Goal: Transaction & Acquisition: Book appointment/travel/reservation

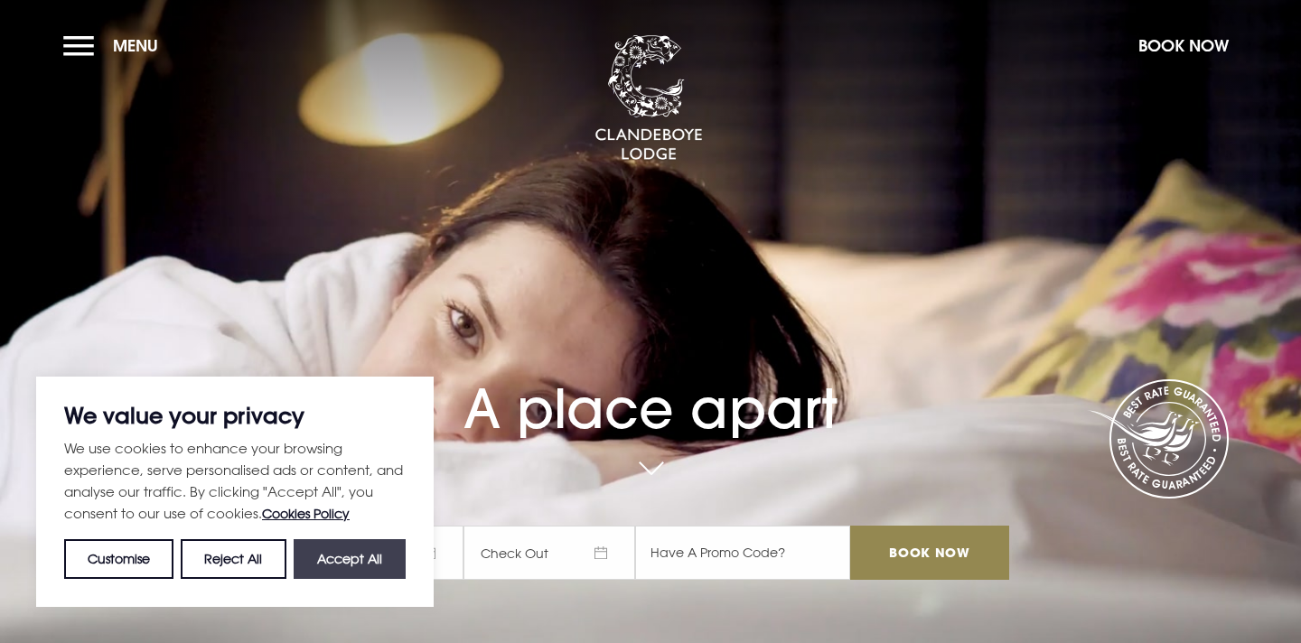
click at [340, 558] on button "Accept All" at bounding box center [350, 559] width 112 height 40
checkbox input "true"
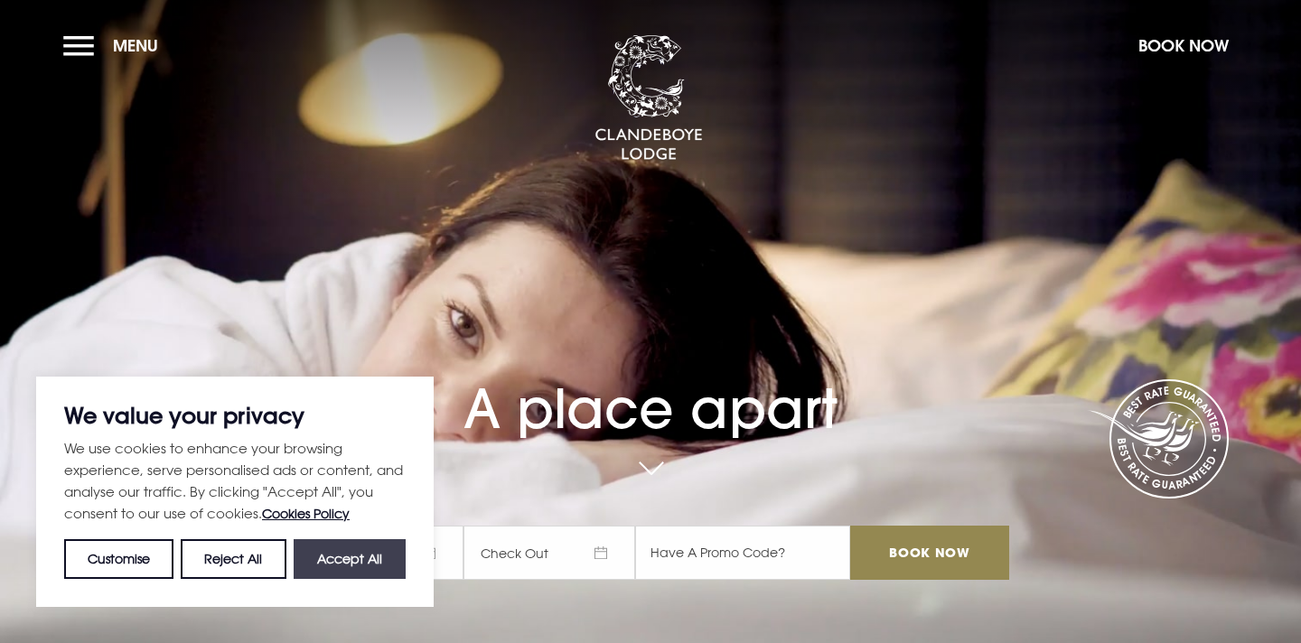
checkbox input "true"
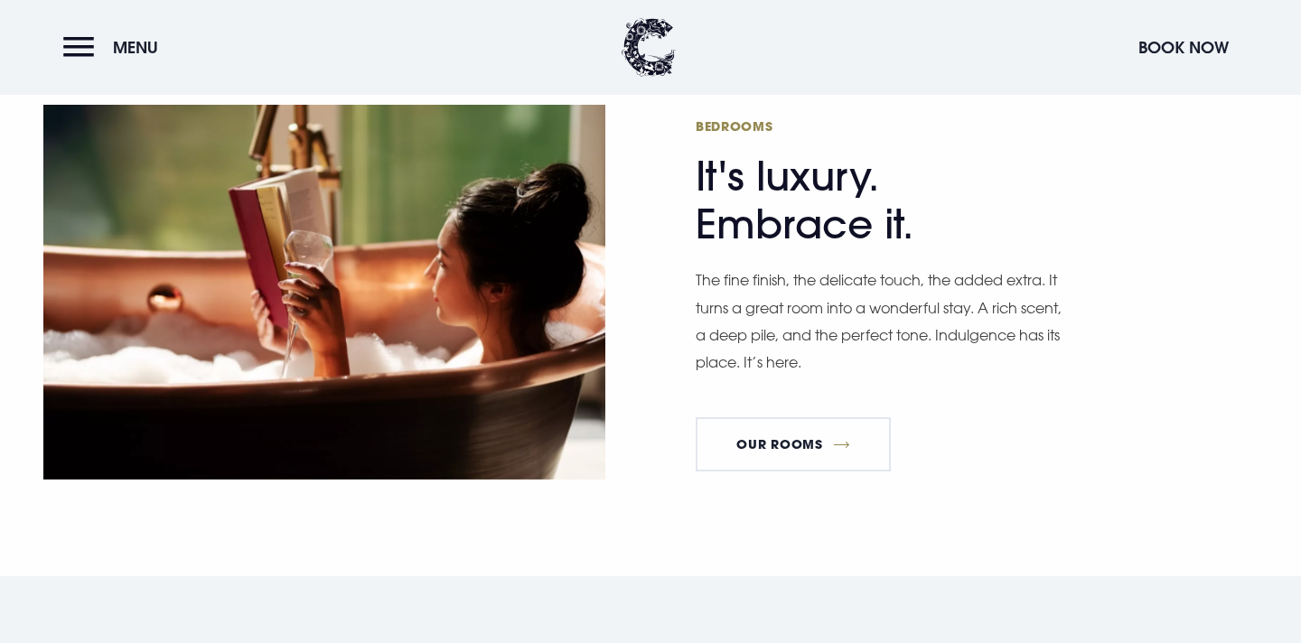
scroll to position [1036, 0]
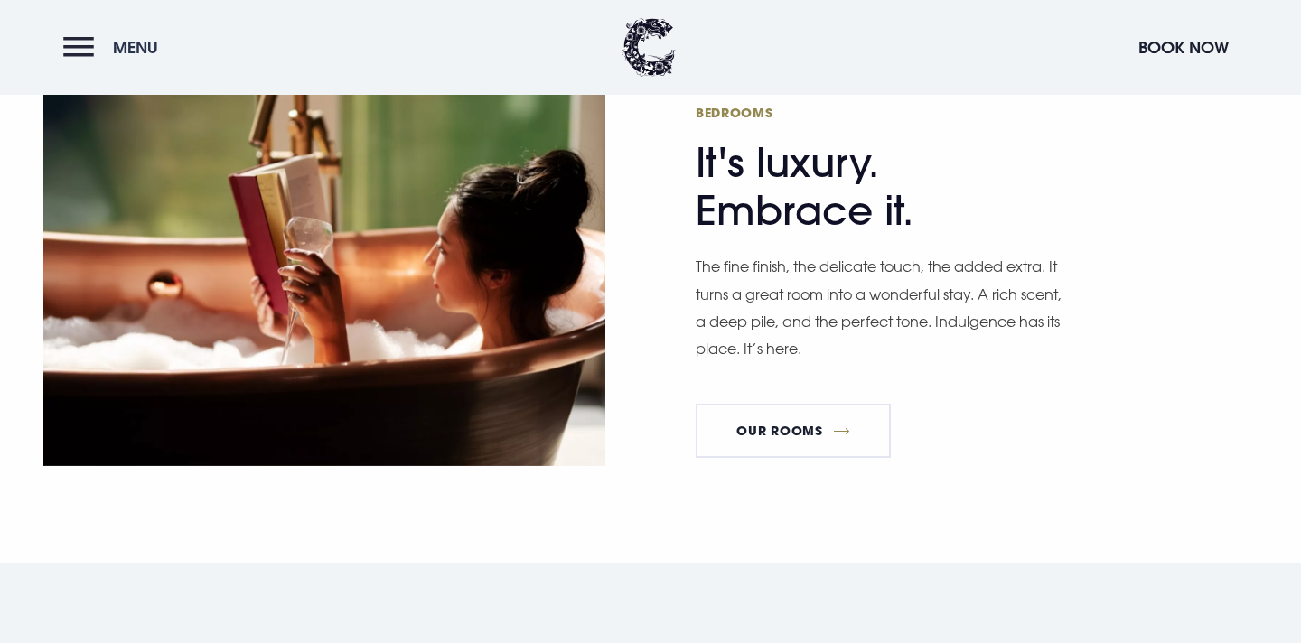
click at [83, 50] on button "Menu" at bounding box center [115, 47] width 104 height 39
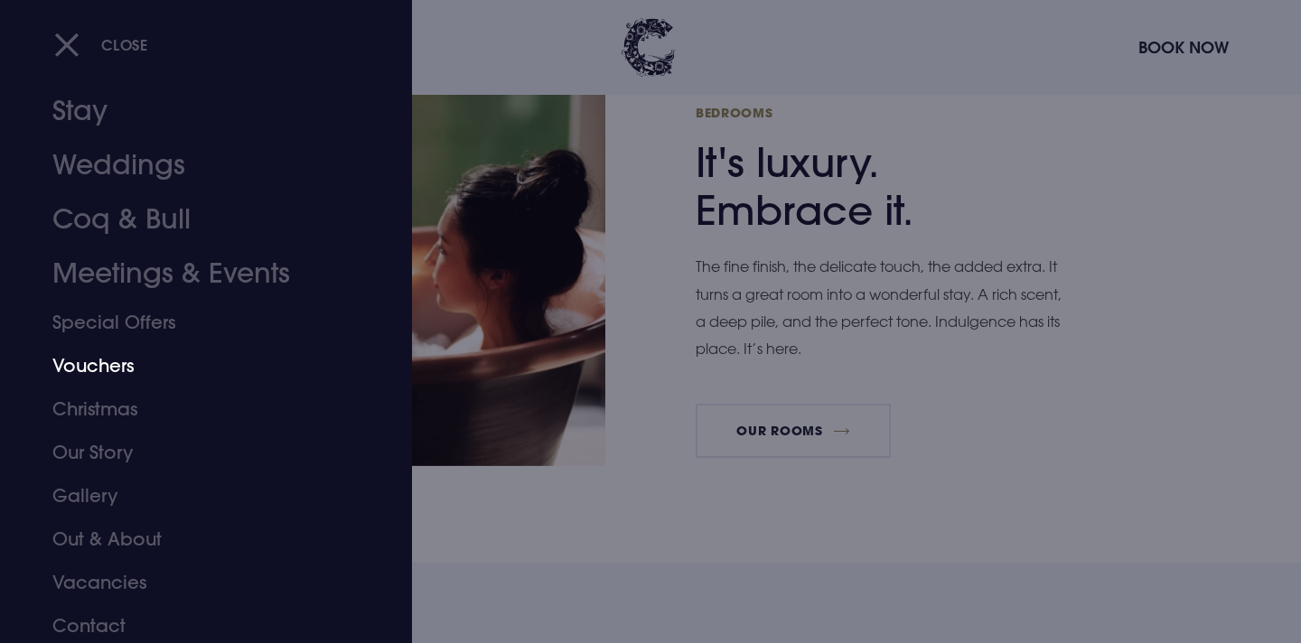
scroll to position [36, 0]
click at [97, 482] on link "Gallery" at bounding box center [195, 491] width 286 height 43
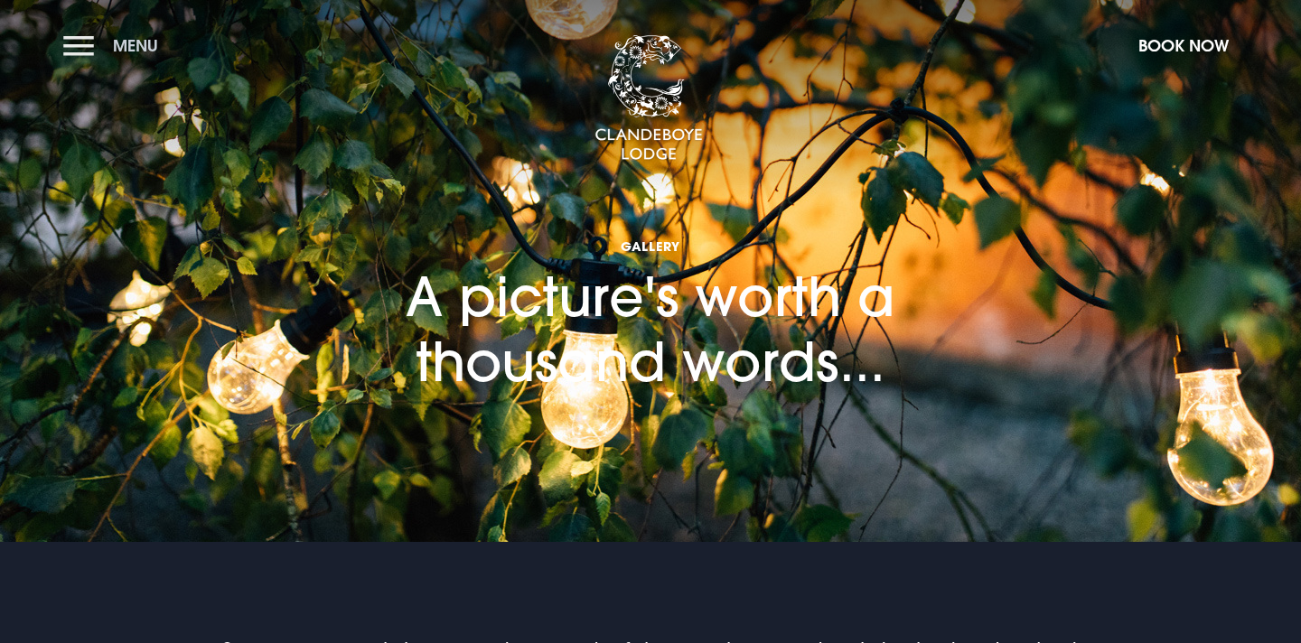
click at [119, 61] on button "Menu" at bounding box center [115, 45] width 104 height 39
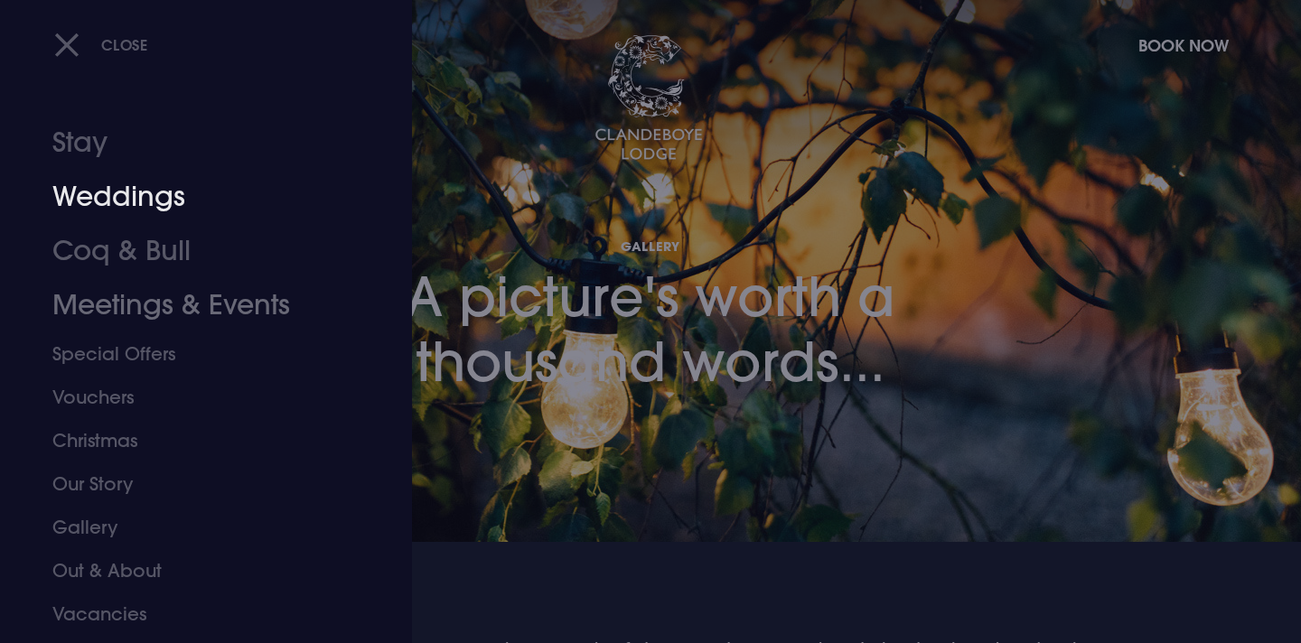
click at [155, 209] on link "Weddings" at bounding box center [195, 197] width 286 height 54
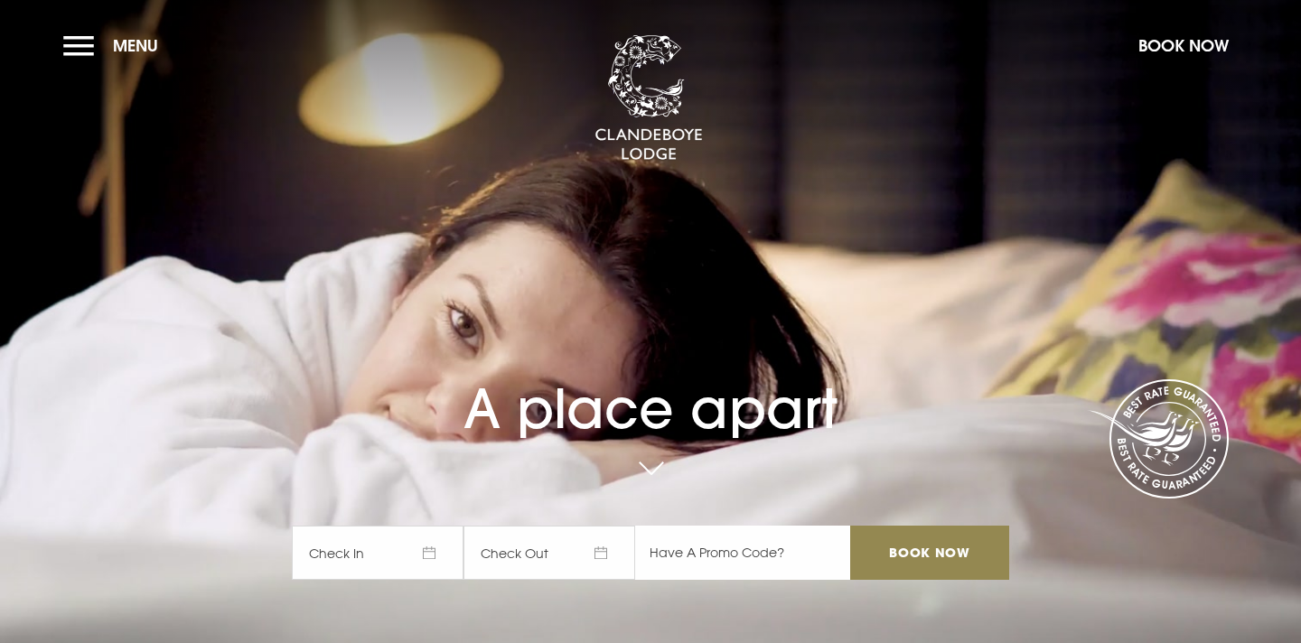
click at [680, 558] on input "text" at bounding box center [742, 553] width 215 height 54
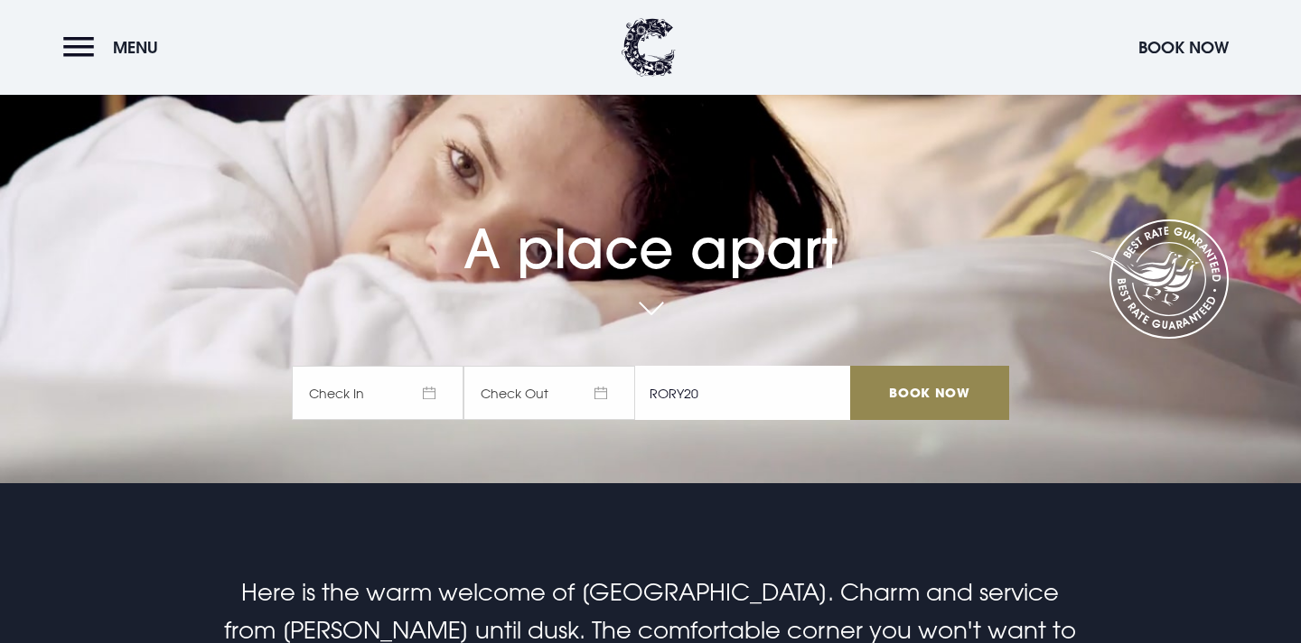
type input "RORY20"
click at [389, 394] on span "Check In" at bounding box center [378, 393] width 172 height 54
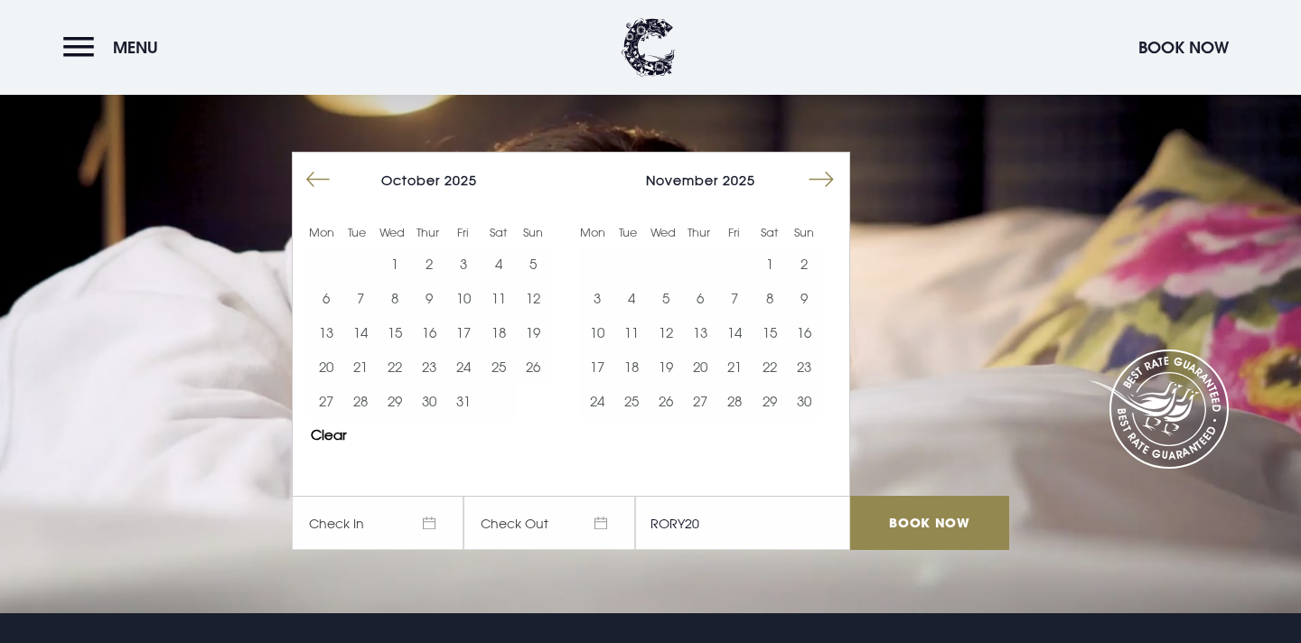
scroll to position [26, 0]
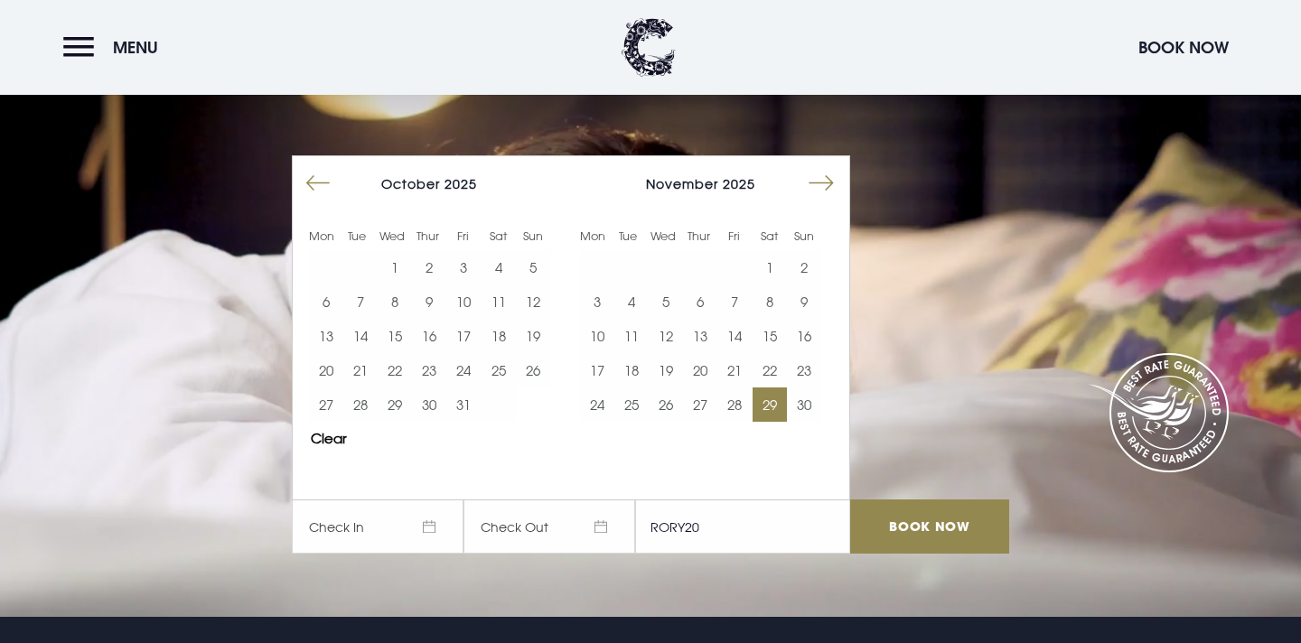
click at [764, 399] on button "29" at bounding box center [770, 405] width 34 height 34
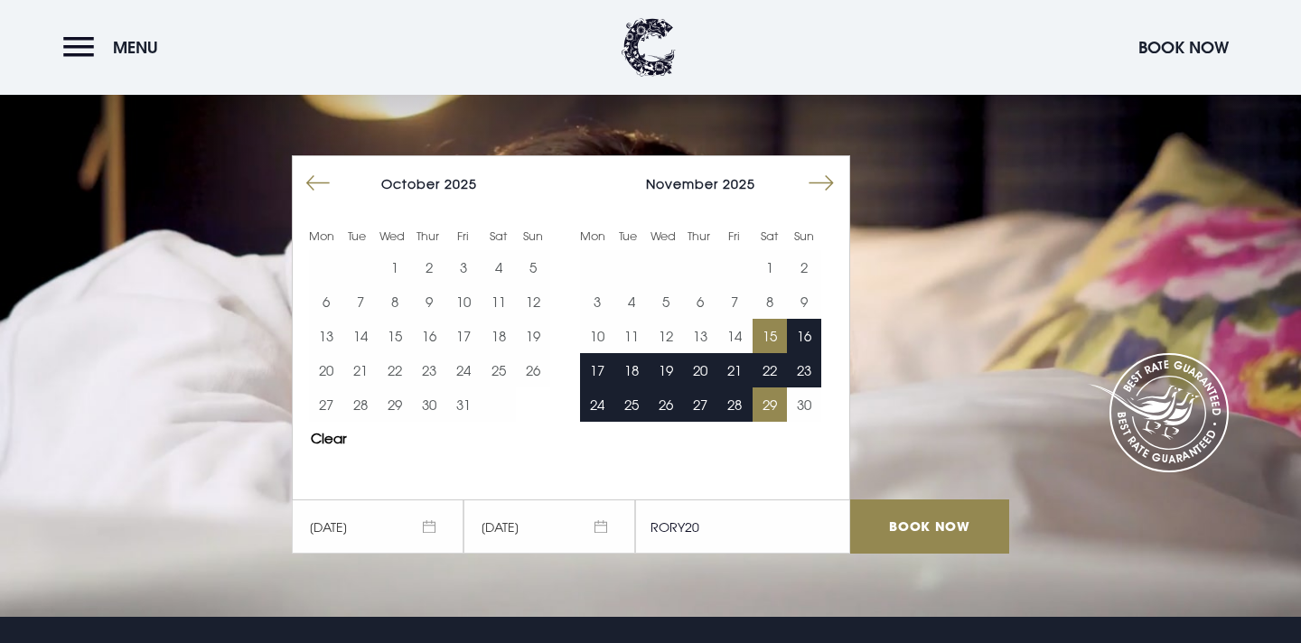
click at [773, 329] on button "15" at bounding box center [770, 336] width 34 height 34
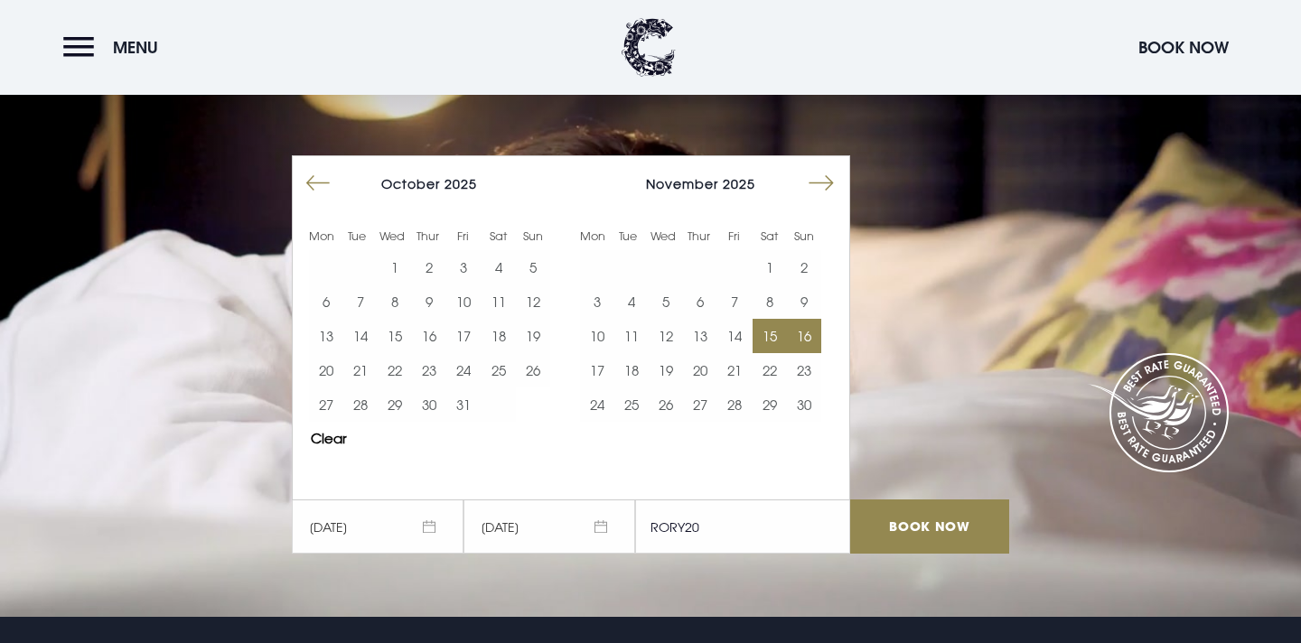
click at [815, 333] on button "16" at bounding box center [804, 336] width 34 height 34
click at [891, 510] on input "Book Now" at bounding box center [929, 527] width 159 height 54
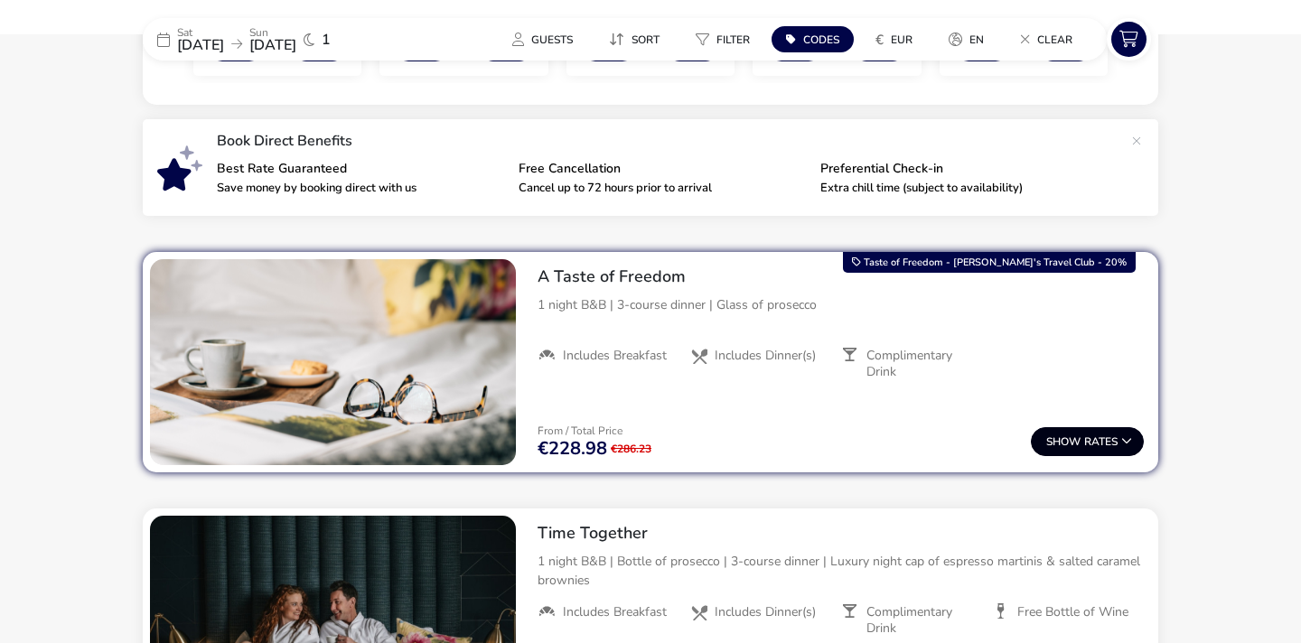
scroll to position [581, 0]
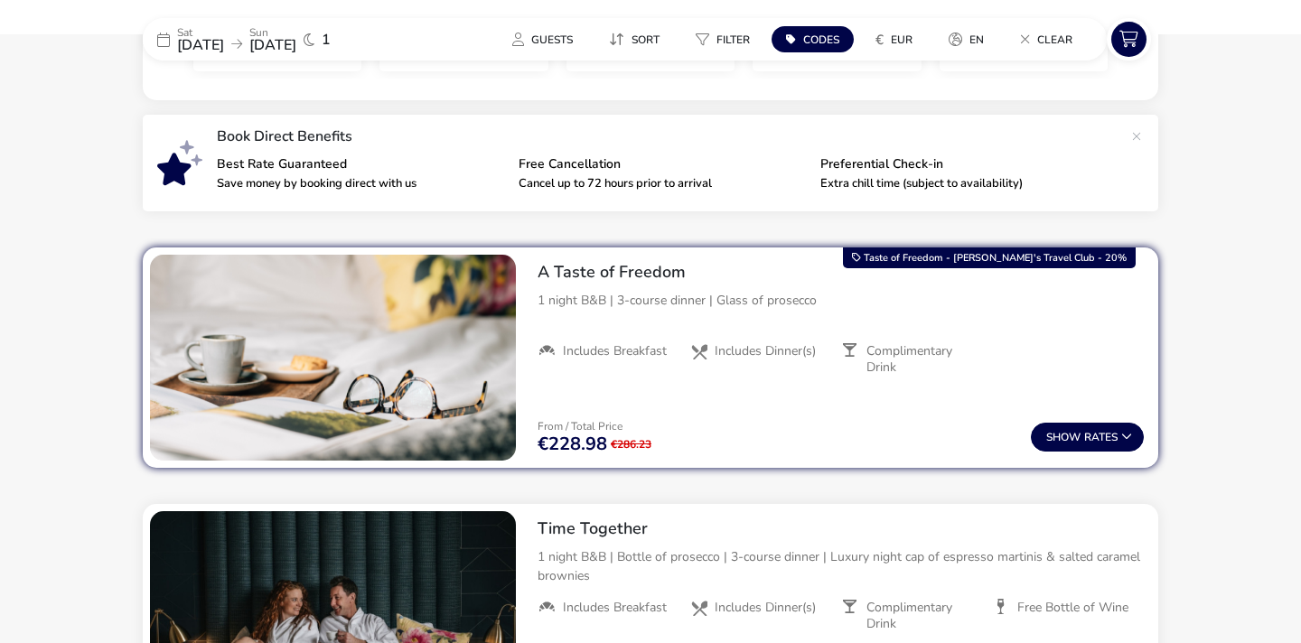
click at [1075, 453] on div "From / Total Price €228.98 €286.23 Show Rates" at bounding box center [840, 437] width 635 height 61
click at [1076, 439] on span "Show" at bounding box center [1065, 438] width 38 height 12
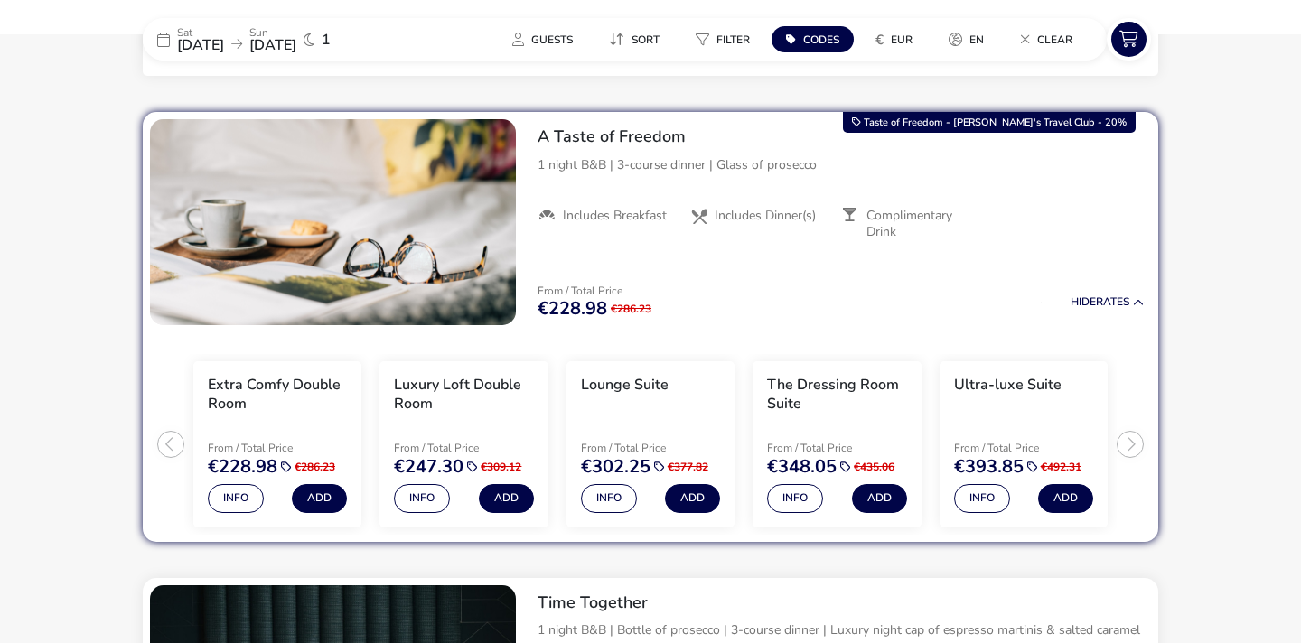
scroll to position [717, 0]
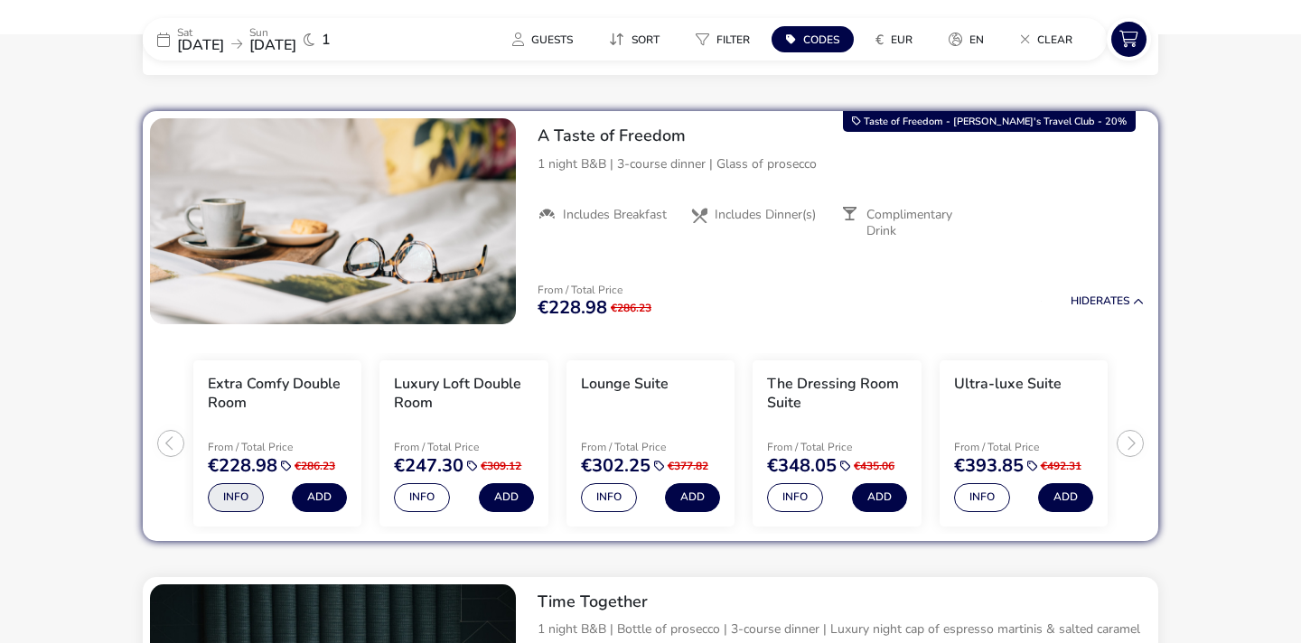
click at [254, 494] on button "Info" at bounding box center [236, 497] width 56 height 29
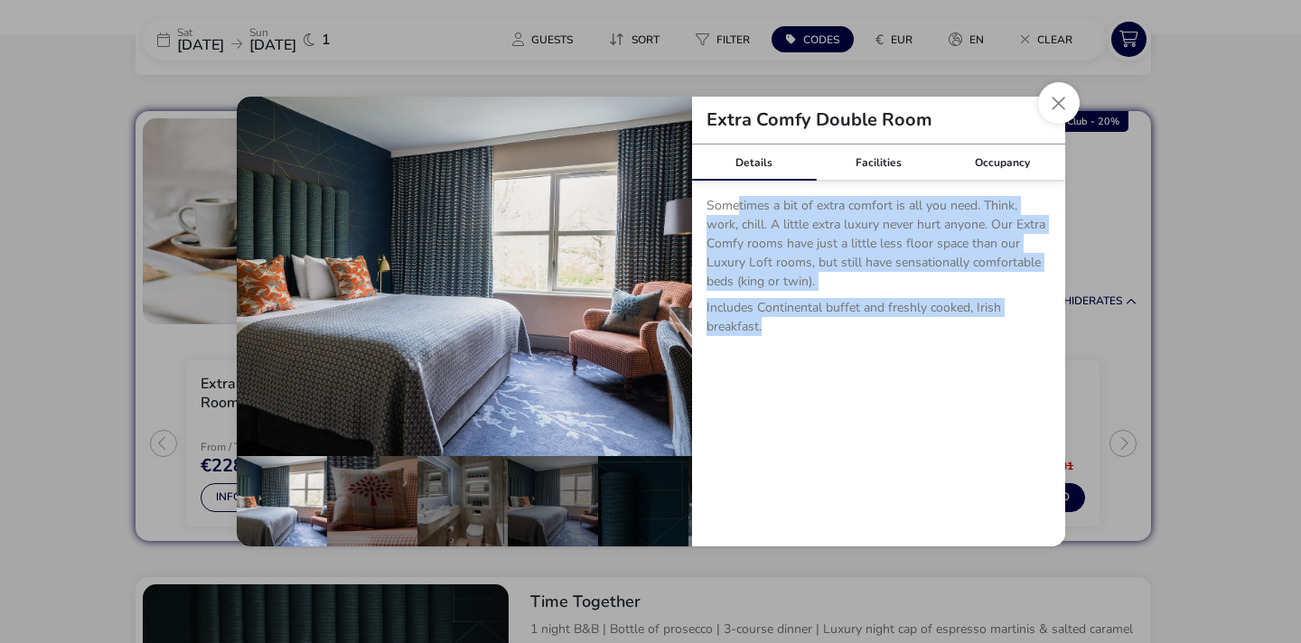
drag, startPoint x: 736, startPoint y: 202, endPoint x: 840, endPoint y: 336, distance: 170.1
click at [840, 336] on p "Sometimes a bit of extra comfort is all you need. Think, work, chill. A little …" at bounding box center [879, 280] width 344 height 169
click at [840, 336] on p "Includes Continental buffet and freshly cooked, Irish breakfast." at bounding box center [879, 320] width 344 height 45
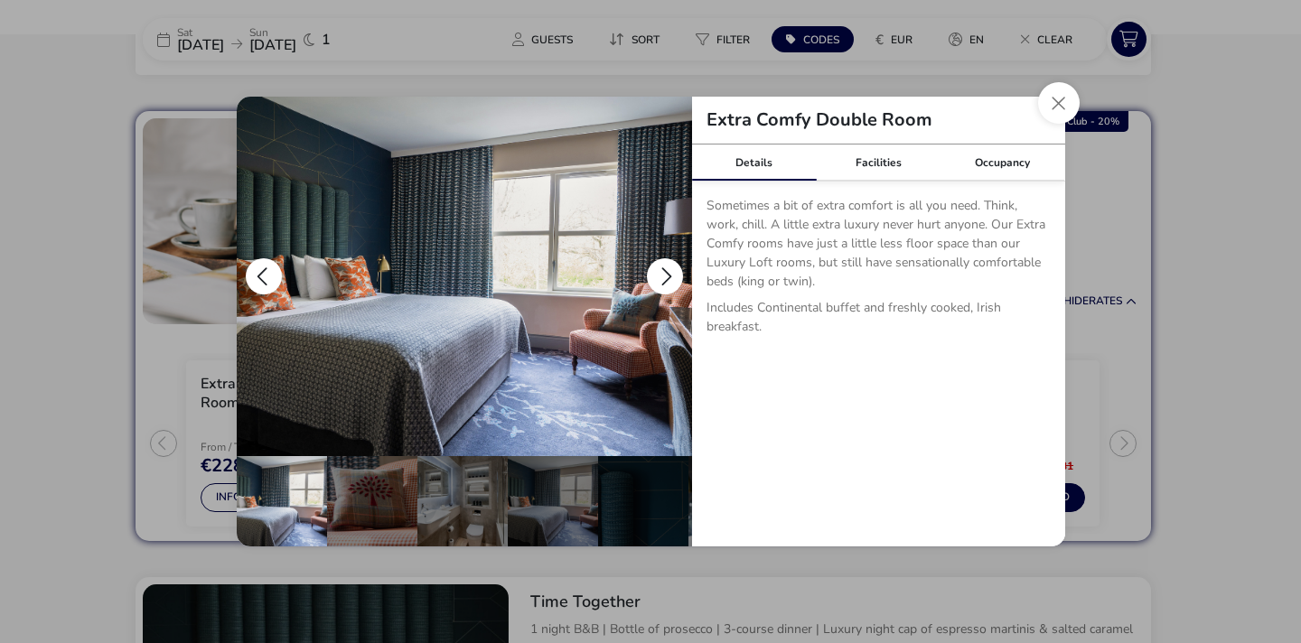
click at [665, 279] on button "details" at bounding box center [665, 276] width 36 height 36
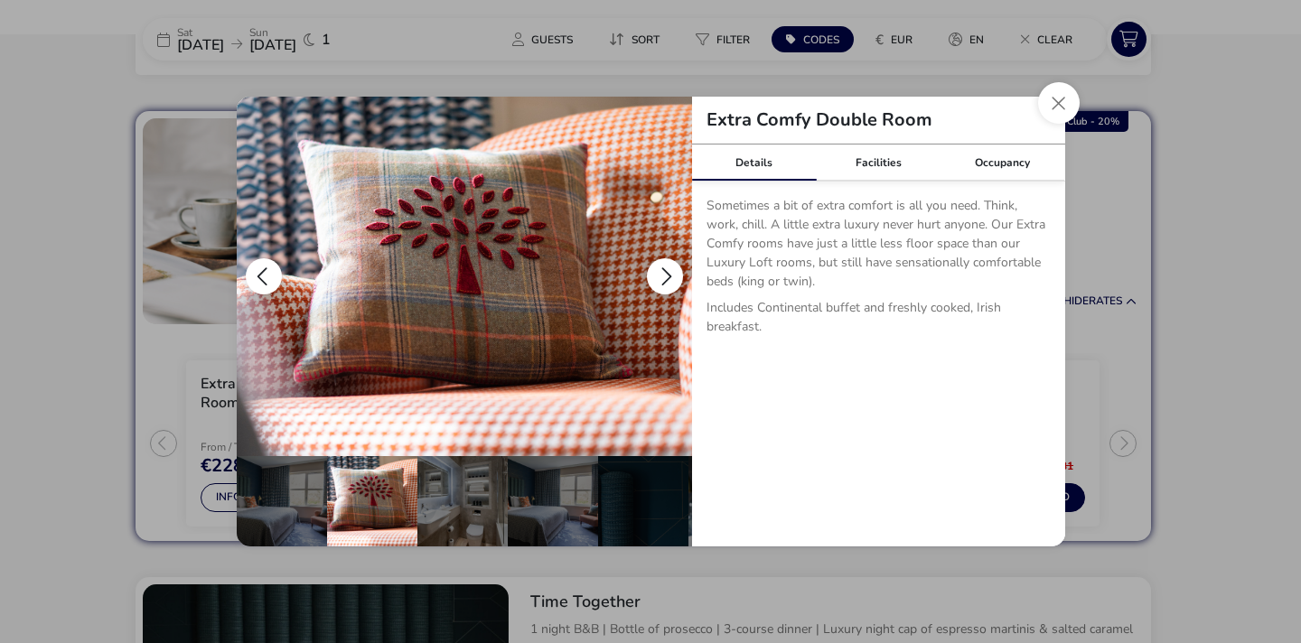
click at [665, 279] on button "details" at bounding box center [665, 276] width 36 height 36
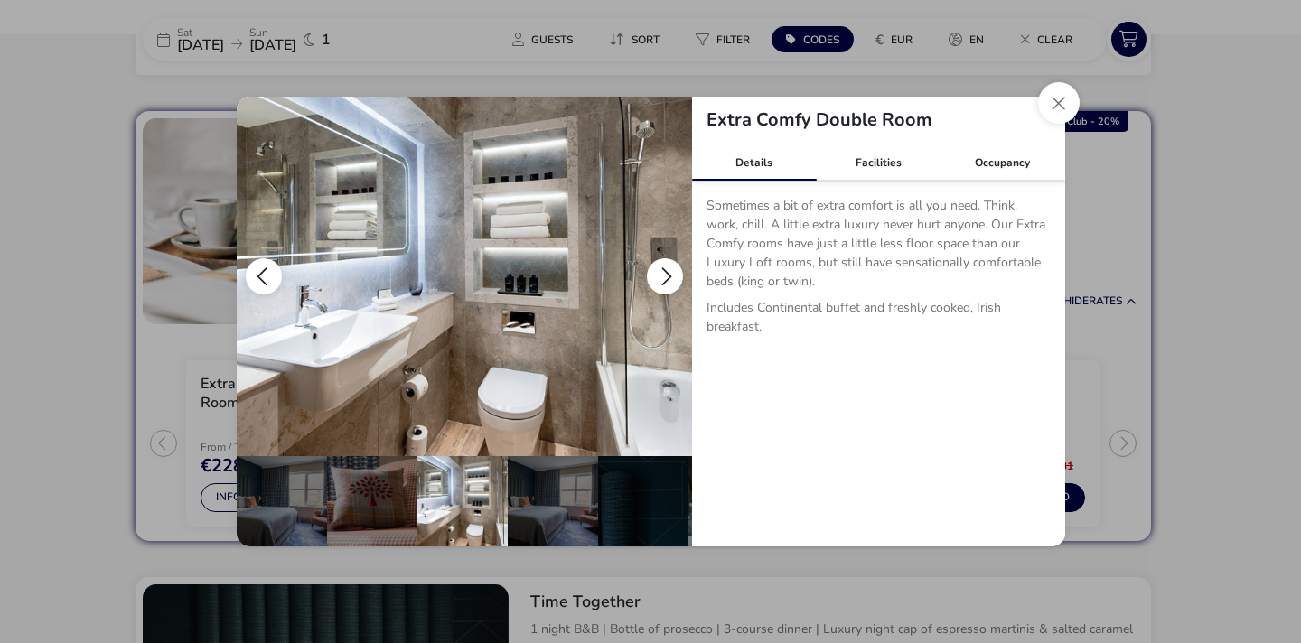
scroll to position [0, 90]
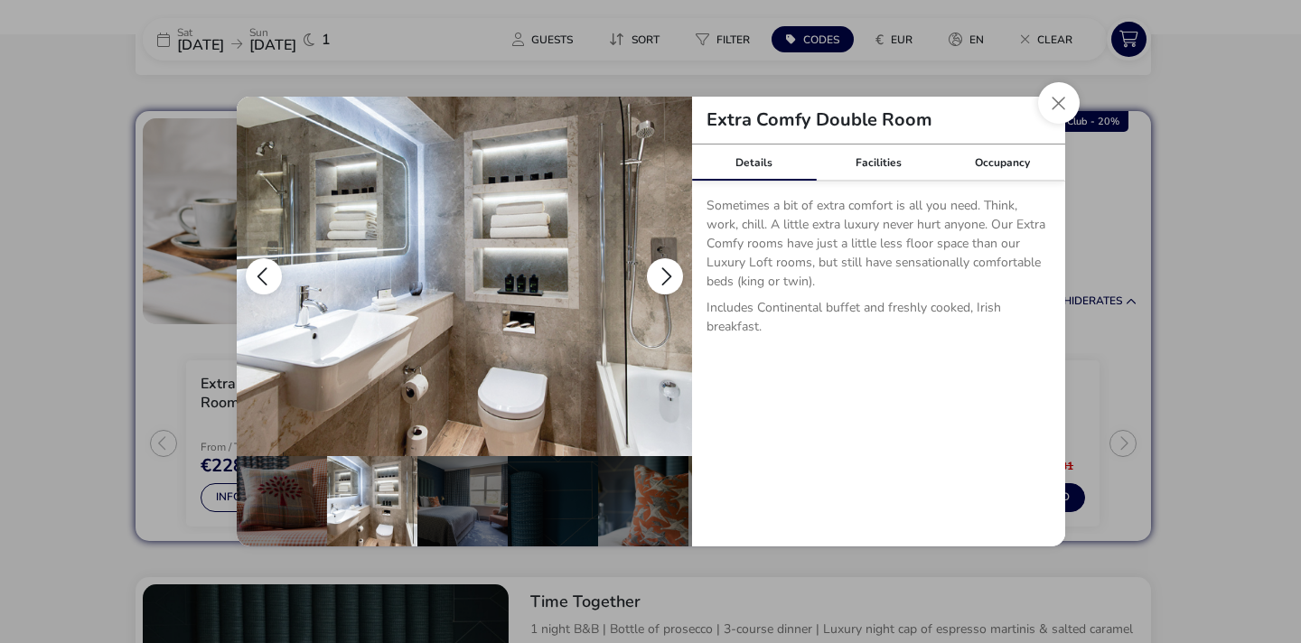
click at [665, 279] on button "details" at bounding box center [665, 276] width 36 height 36
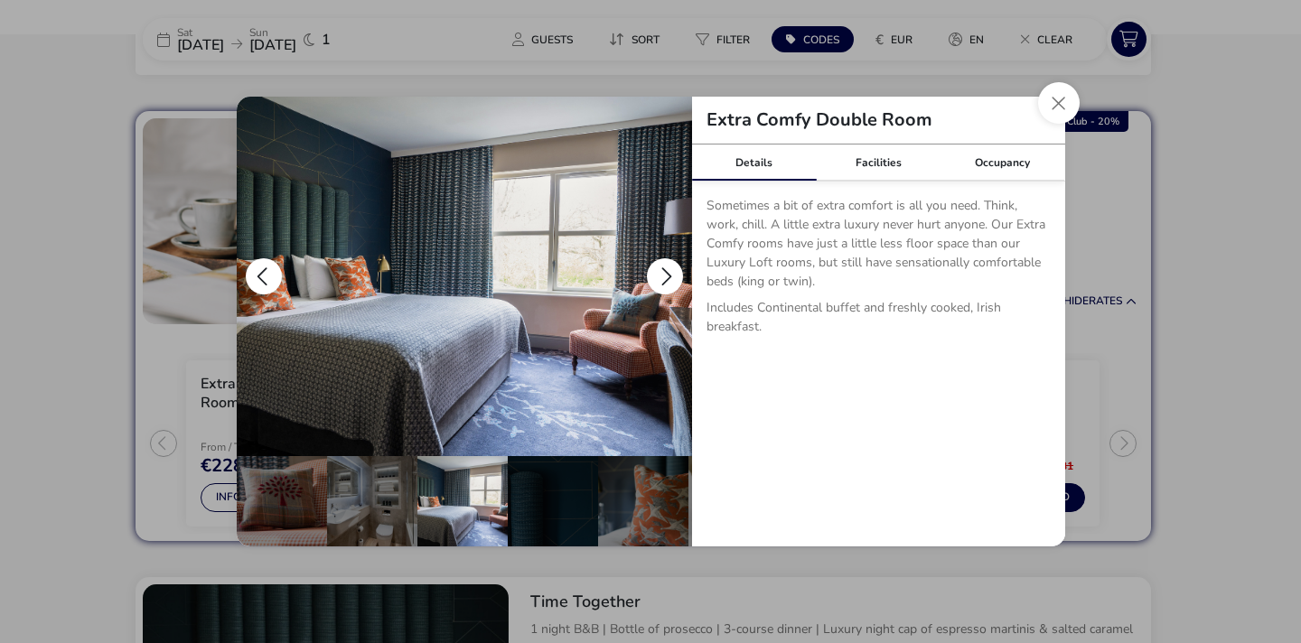
scroll to position [0, 176]
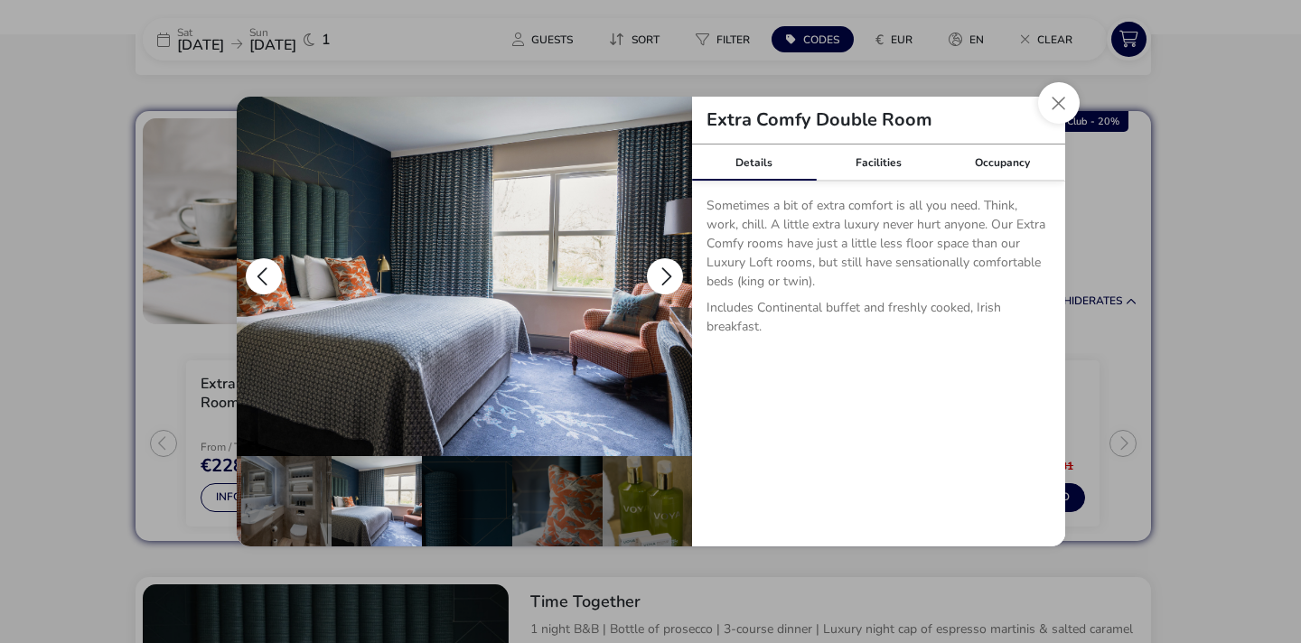
click at [665, 277] on button "details" at bounding box center [665, 276] width 36 height 36
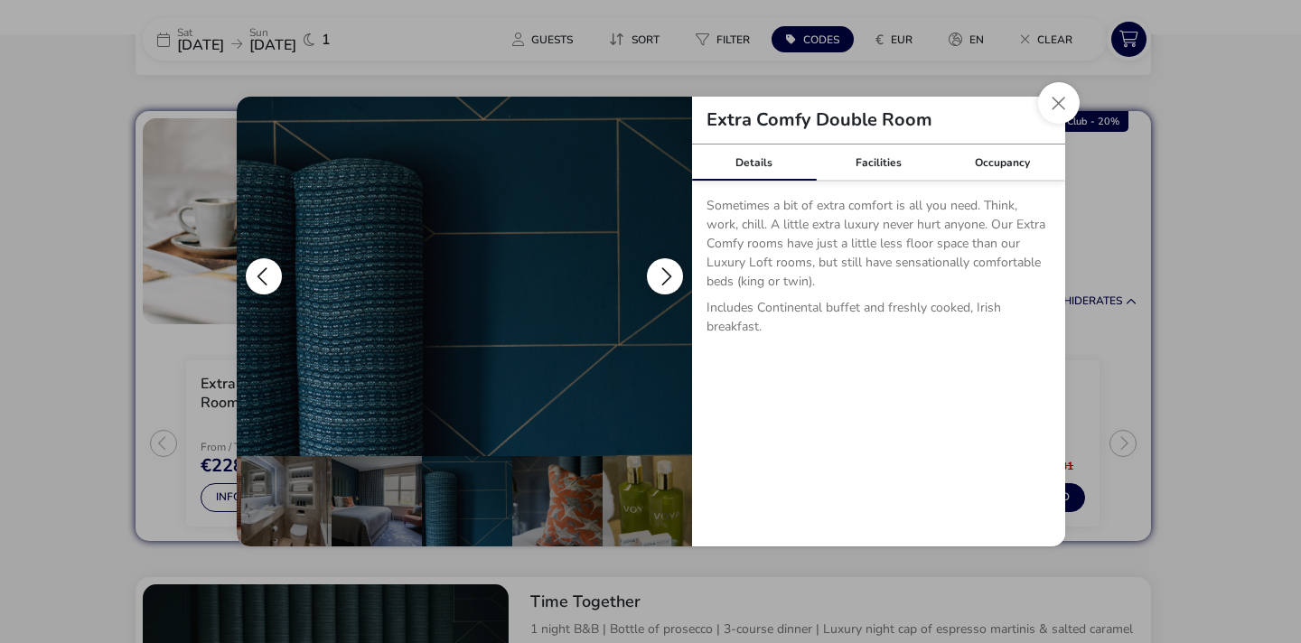
click at [665, 277] on button "details" at bounding box center [665, 276] width 36 height 36
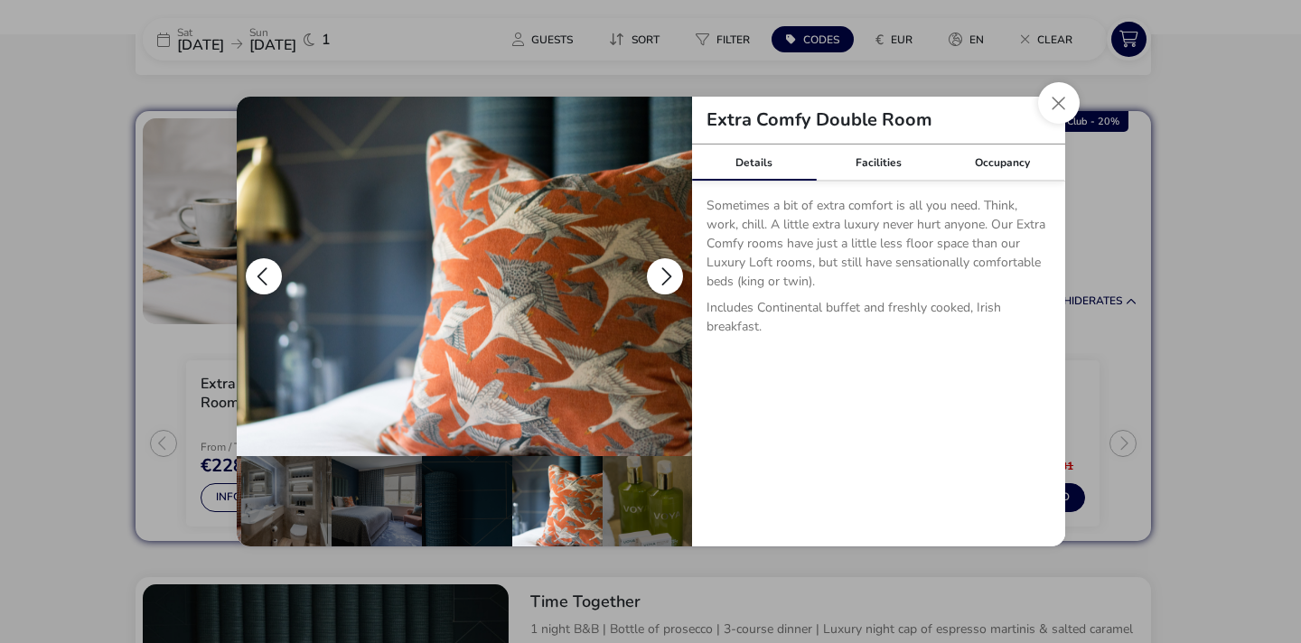
click at [665, 277] on button "details" at bounding box center [665, 276] width 36 height 36
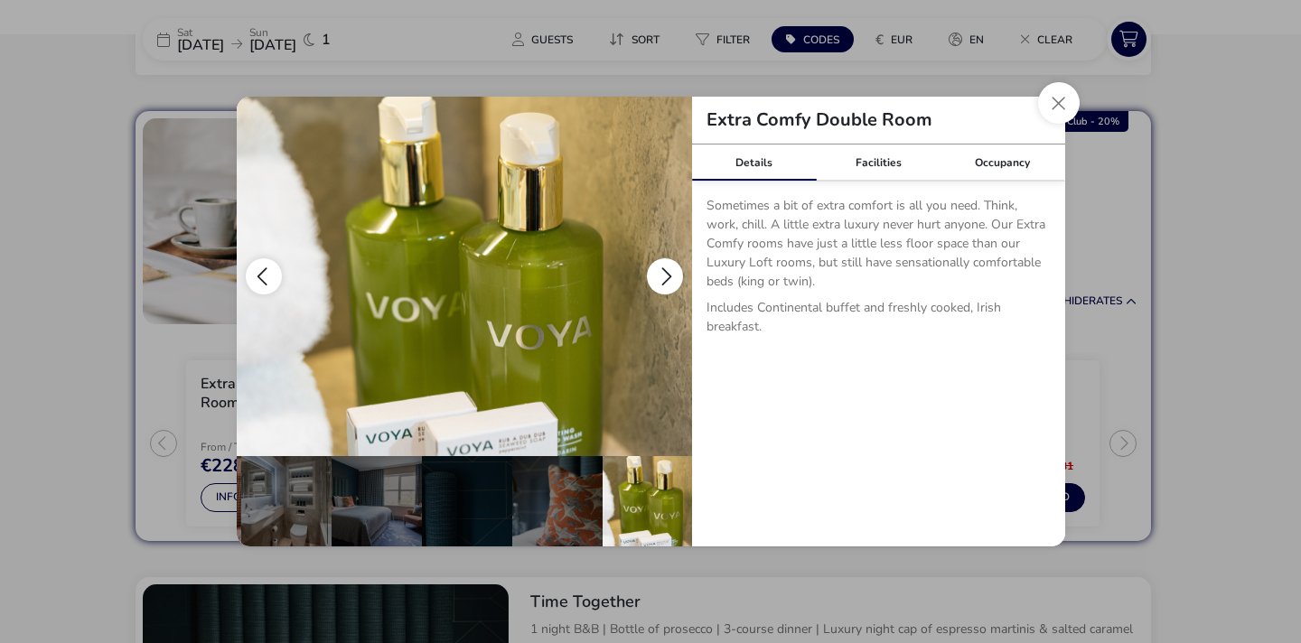
click at [665, 277] on button "details" at bounding box center [665, 276] width 36 height 36
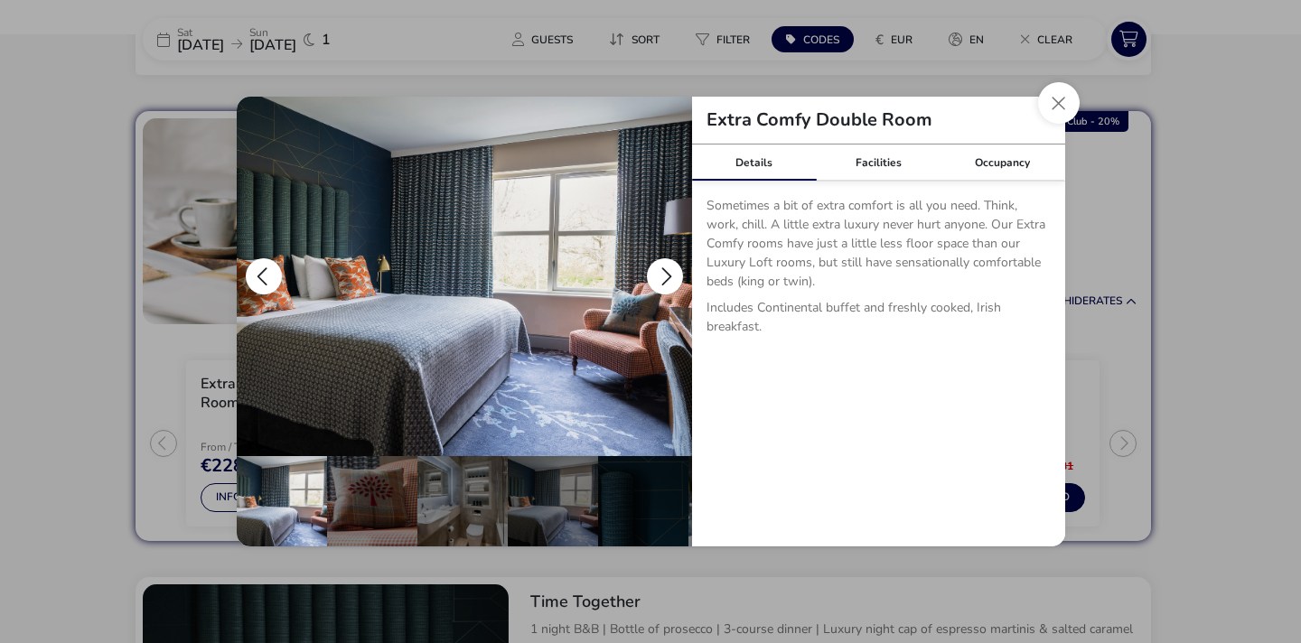
click at [665, 277] on button "details" at bounding box center [665, 276] width 36 height 36
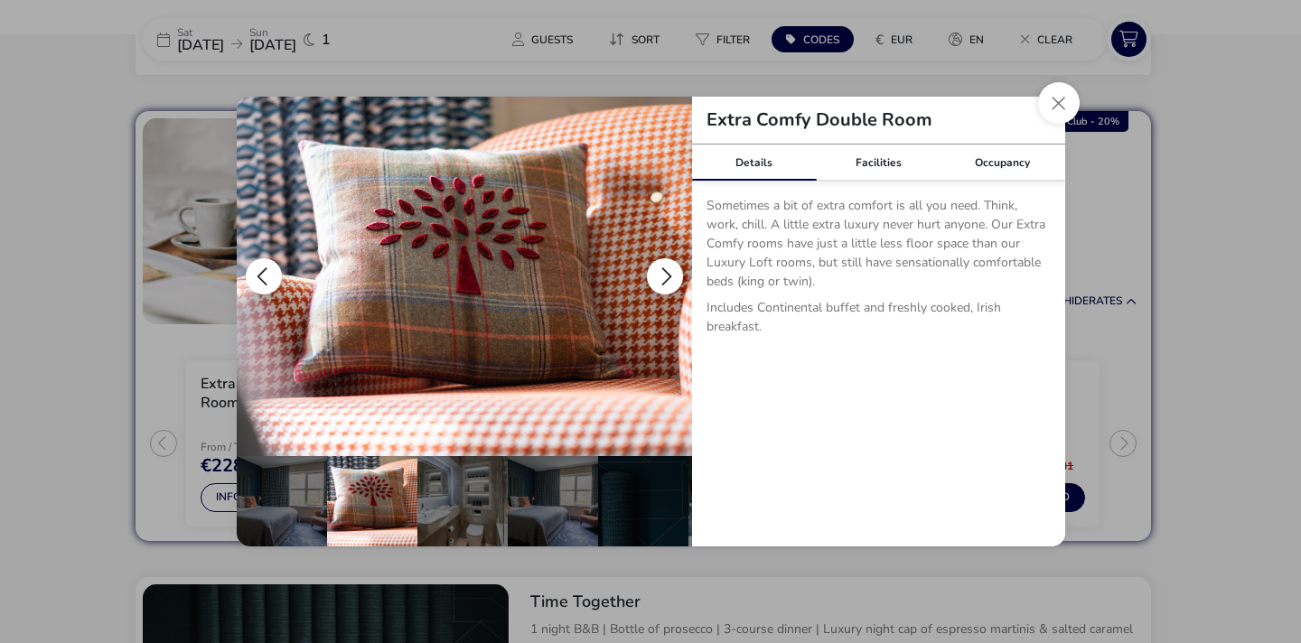
click at [665, 277] on button "details" at bounding box center [665, 276] width 36 height 36
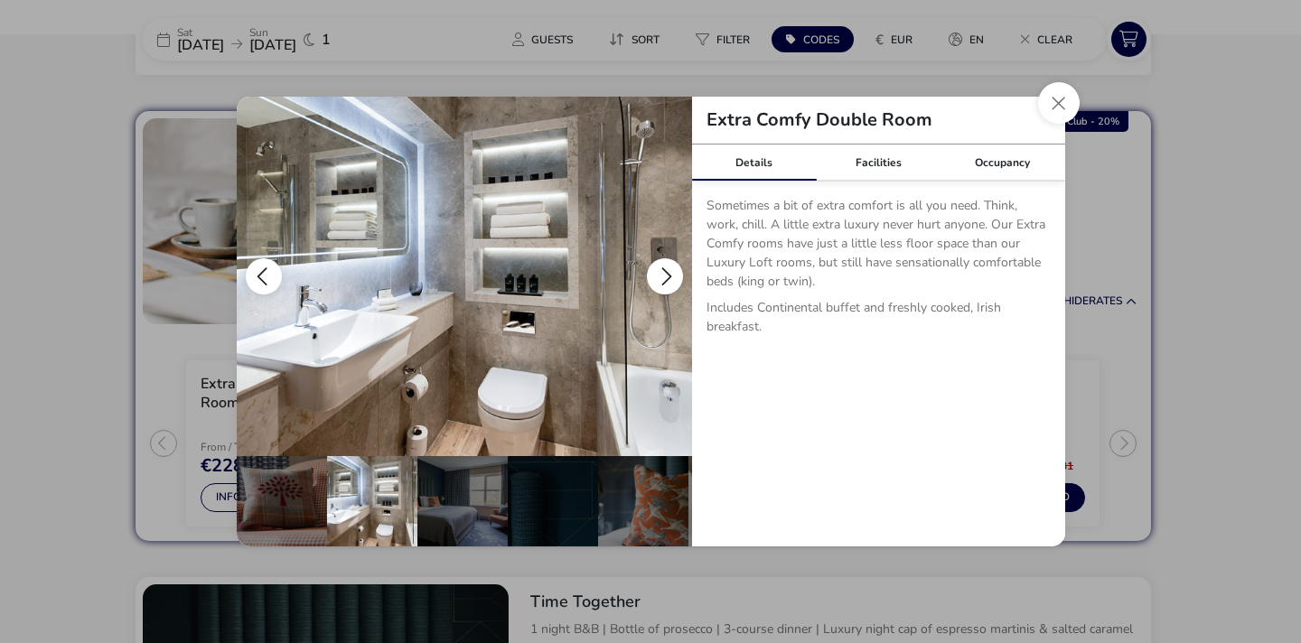
click at [665, 277] on button "details" at bounding box center [665, 276] width 36 height 36
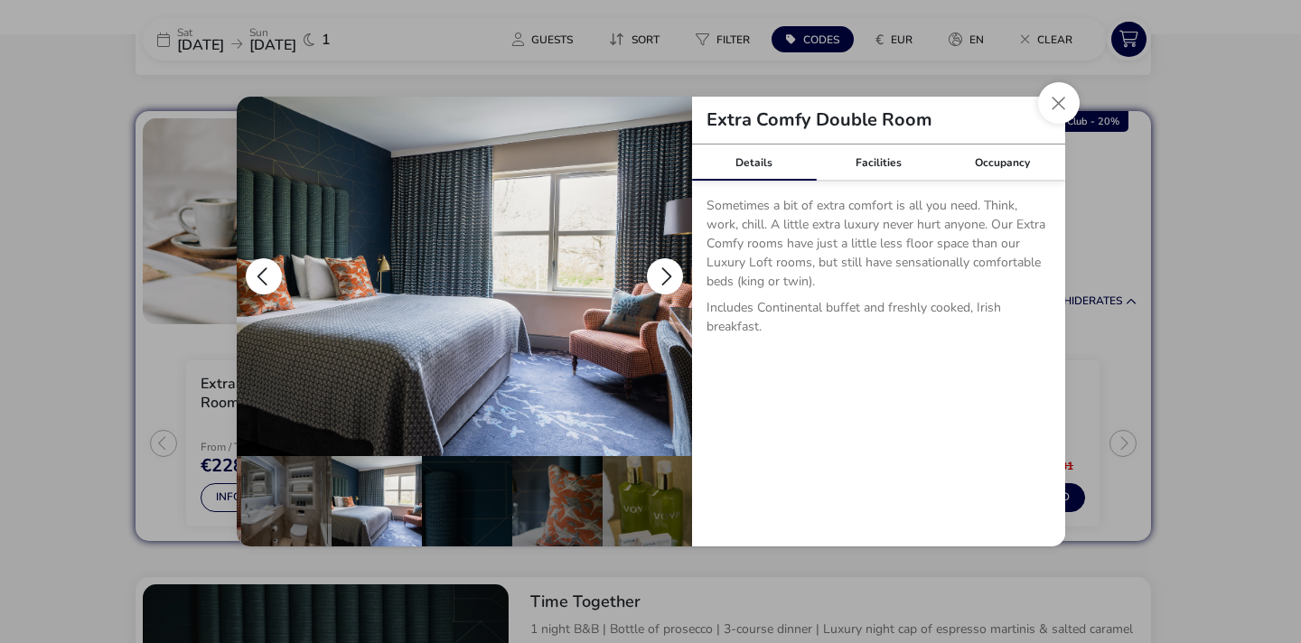
click at [665, 277] on button "details" at bounding box center [665, 276] width 36 height 36
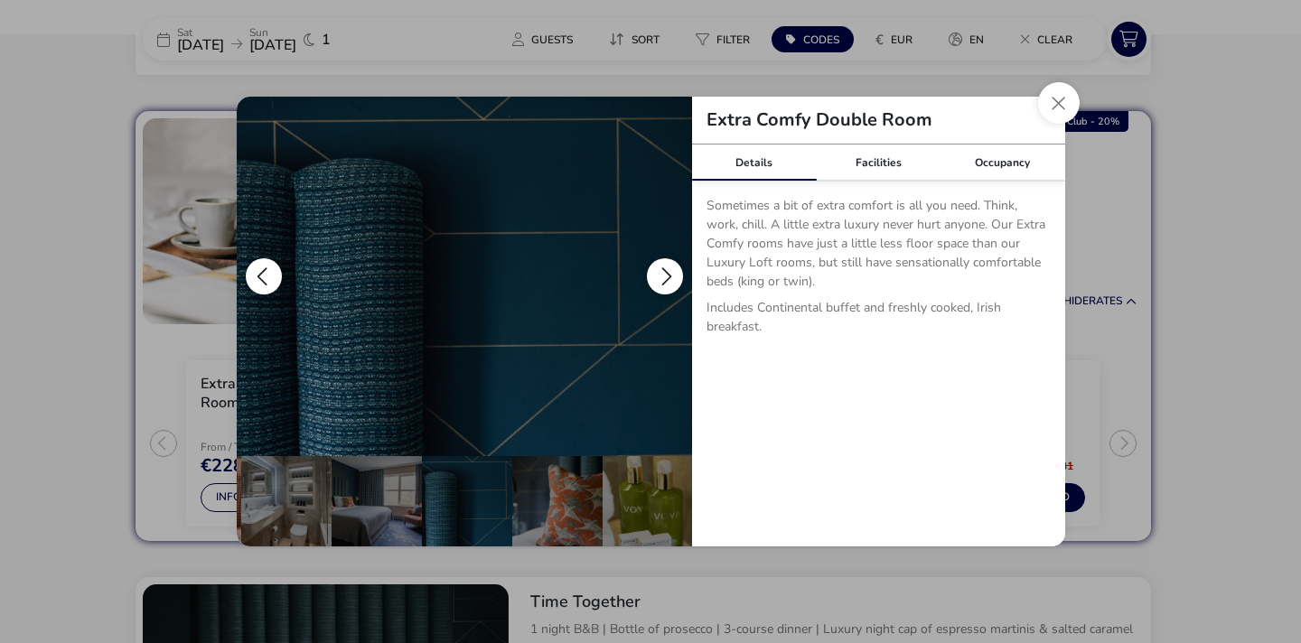
click at [665, 277] on button "details" at bounding box center [665, 276] width 36 height 36
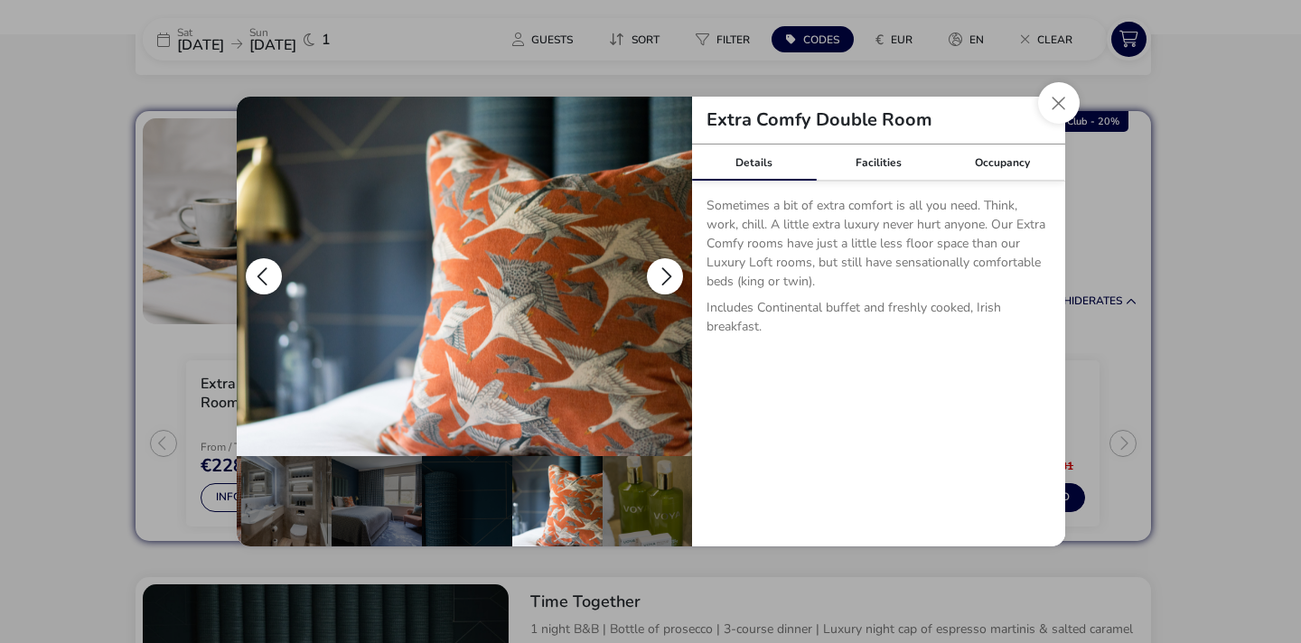
click at [665, 277] on button "details" at bounding box center [665, 276] width 36 height 36
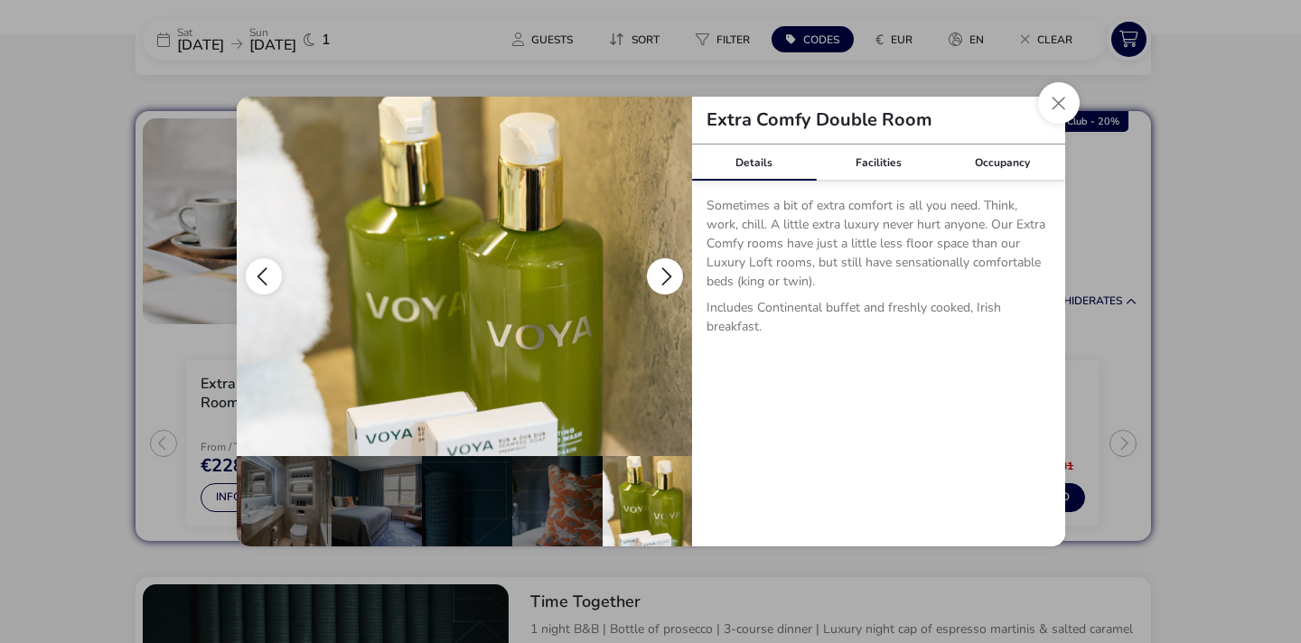
click at [665, 277] on button "details" at bounding box center [665, 276] width 36 height 36
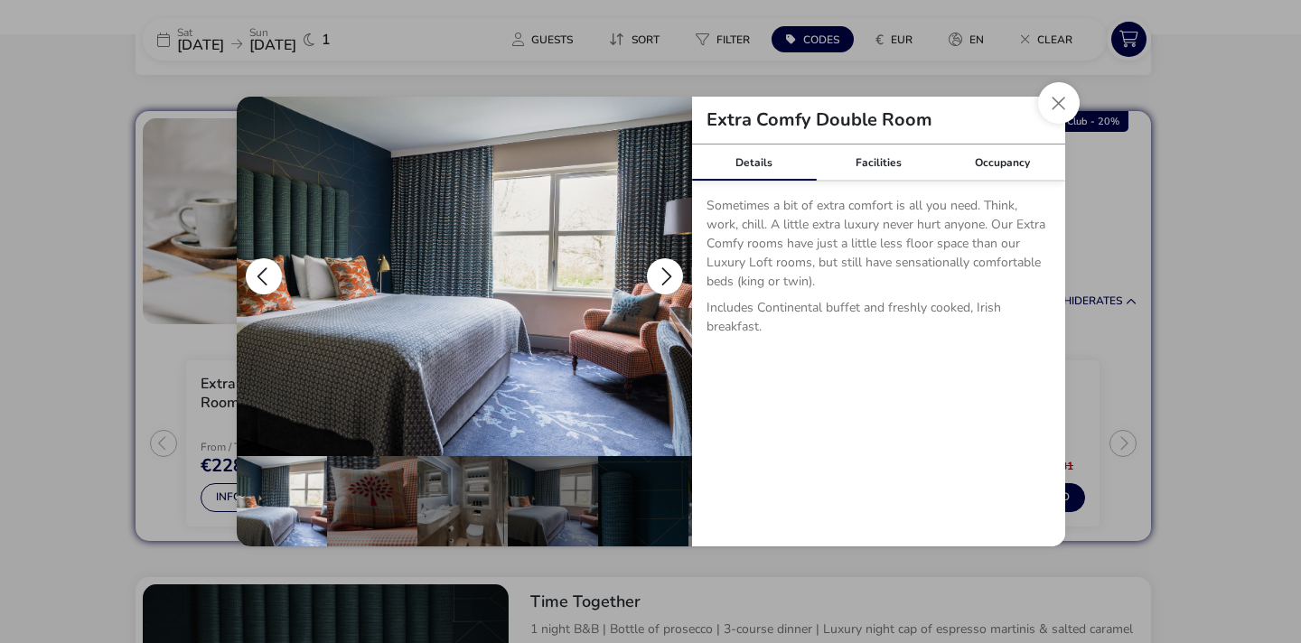
click at [665, 277] on button "details" at bounding box center [665, 276] width 36 height 36
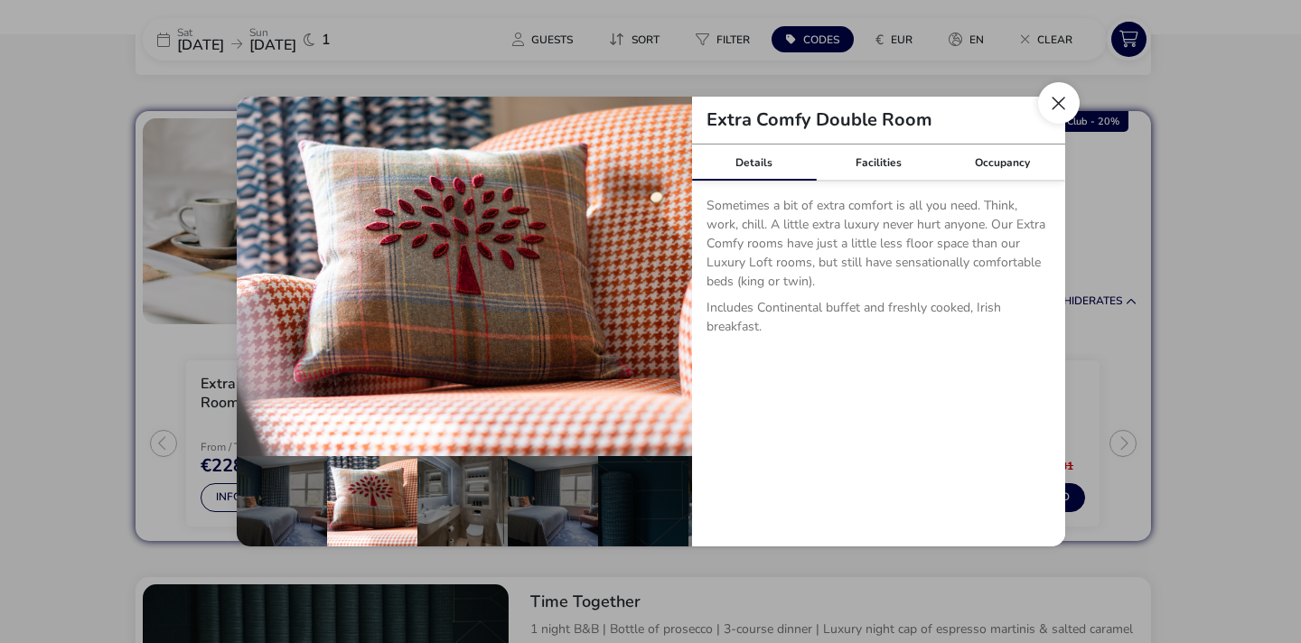
click at [1057, 111] on button "Close dialog" at bounding box center [1059, 103] width 42 height 42
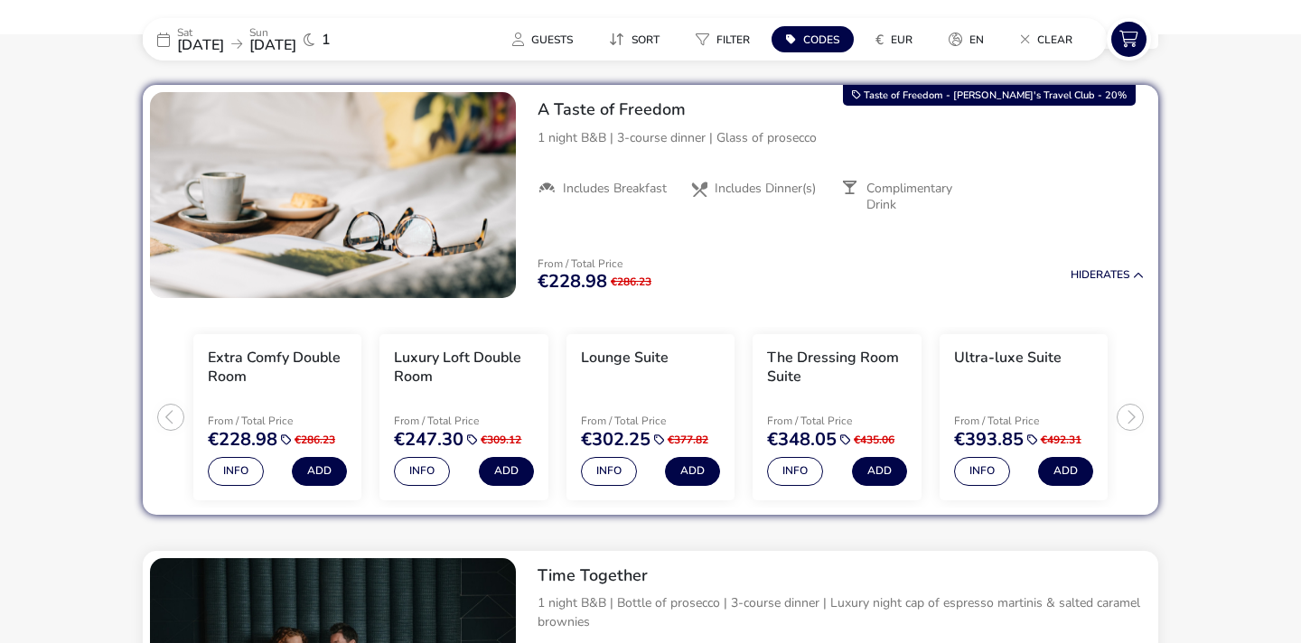
scroll to position [742, 0]
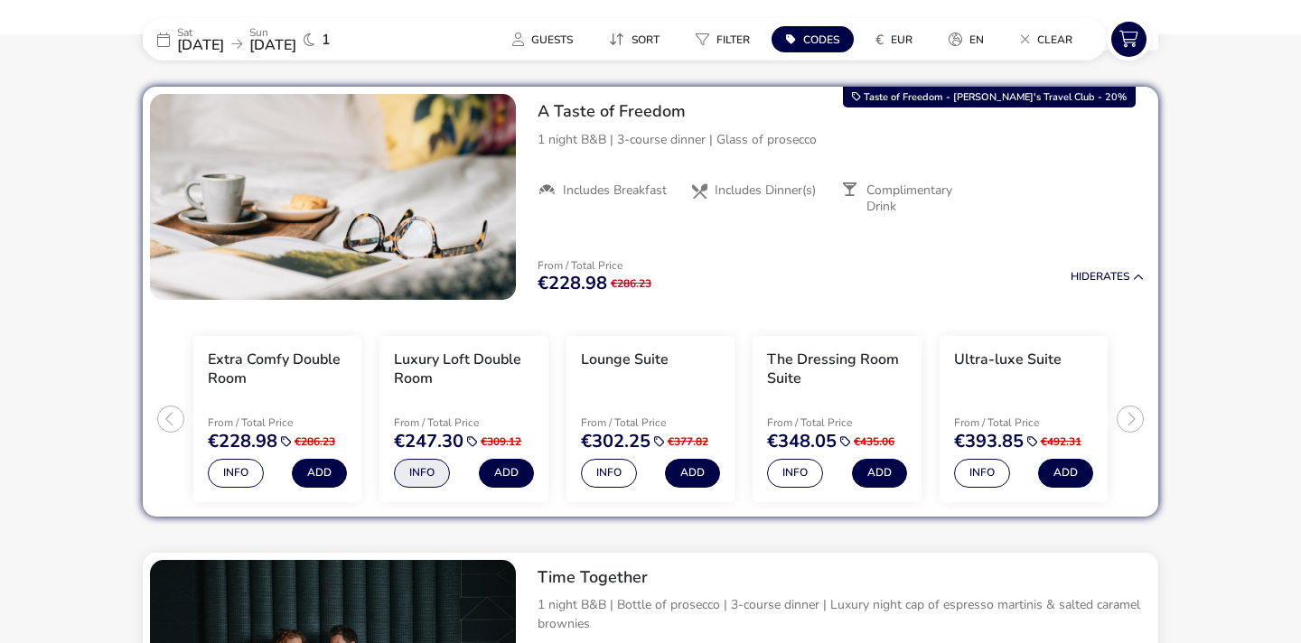
click at [428, 478] on button "Info" at bounding box center [422, 473] width 56 height 29
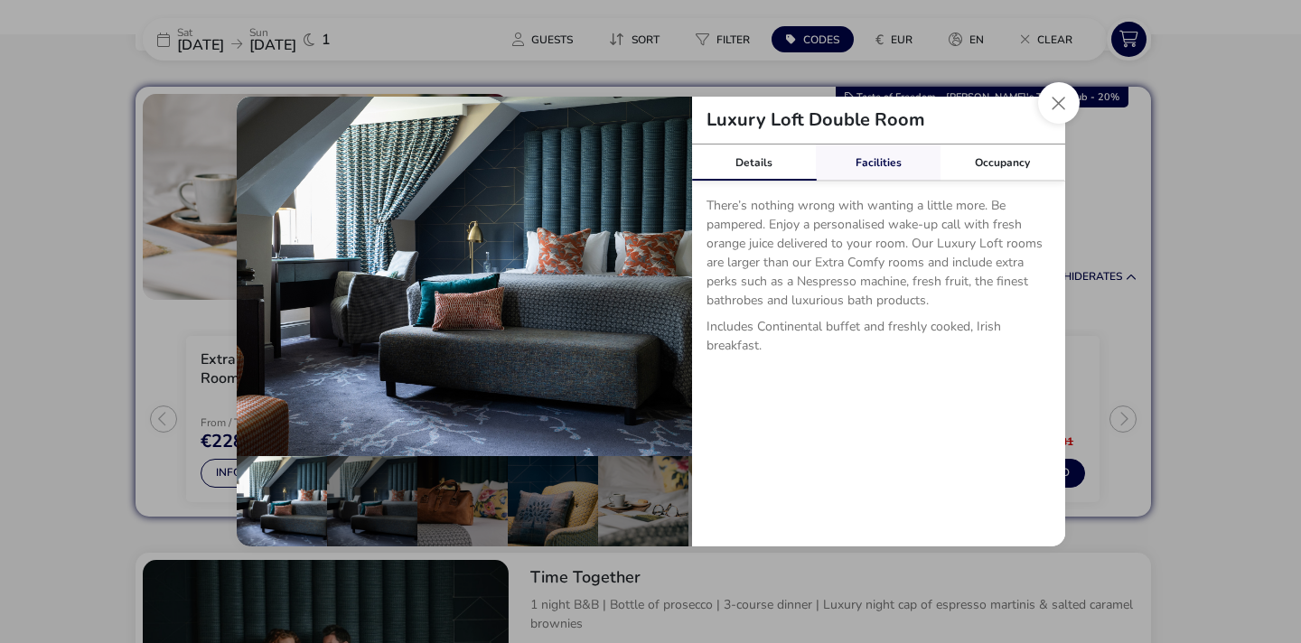
click at [855, 172] on link "Facilities" at bounding box center [878, 163] width 125 height 36
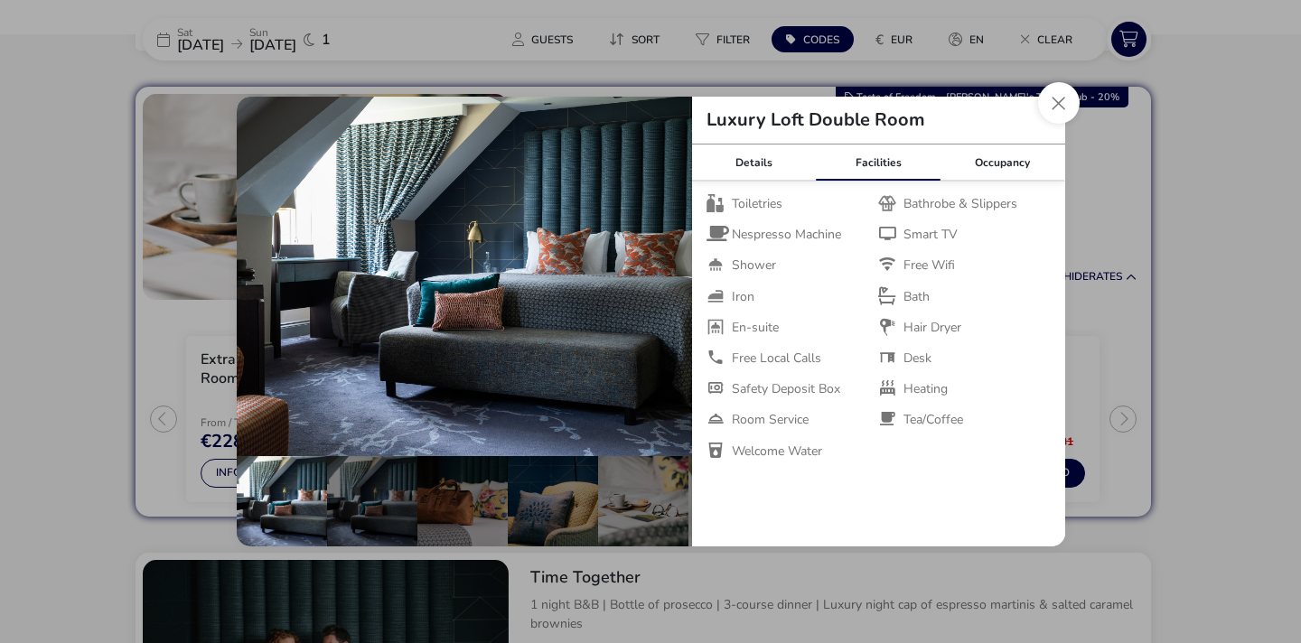
click at [1044, 125] on div "Luxury Loft Double Room" at bounding box center [878, 121] width 373 height 48
click at [1067, 106] on button "Close dialog" at bounding box center [1059, 103] width 42 height 42
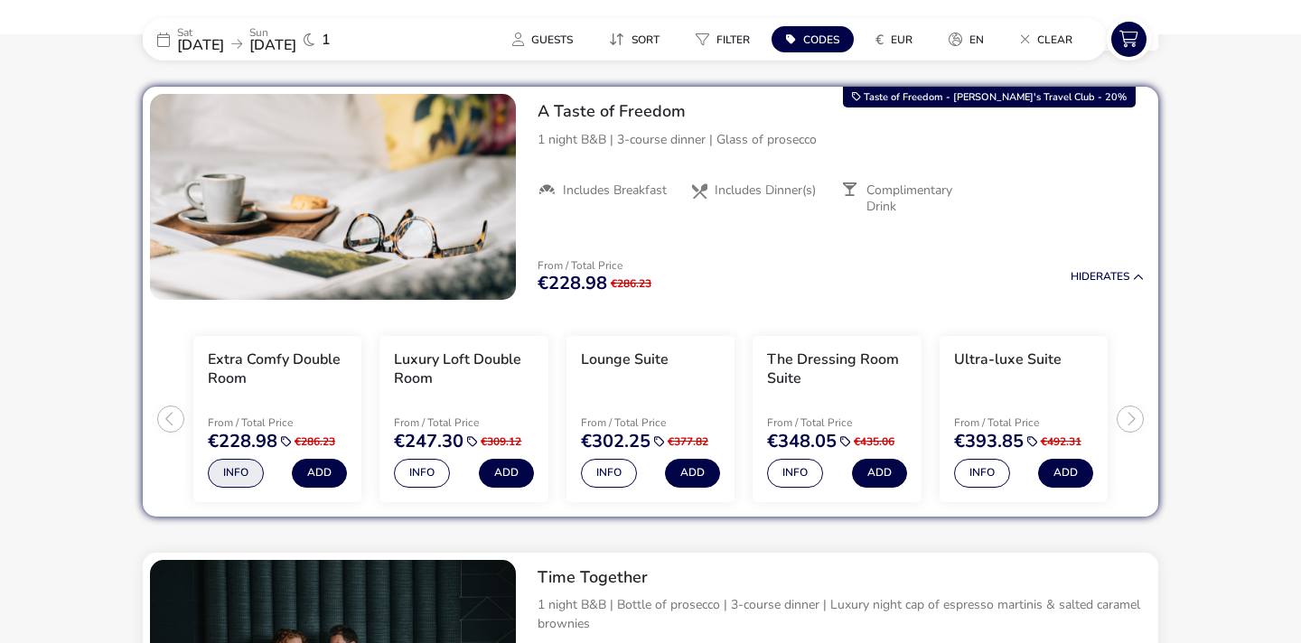
click at [235, 483] on button "Info" at bounding box center [236, 473] width 56 height 29
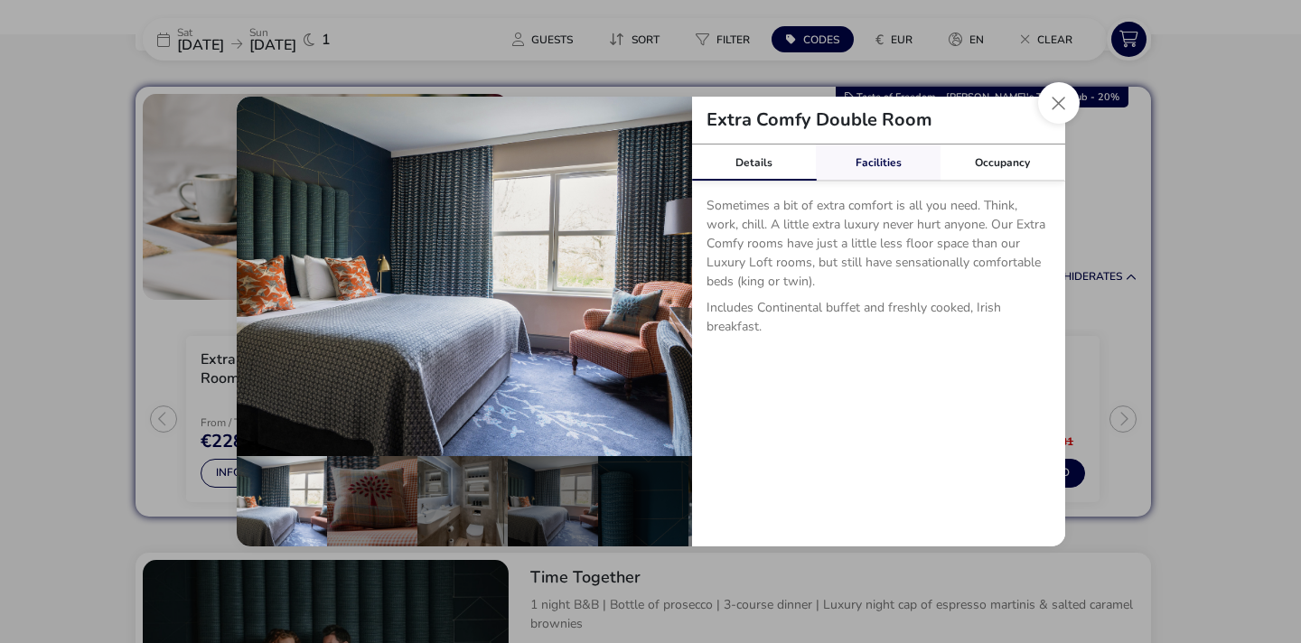
click at [877, 155] on link "Facilities" at bounding box center [878, 163] width 125 height 36
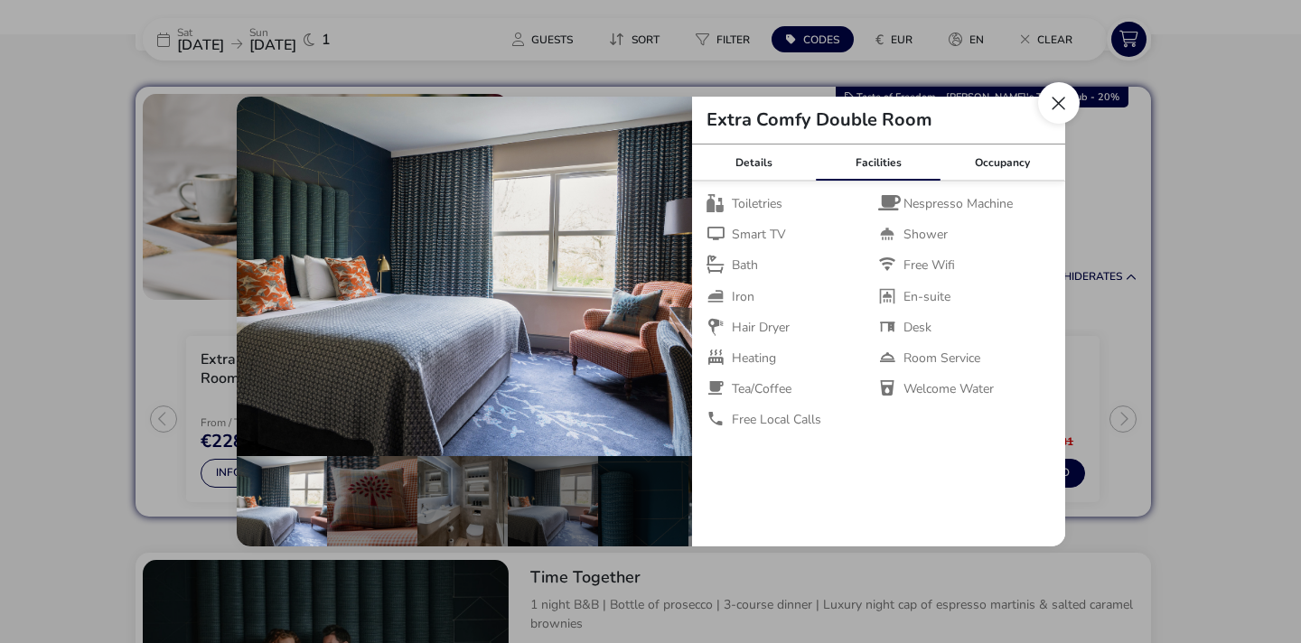
click at [1066, 103] on button "Close dialog" at bounding box center [1059, 103] width 42 height 42
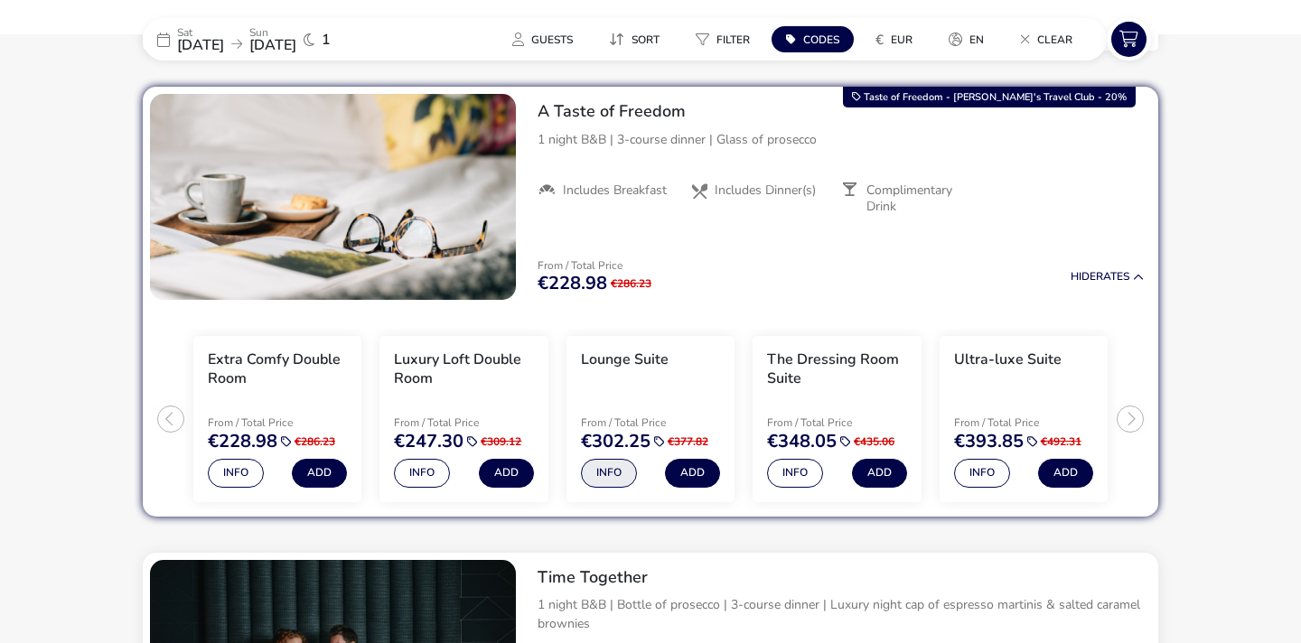
click at [619, 473] on button "Info" at bounding box center [609, 473] width 56 height 29
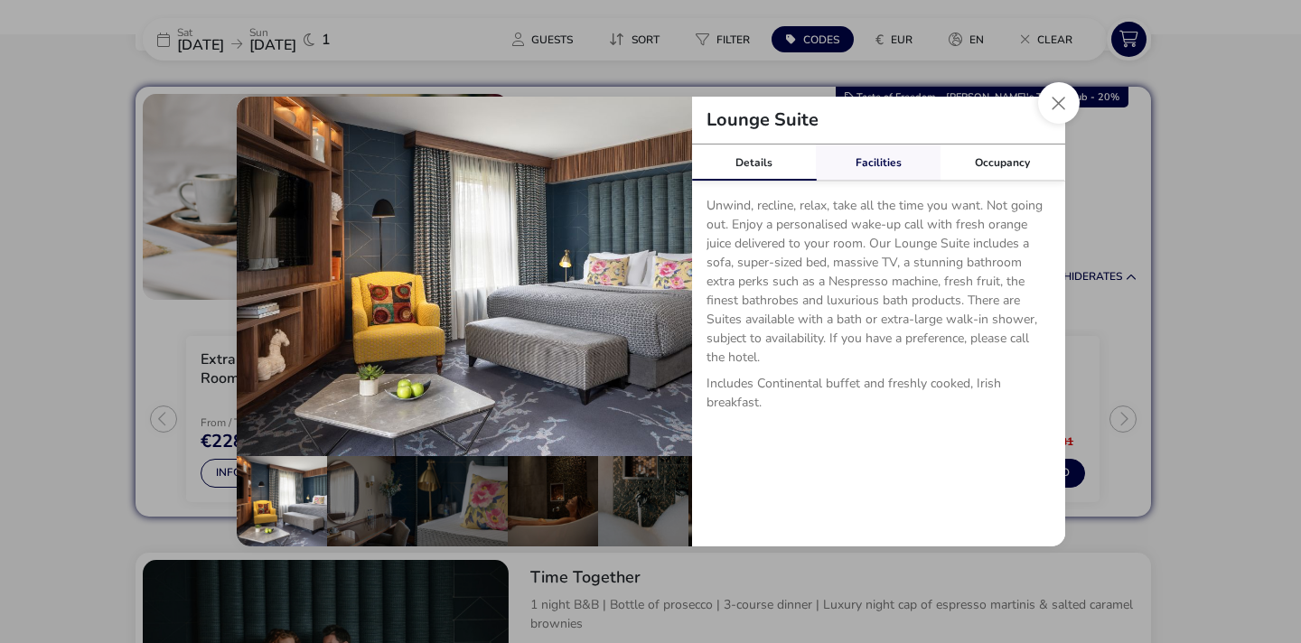
click at [908, 158] on link "Facilities" at bounding box center [878, 163] width 125 height 36
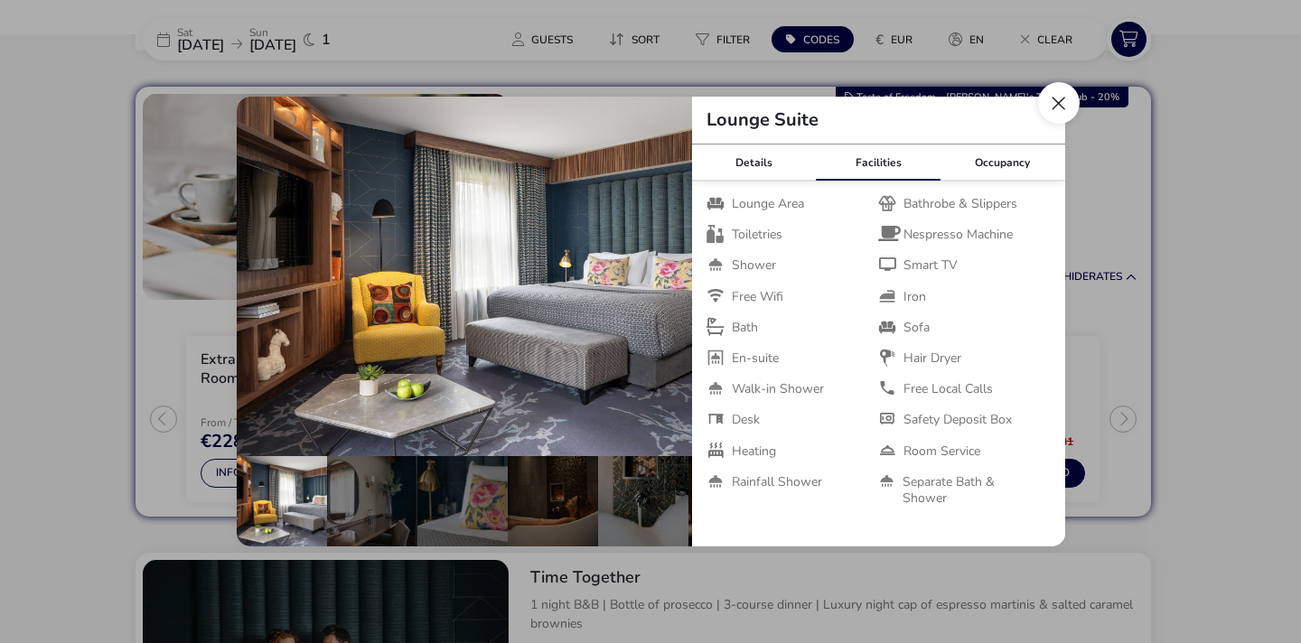
click at [1045, 91] on button "Close dialog" at bounding box center [1059, 103] width 42 height 42
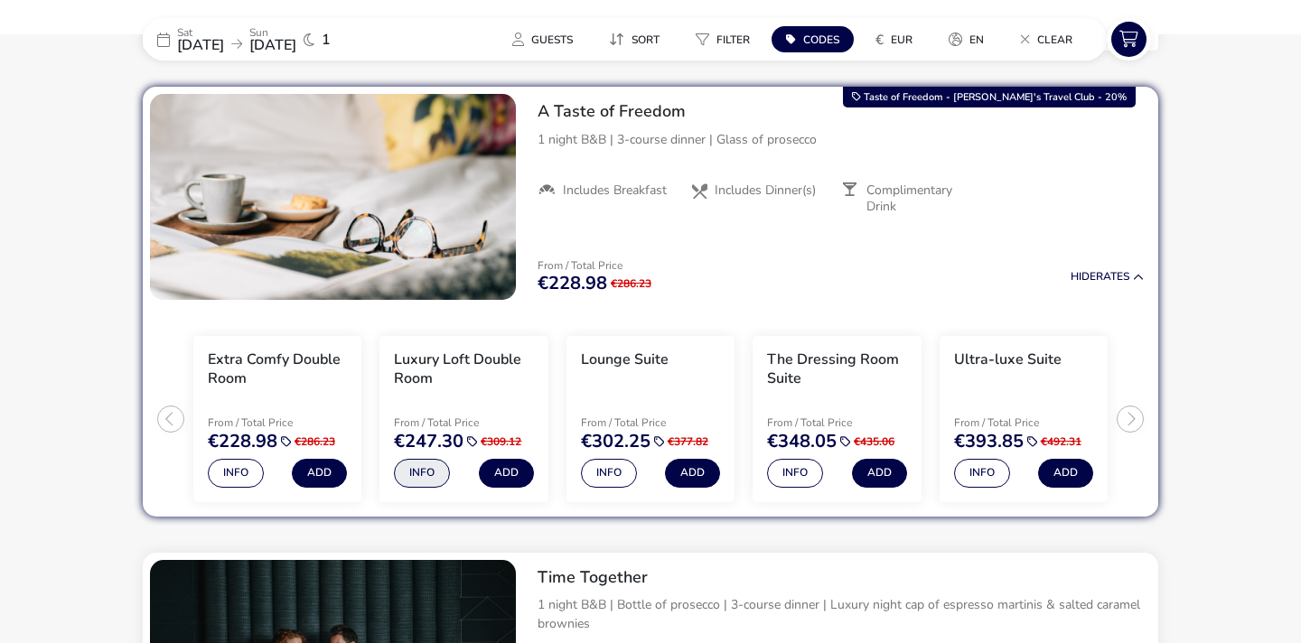
click at [432, 471] on button "Info" at bounding box center [422, 473] width 56 height 29
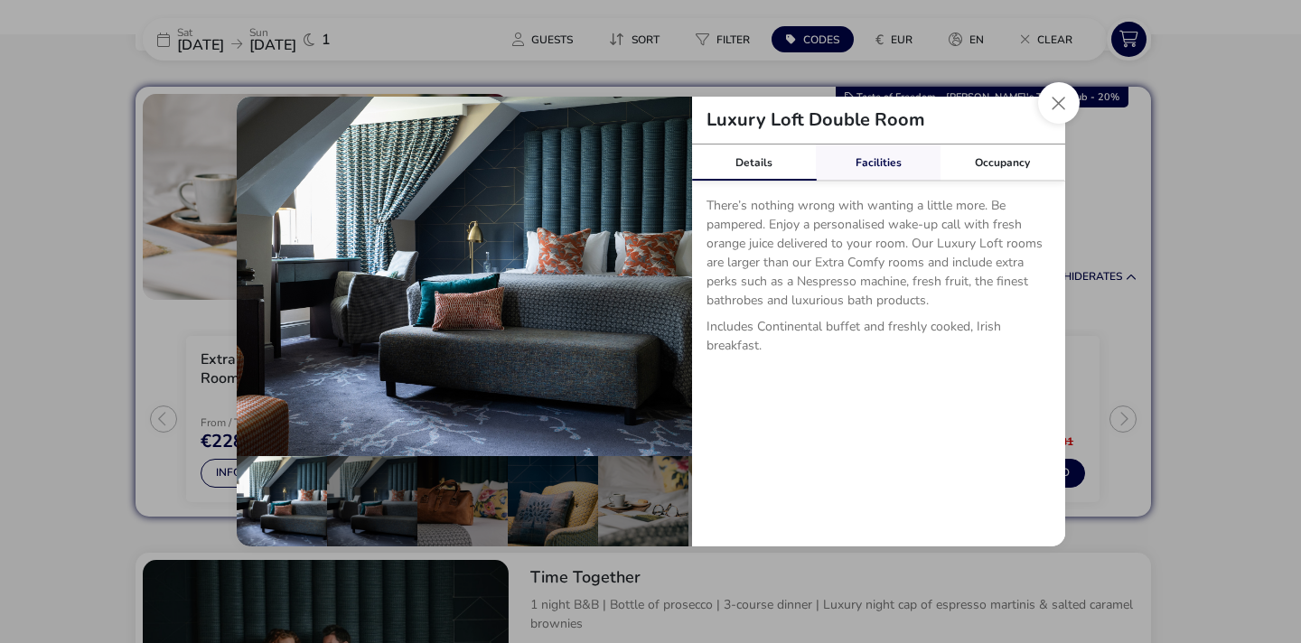
click at [924, 151] on link "Facilities" at bounding box center [878, 163] width 125 height 36
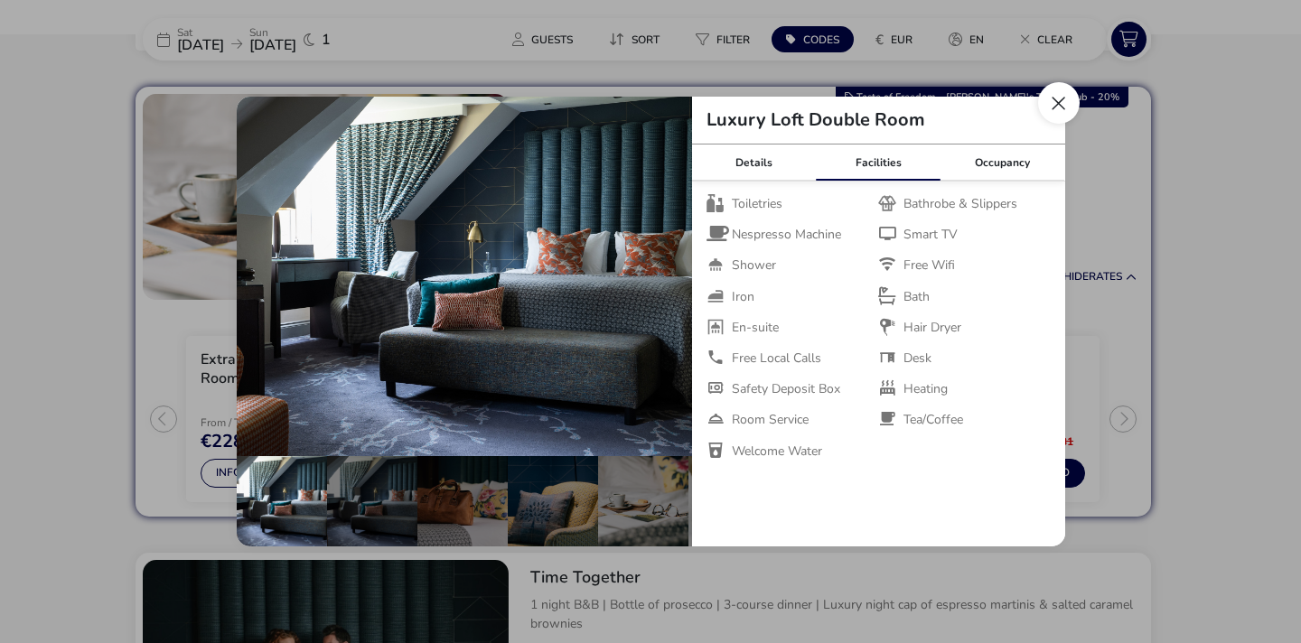
click at [1065, 104] on button "Close dialog" at bounding box center [1059, 103] width 42 height 42
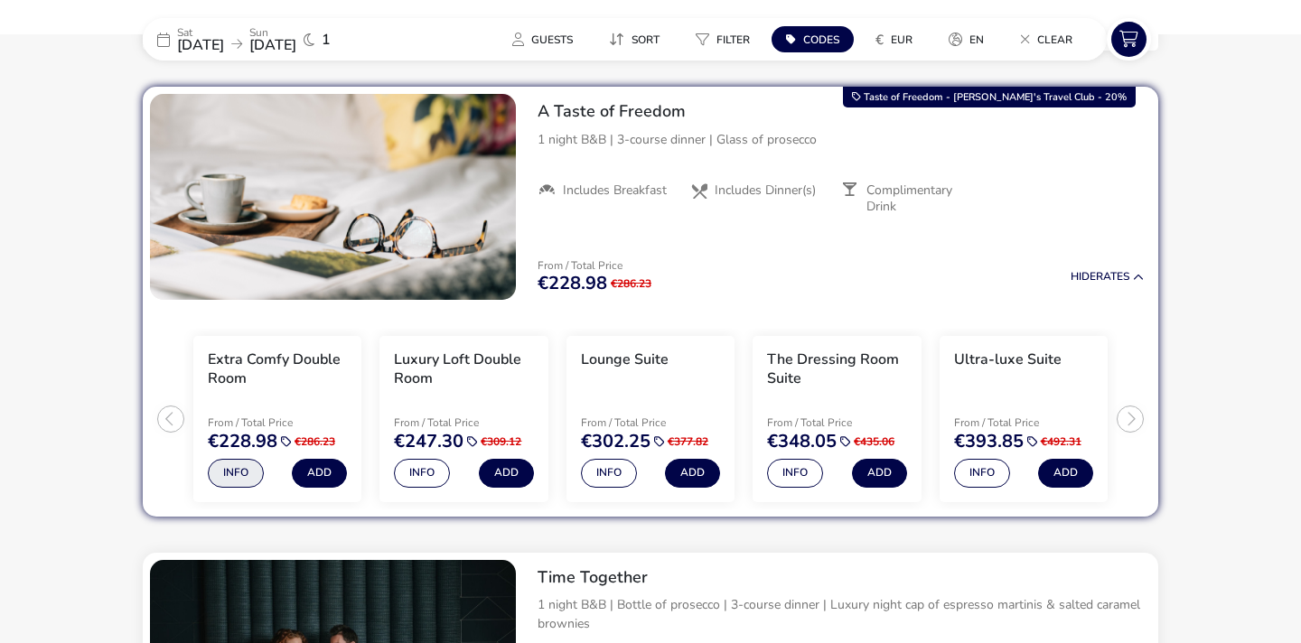
click at [241, 475] on button "Info" at bounding box center [236, 473] width 56 height 29
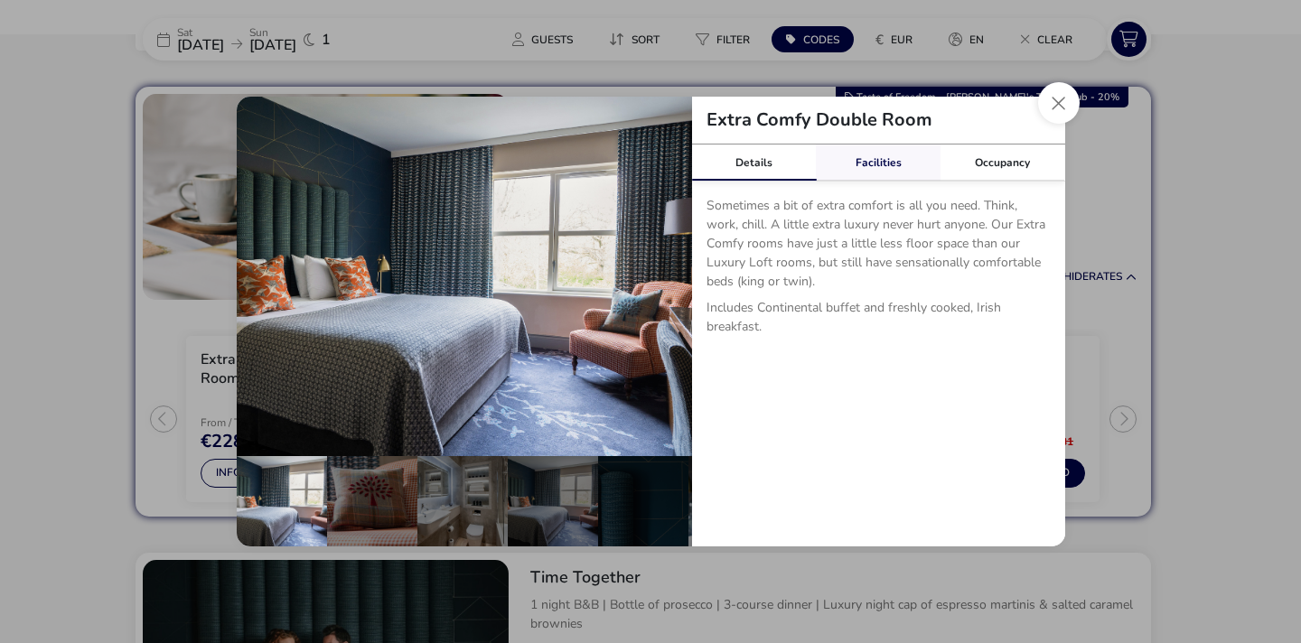
click at [894, 155] on link "Facilities" at bounding box center [878, 163] width 125 height 36
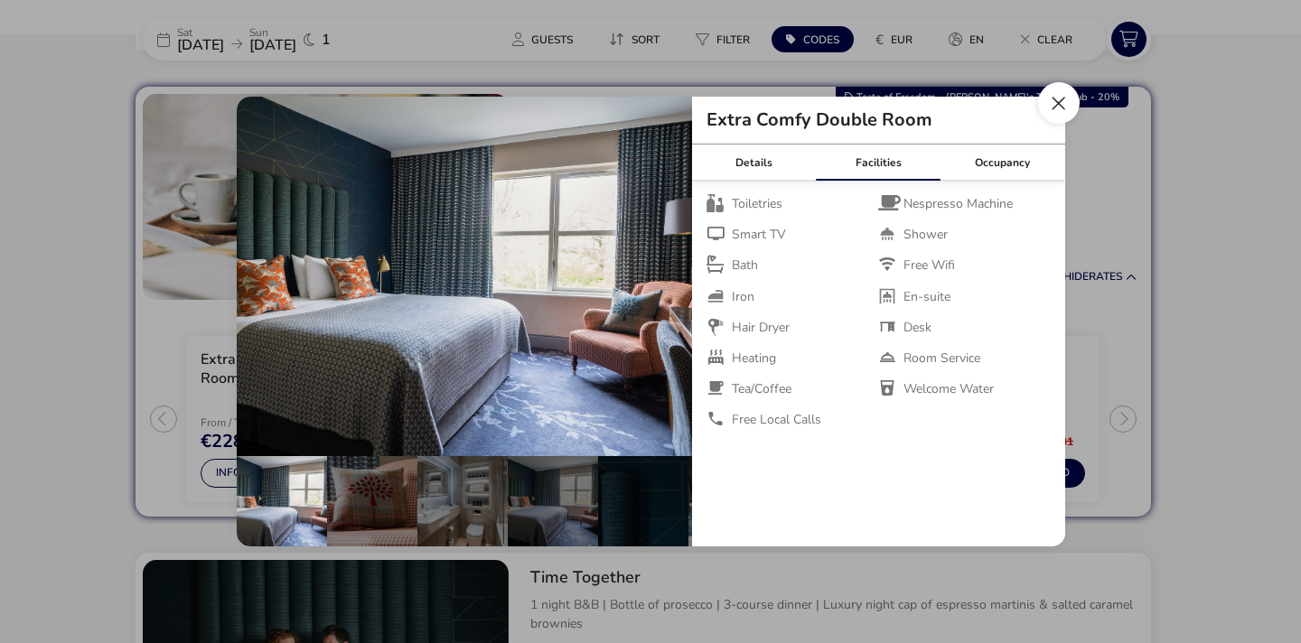
click at [1056, 104] on button "Close dialog" at bounding box center [1059, 103] width 42 height 42
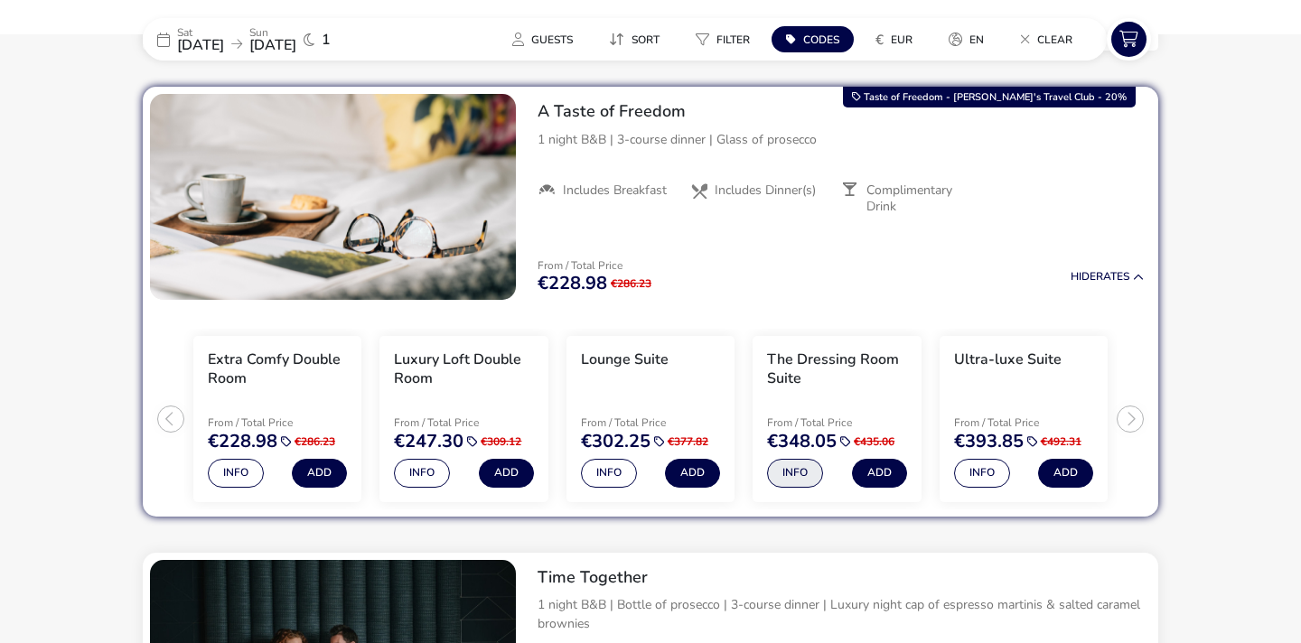
click at [784, 484] on button "Info" at bounding box center [795, 473] width 56 height 29
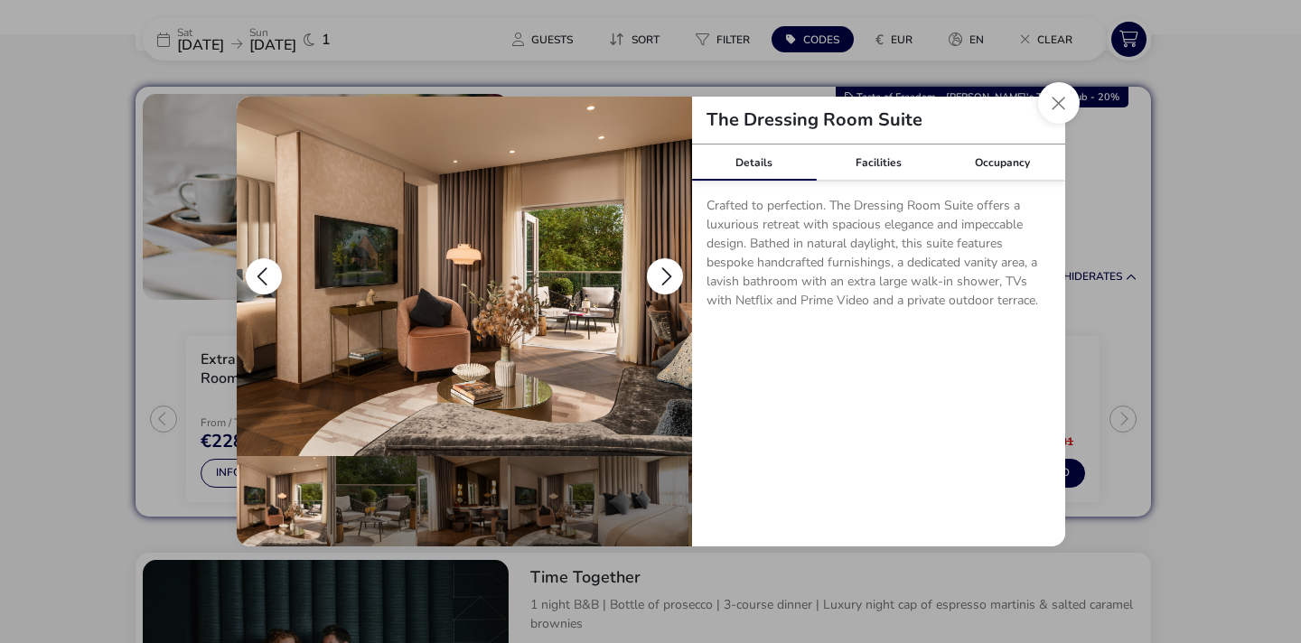
click at [659, 267] on button "details" at bounding box center [665, 276] width 36 height 36
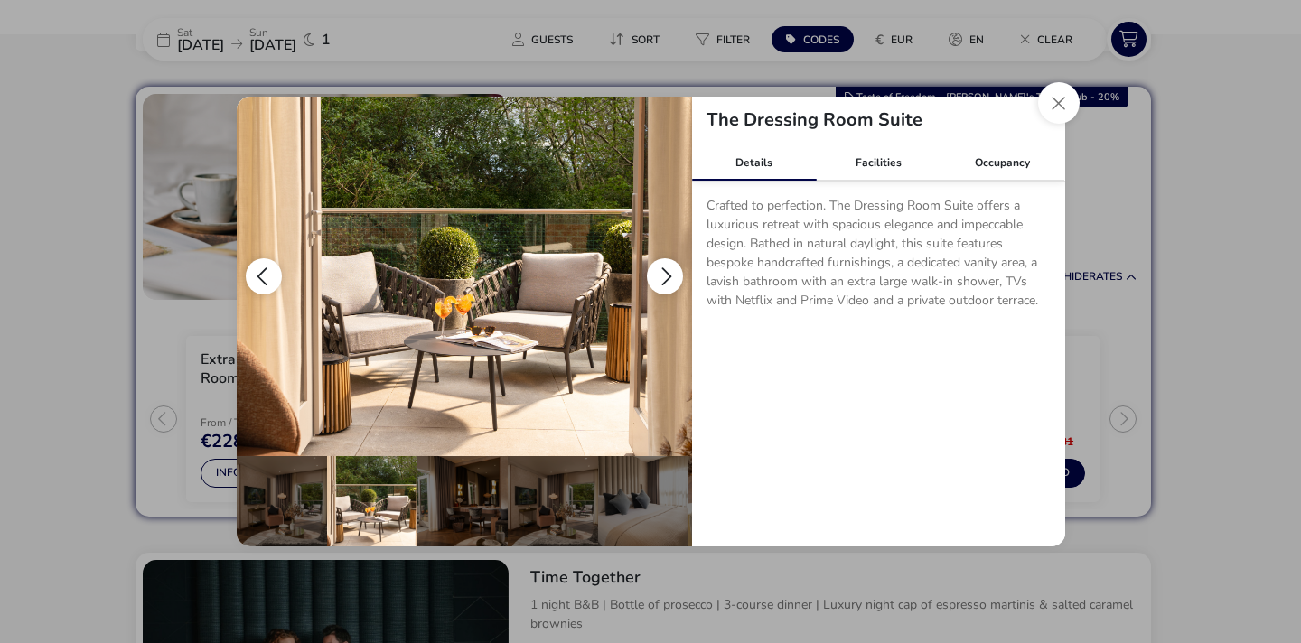
click at [659, 270] on button "details" at bounding box center [665, 276] width 36 height 36
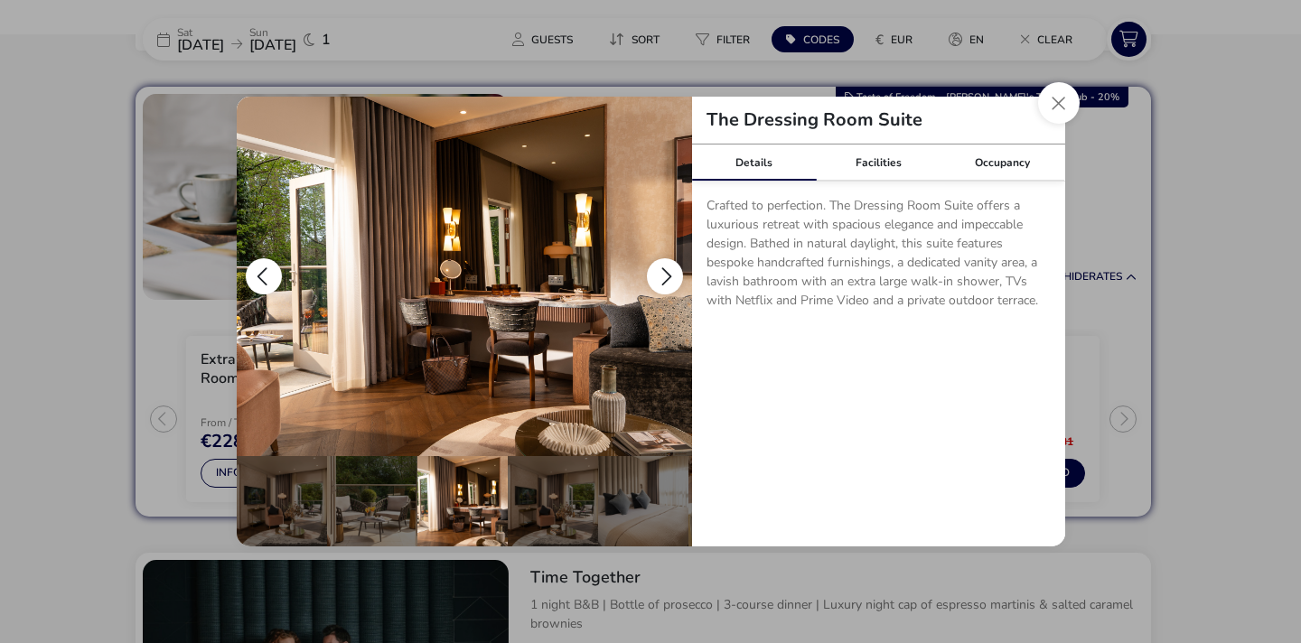
scroll to position [0, 90]
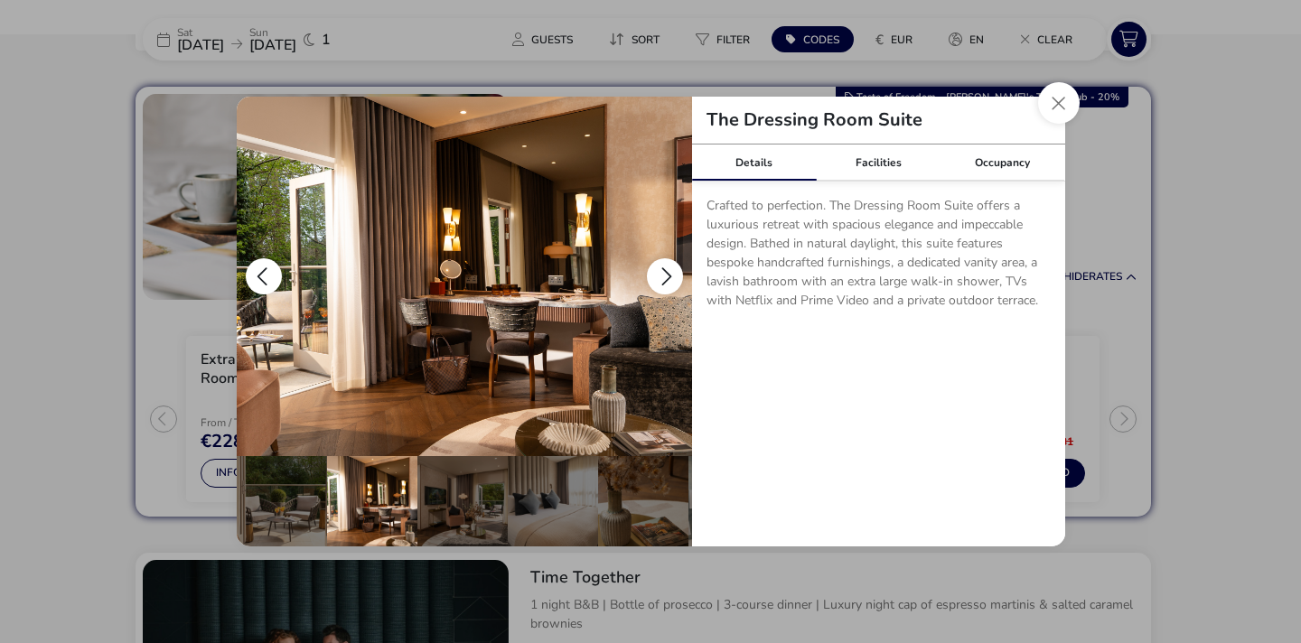
click at [659, 276] on button "details" at bounding box center [665, 276] width 36 height 36
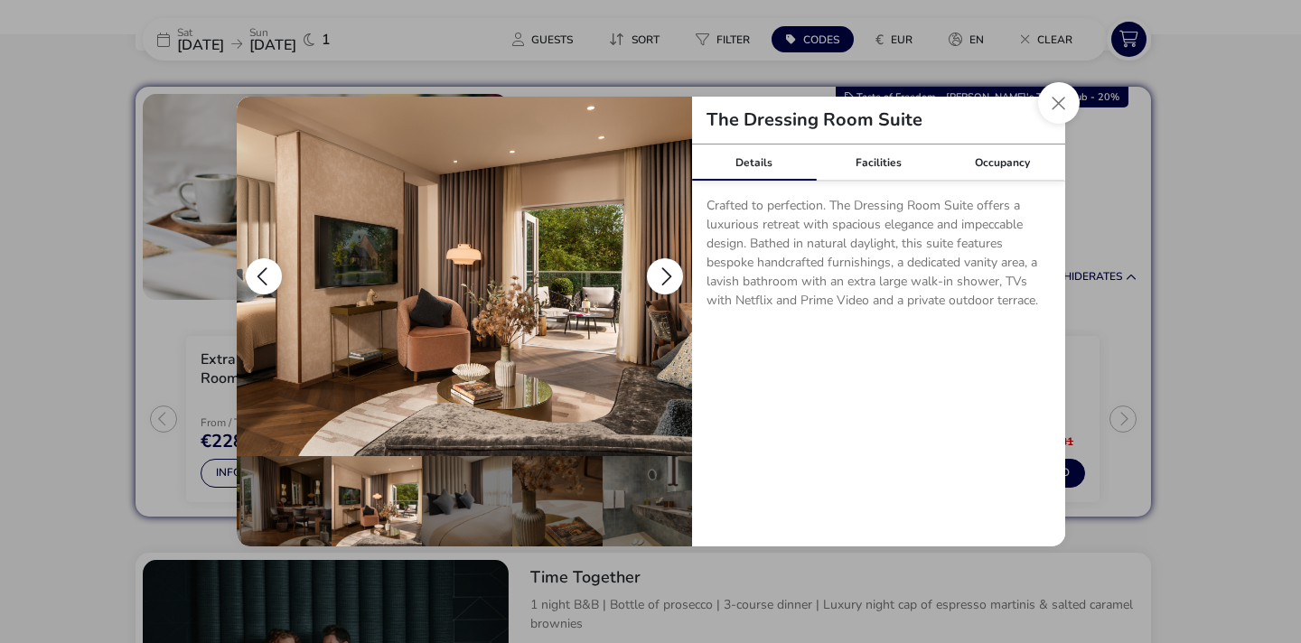
click at [659, 276] on button "details" at bounding box center [665, 276] width 36 height 36
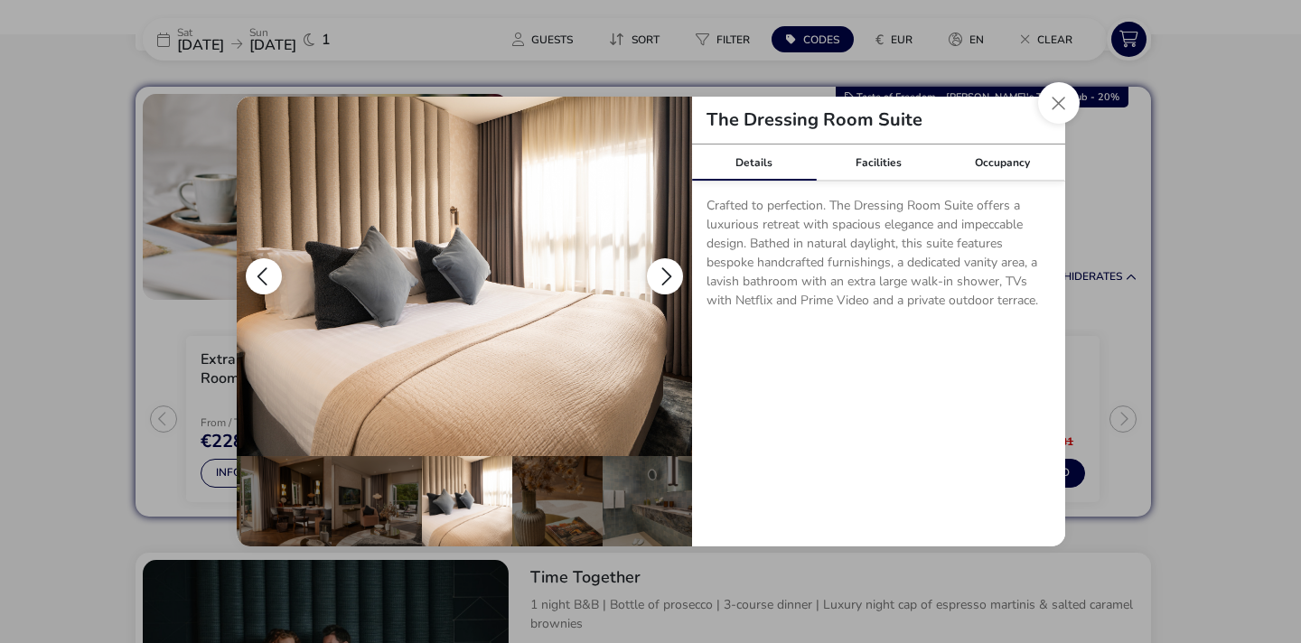
click at [659, 276] on button "details" at bounding box center [665, 276] width 36 height 36
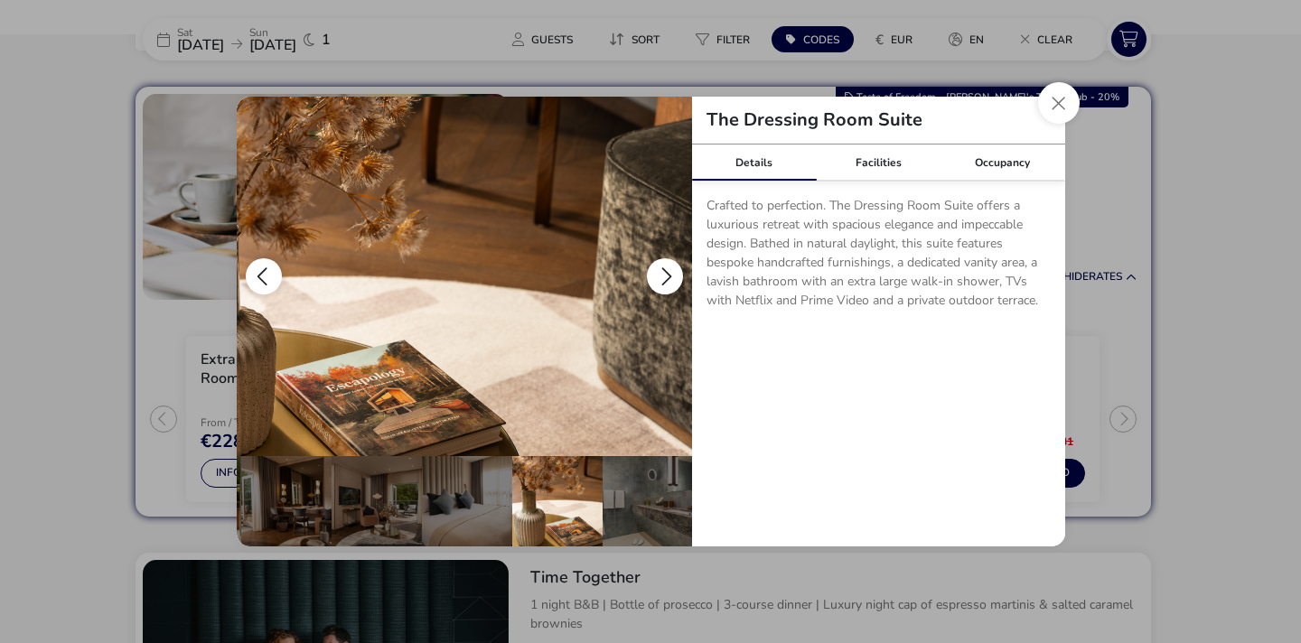
click at [659, 276] on button "details" at bounding box center [665, 276] width 36 height 36
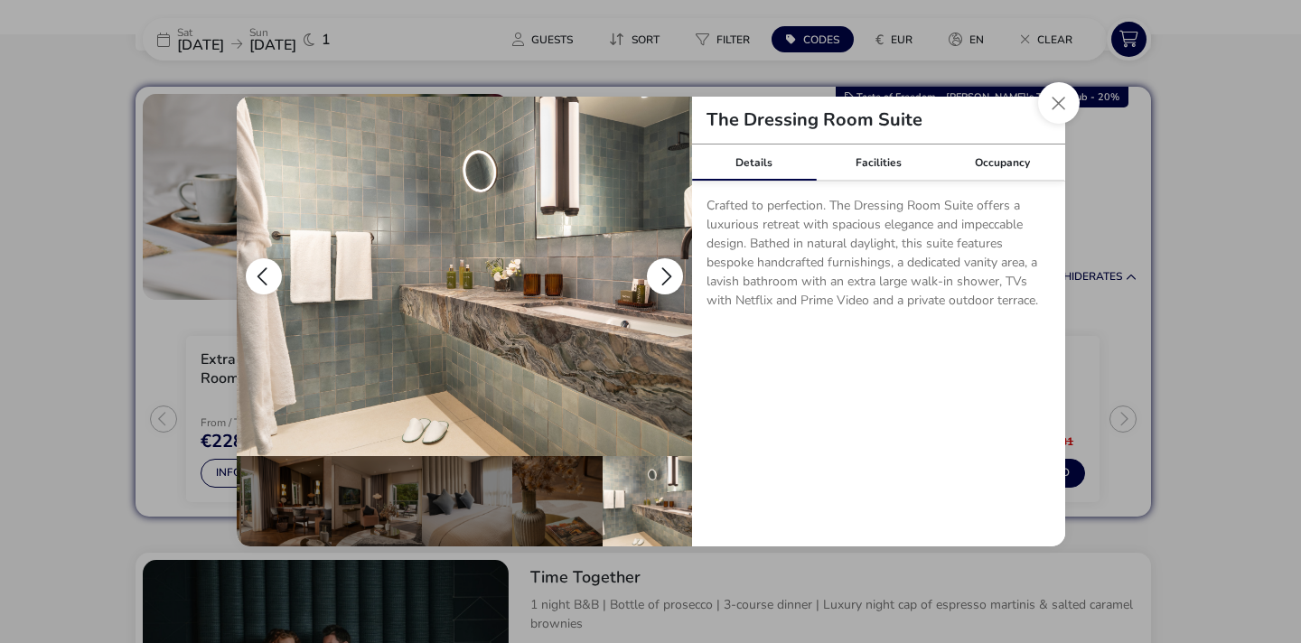
click at [659, 276] on button "details" at bounding box center [665, 276] width 36 height 36
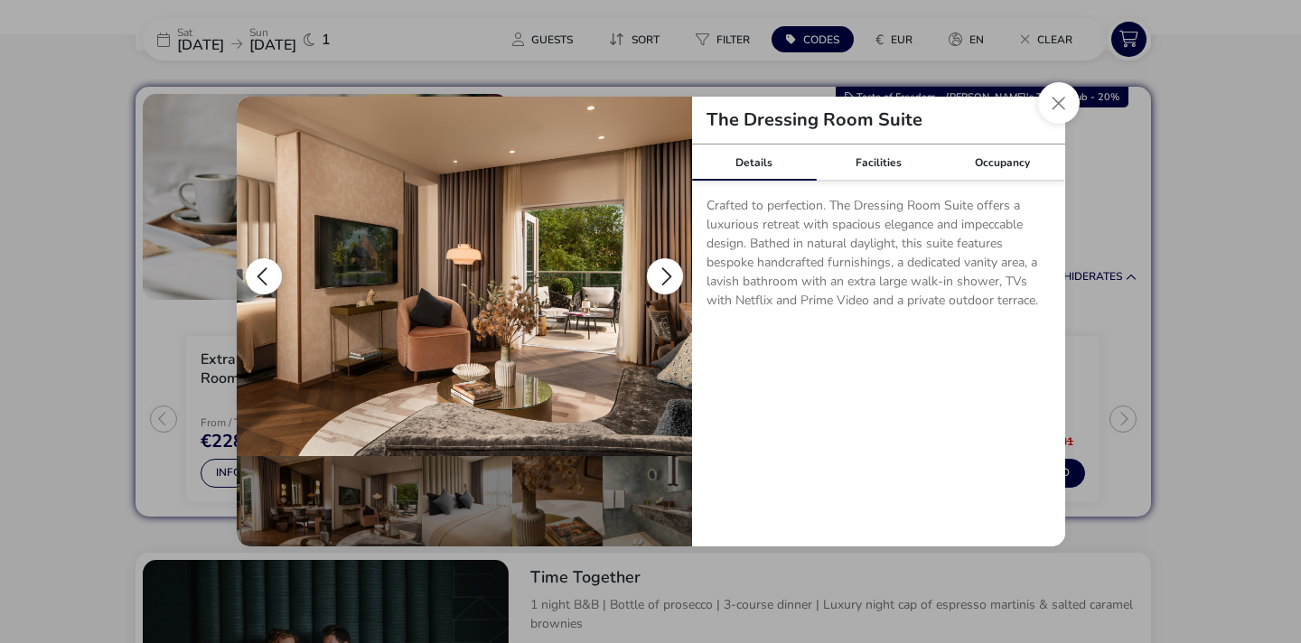
scroll to position [0, 0]
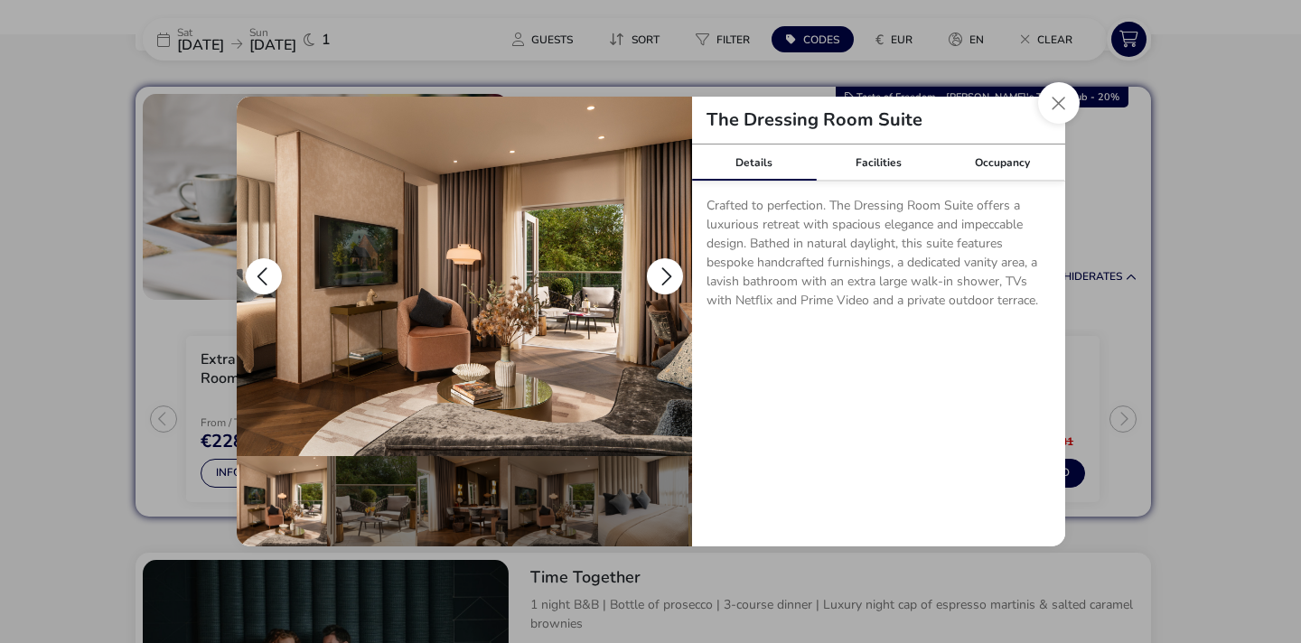
click at [659, 277] on button "details" at bounding box center [665, 276] width 36 height 36
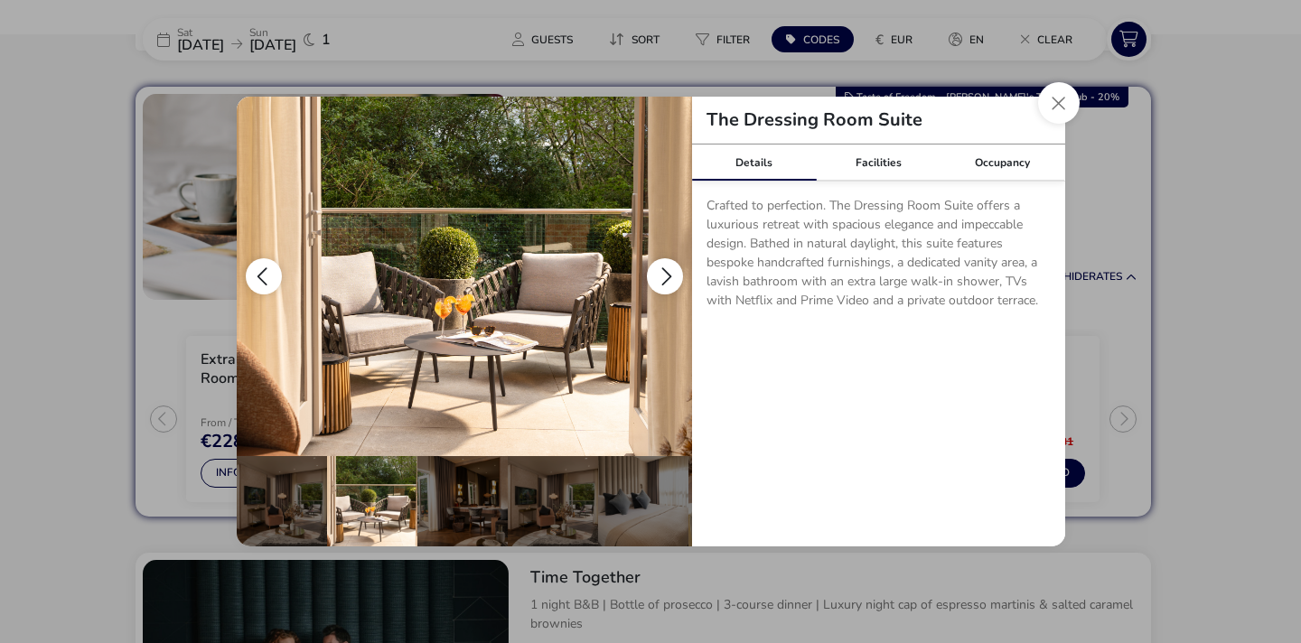
click at [659, 277] on button "details" at bounding box center [665, 276] width 36 height 36
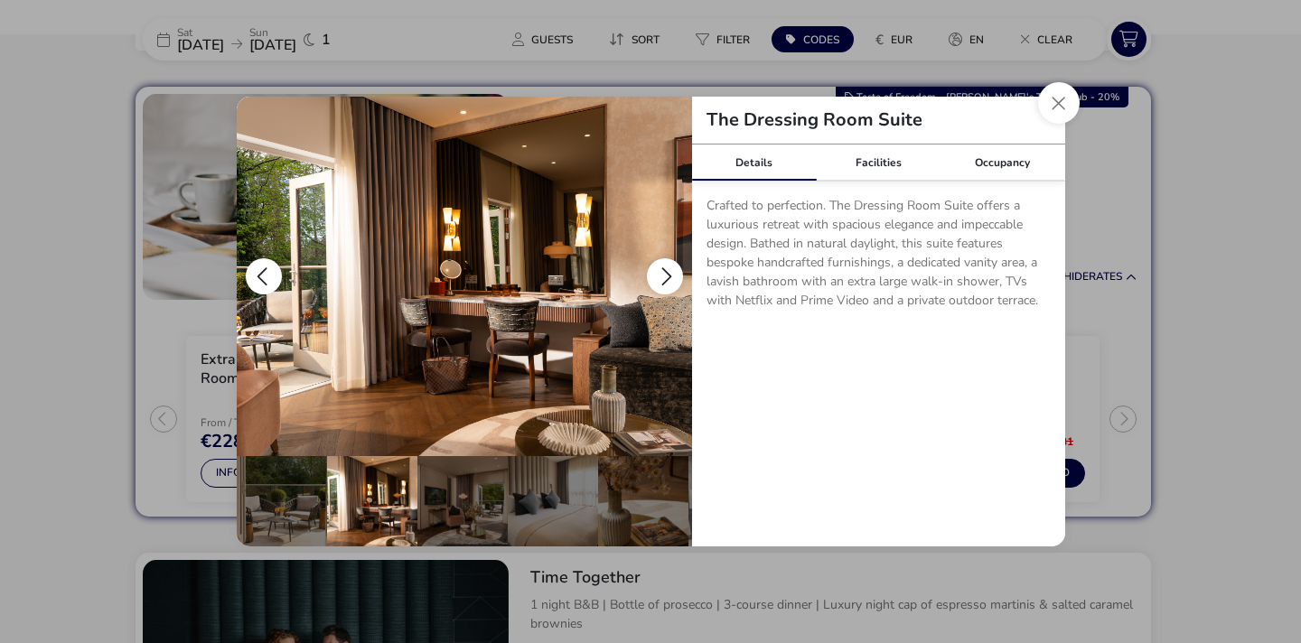
click at [659, 277] on button "details" at bounding box center [665, 276] width 36 height 36
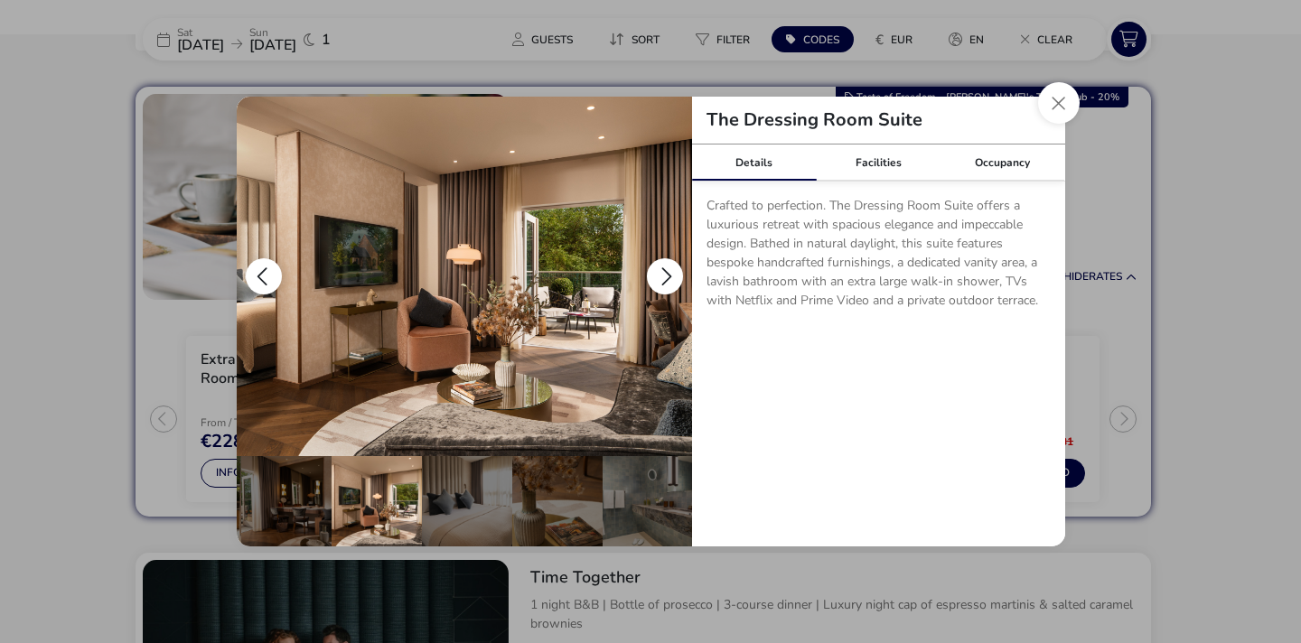
click at [659, 277] on button "details" at bounding box center [665, 276] width 36 height 36
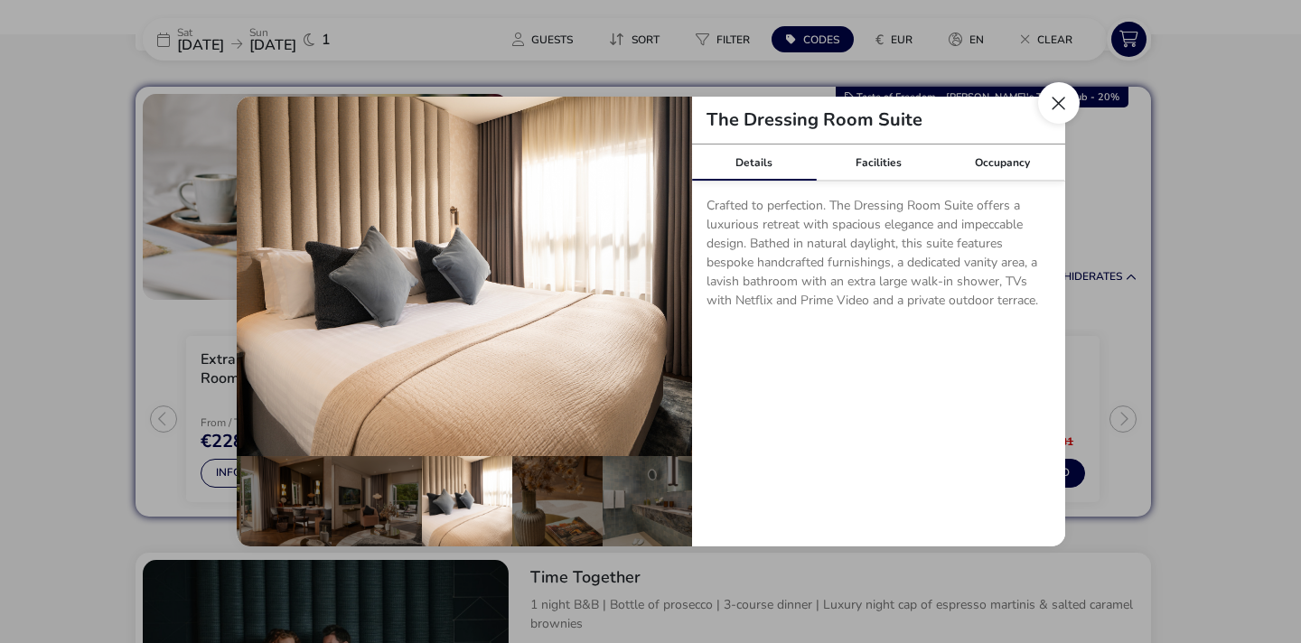
click at [1050, 111] on button "Close dialog" at bounding box center [1059, 103] width 42 height 42
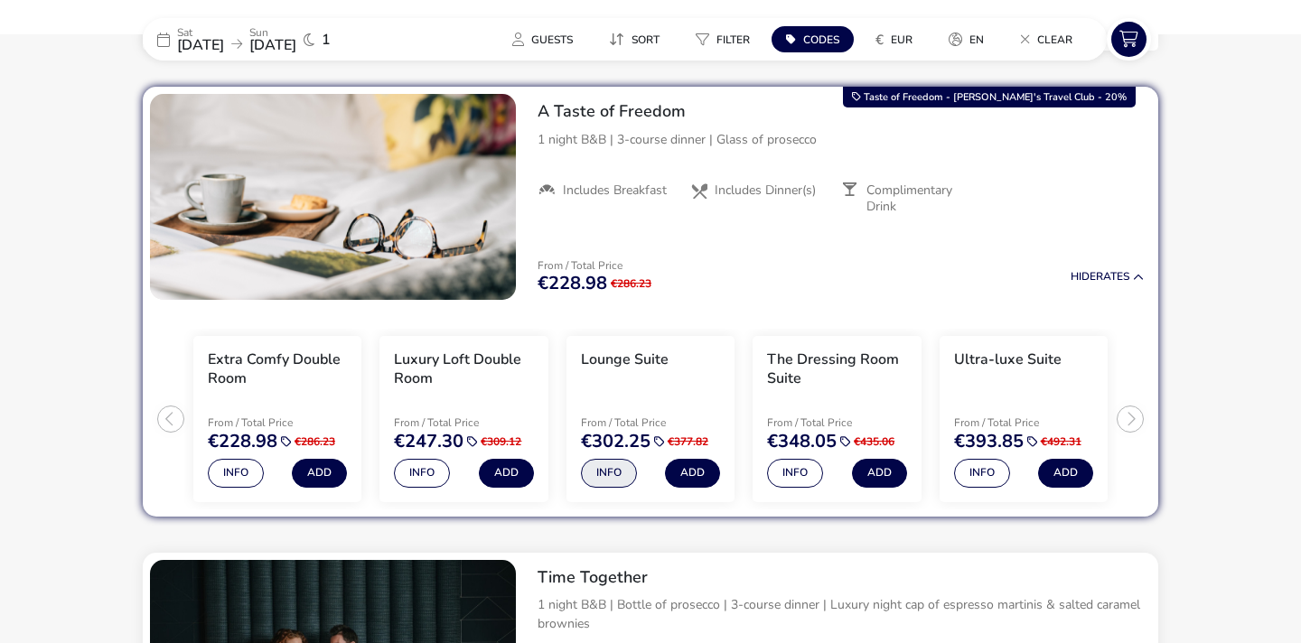
click at [597, 473] on button "Info" at bounding box center [609, 473] width 56 height 29
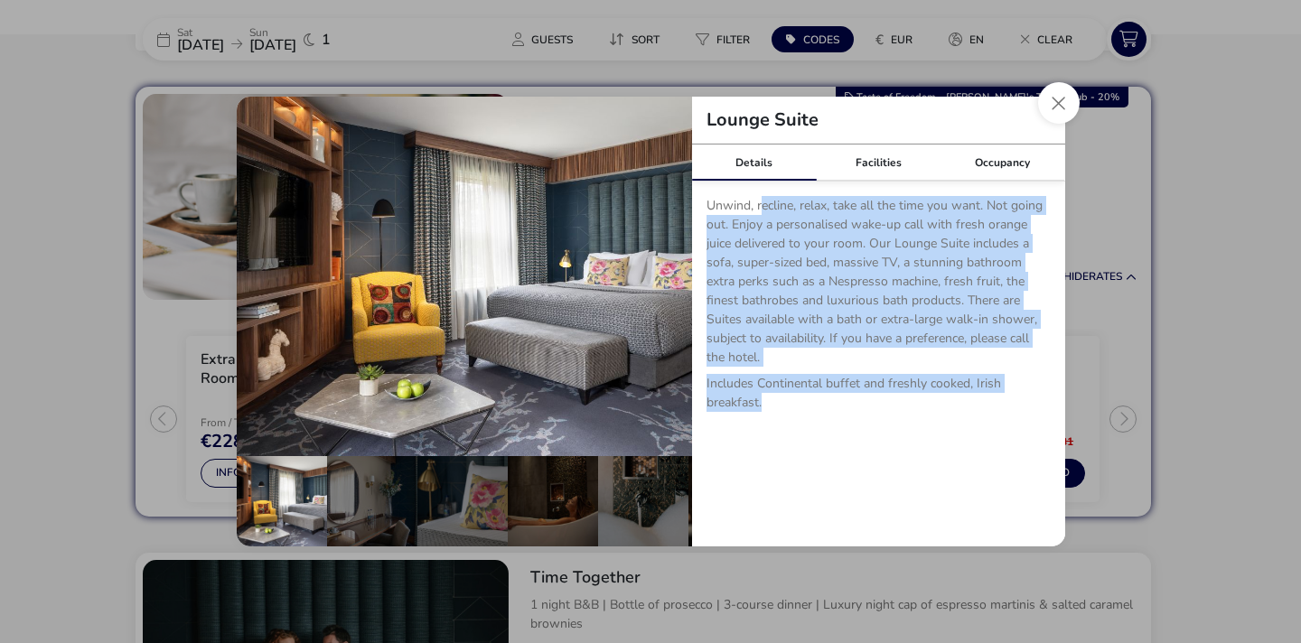
drag, startPoint x: 764, startPoint y: 208, endPoint x: 864, endPoint y: 422, distance: 236.1
click at [864, 422] on p "Unwind, recline, relax, take all the time you want. Not going out. Enjoy a pers…" at bounding box center [879, 311] width 344 height 230
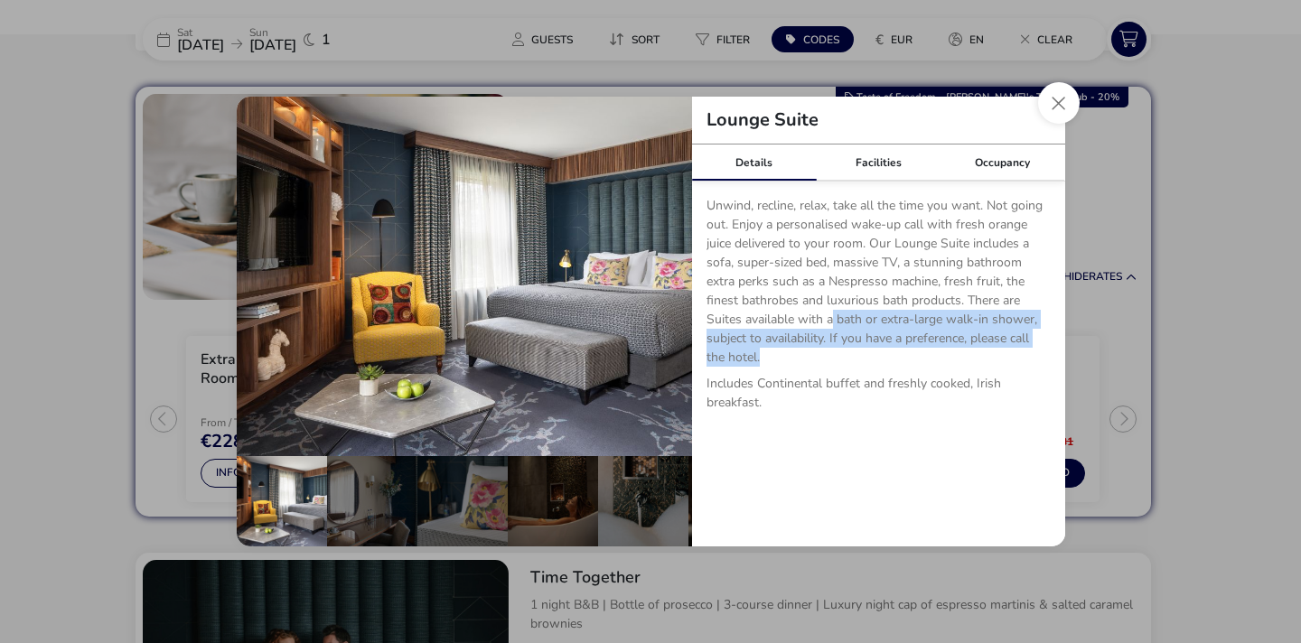
drag, startPoint x: 832, startPoint y: 322, endPoint x: 886, endPoint y: 362, distance: 67.1
click at [886, 362] on p "Unwind, recline, relax, take all the time you want. Not going out. Enjoy a pers…" at bounding box center [879, 285] width 344 height 178
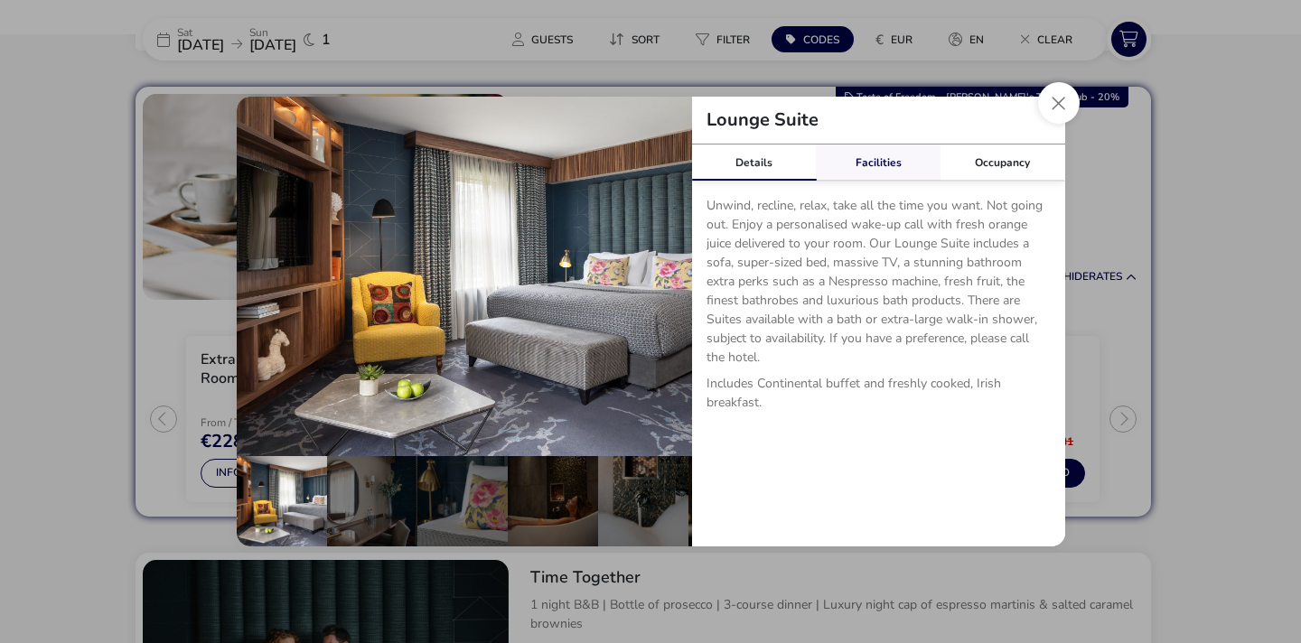
click at [864, 155] on link "Facilities" at bounding box center [878, 163] width 125 height 36
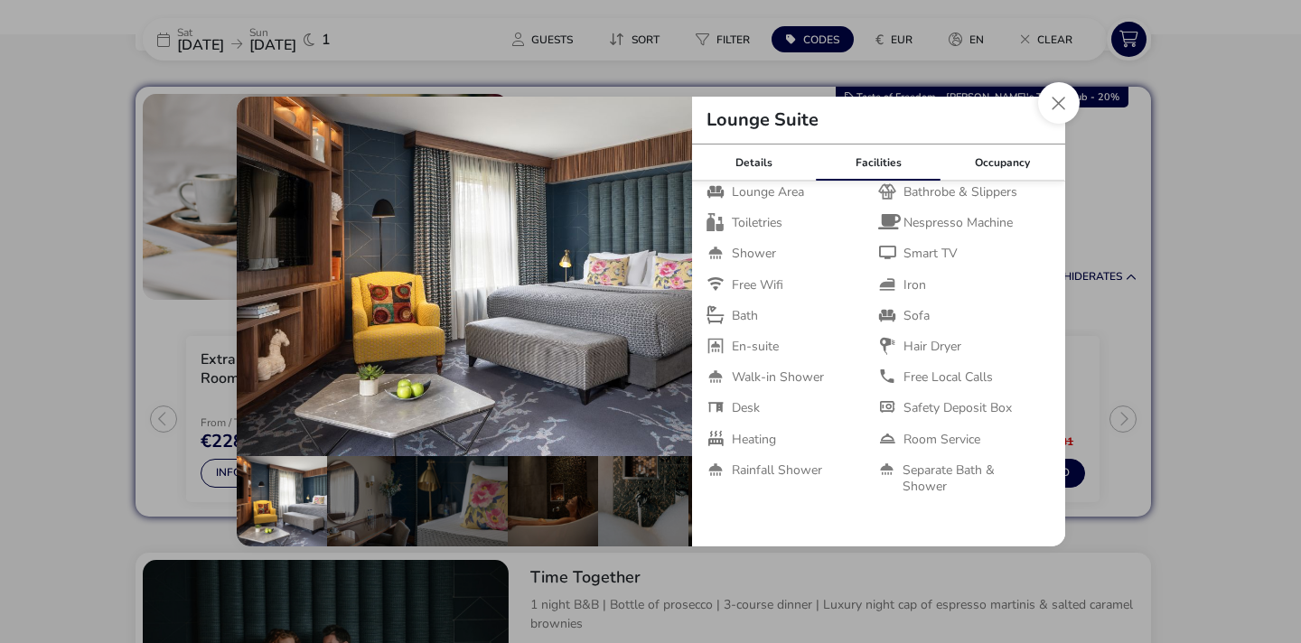
scroll to position [0, 0]
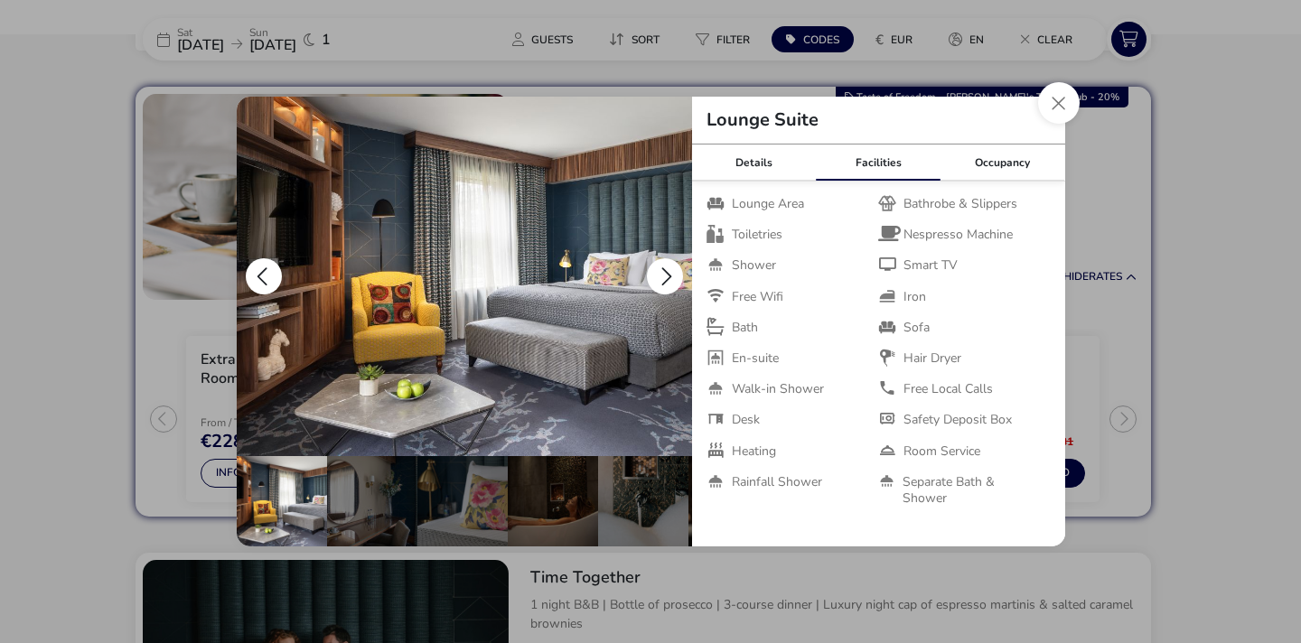
click at [654, 262] on button "details" at bounding box center [665, 276] width 36 height 36
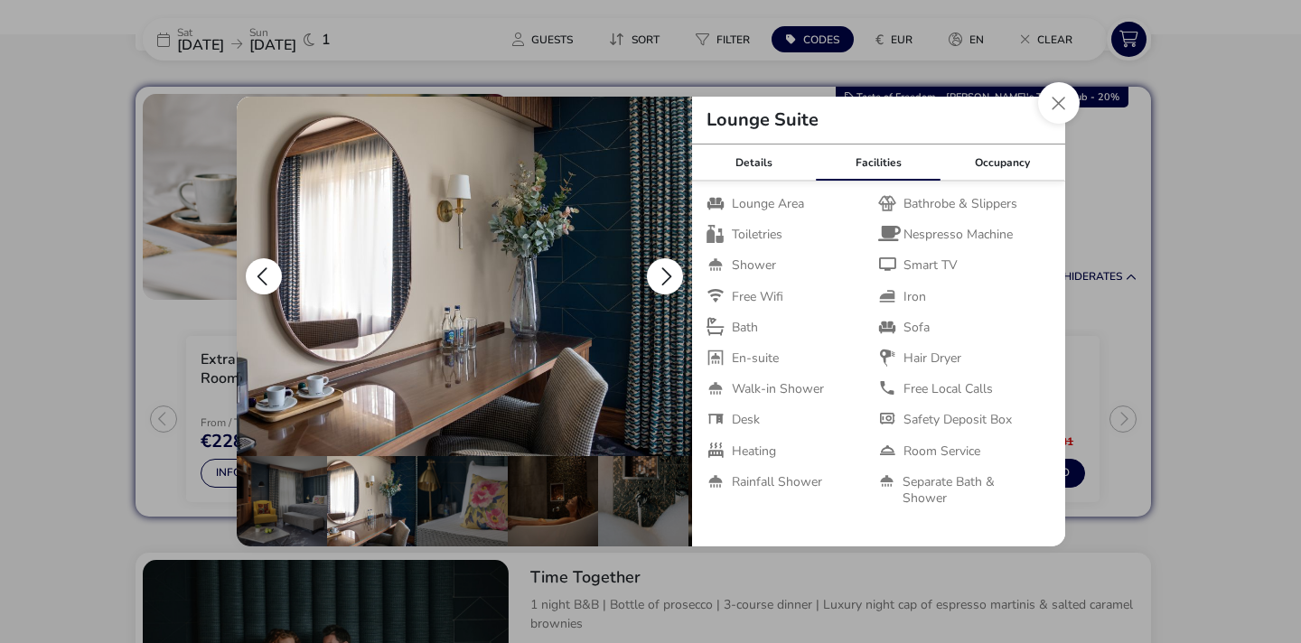
click at [654, 262] on button "details" at bounding box center [665, 276] width 36 height 36
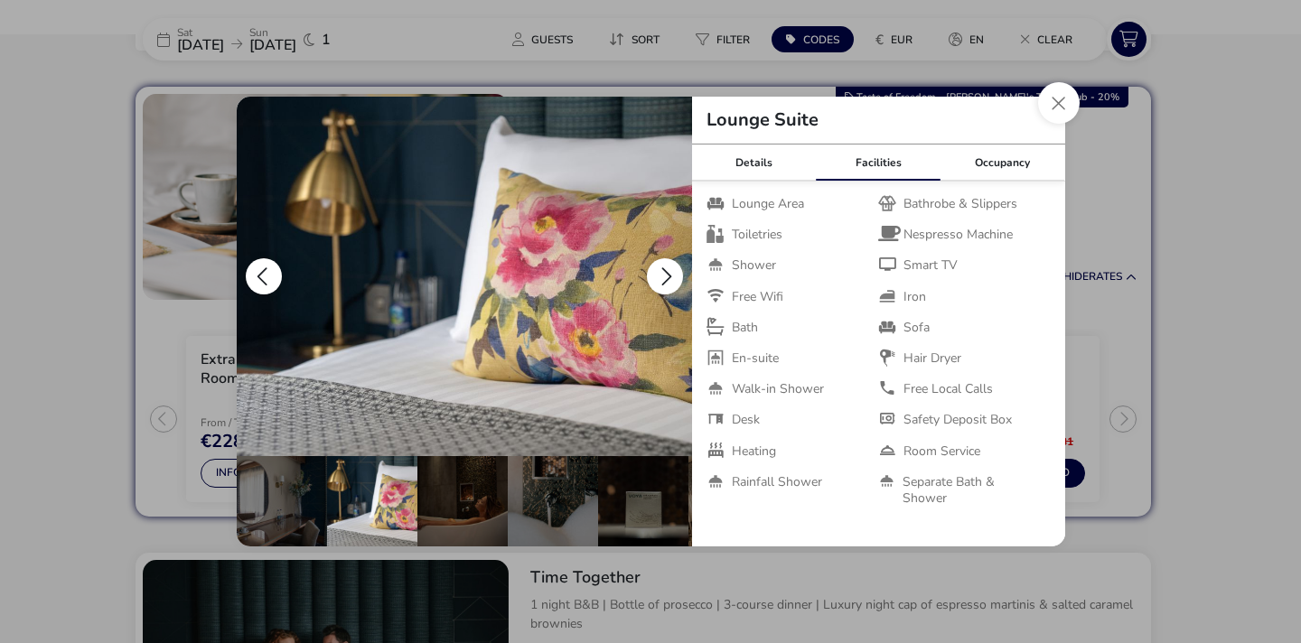
click at [654, 262] on button "details" at bounding box center [665, 276] width 36 height 36
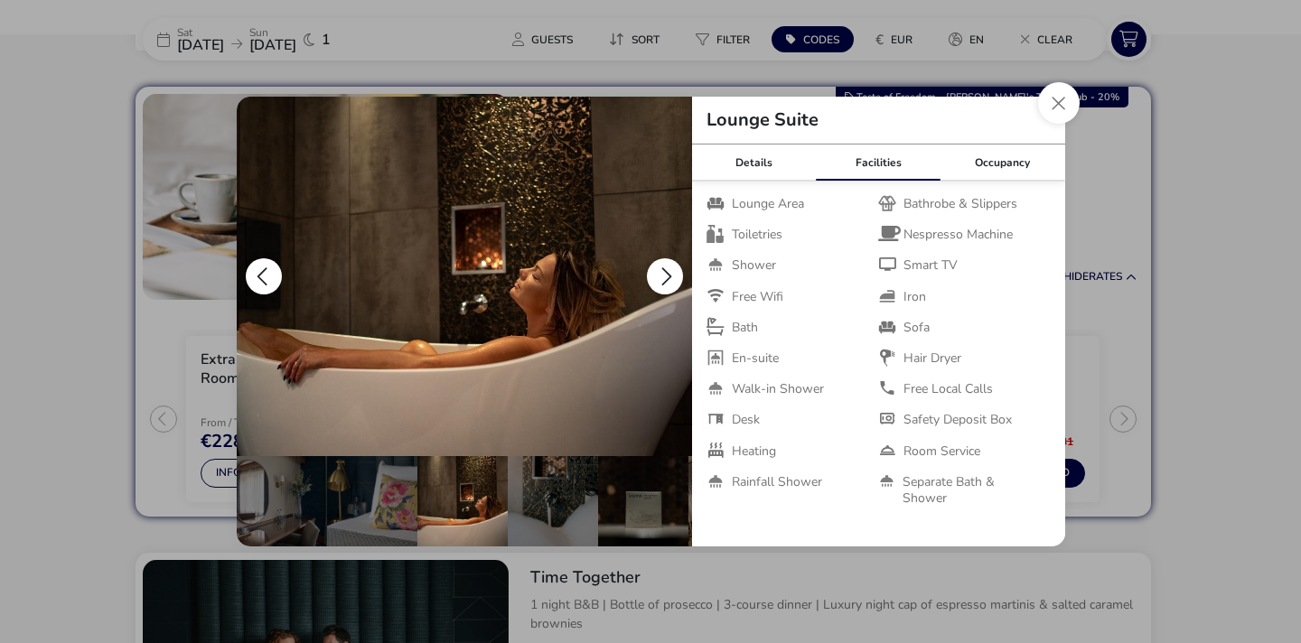
scroll to position [0, 181]
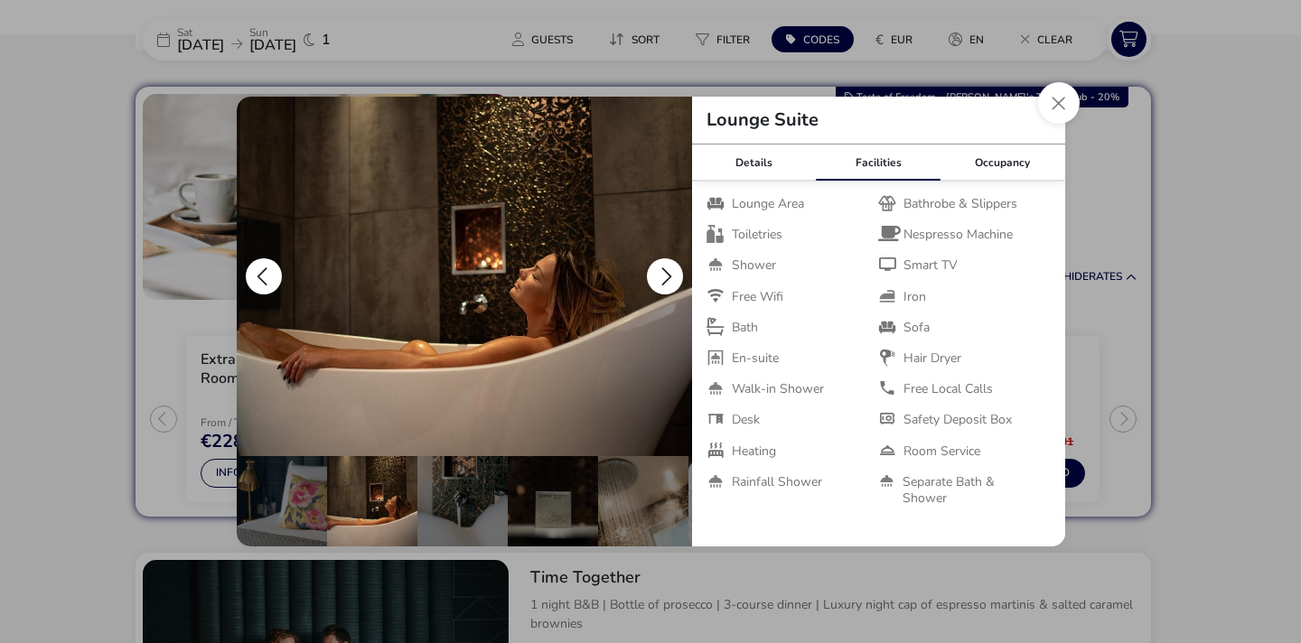
click at [654, 262] on button "details" at bounding box center [665, 276] width 36 height 36
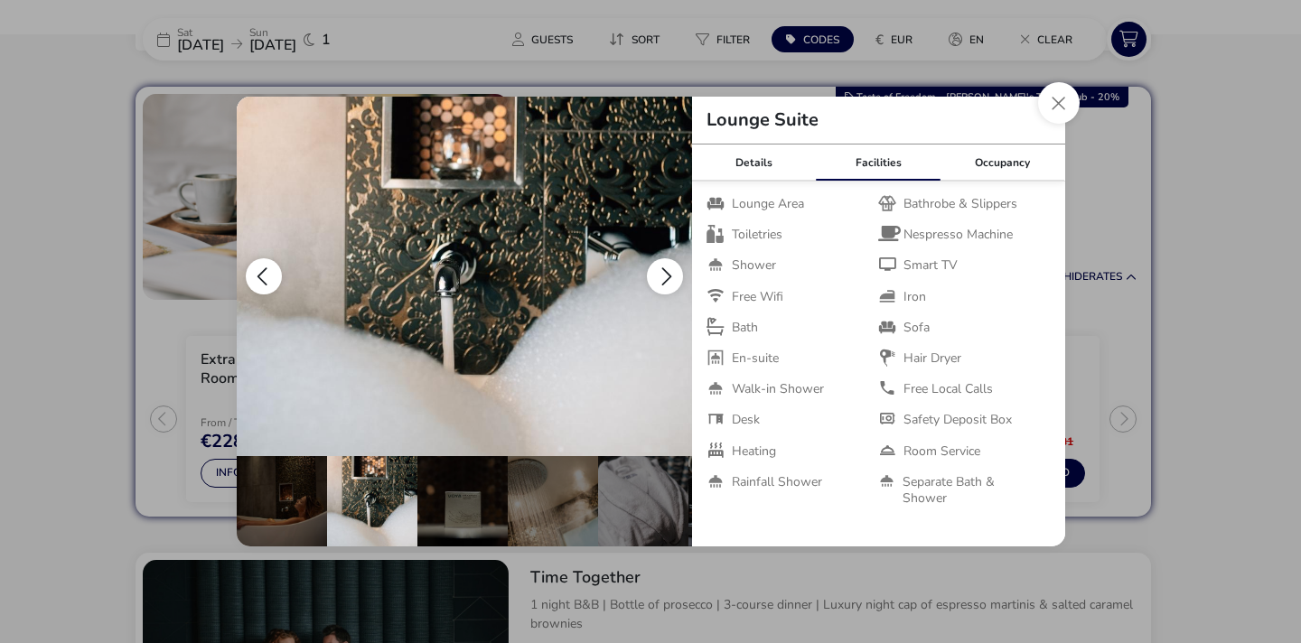
click at [654, 262] on button "details" at bounding box center [665, 276] width 36 height 36
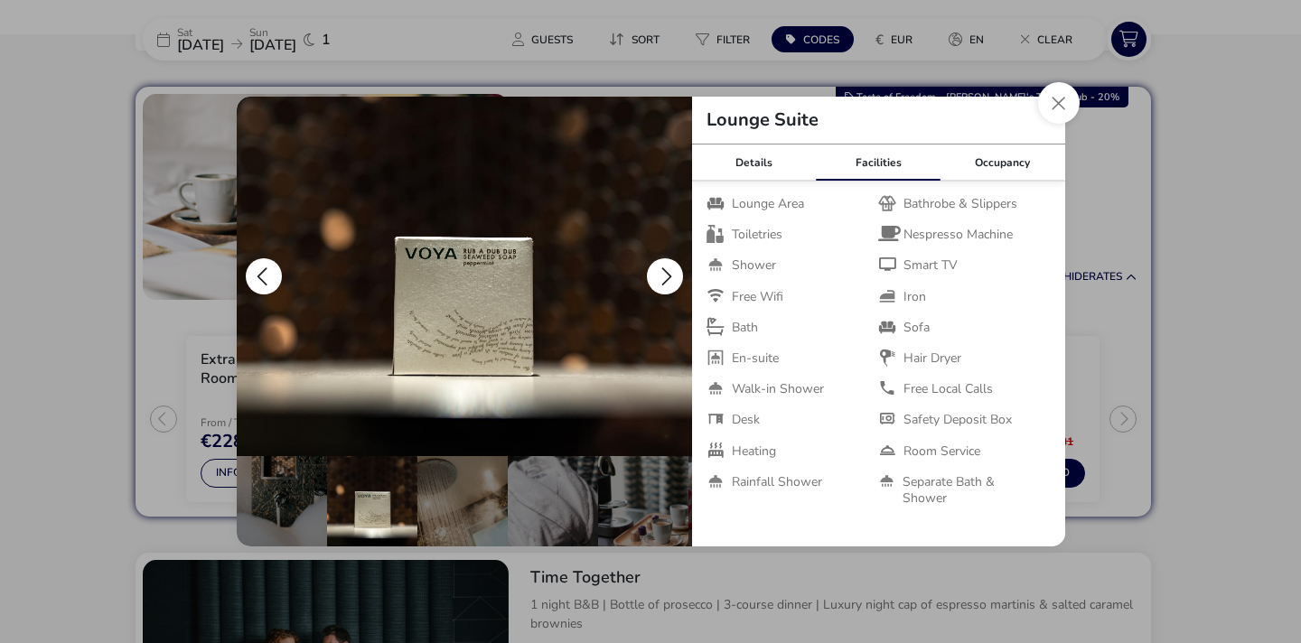
click at [654, 262] on button "details" at bounding box center [665, 276] width 36 height 36
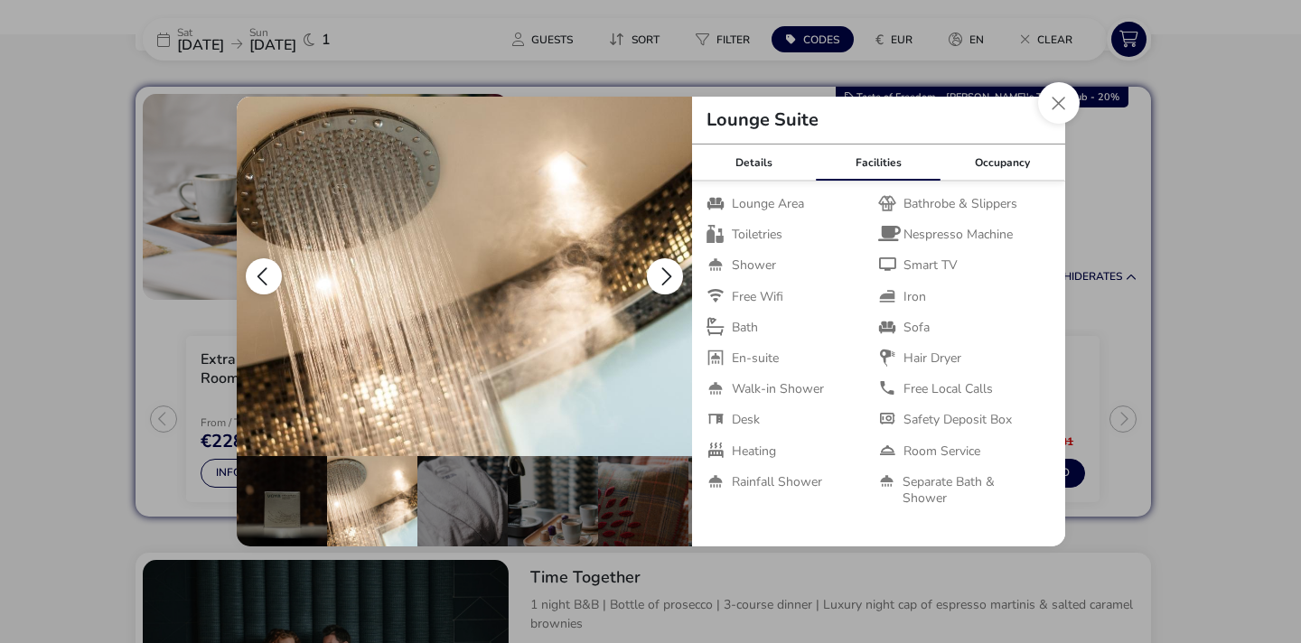
click at [654, 262] on button "details" at bounding box center [665, 276] width 36 height 36
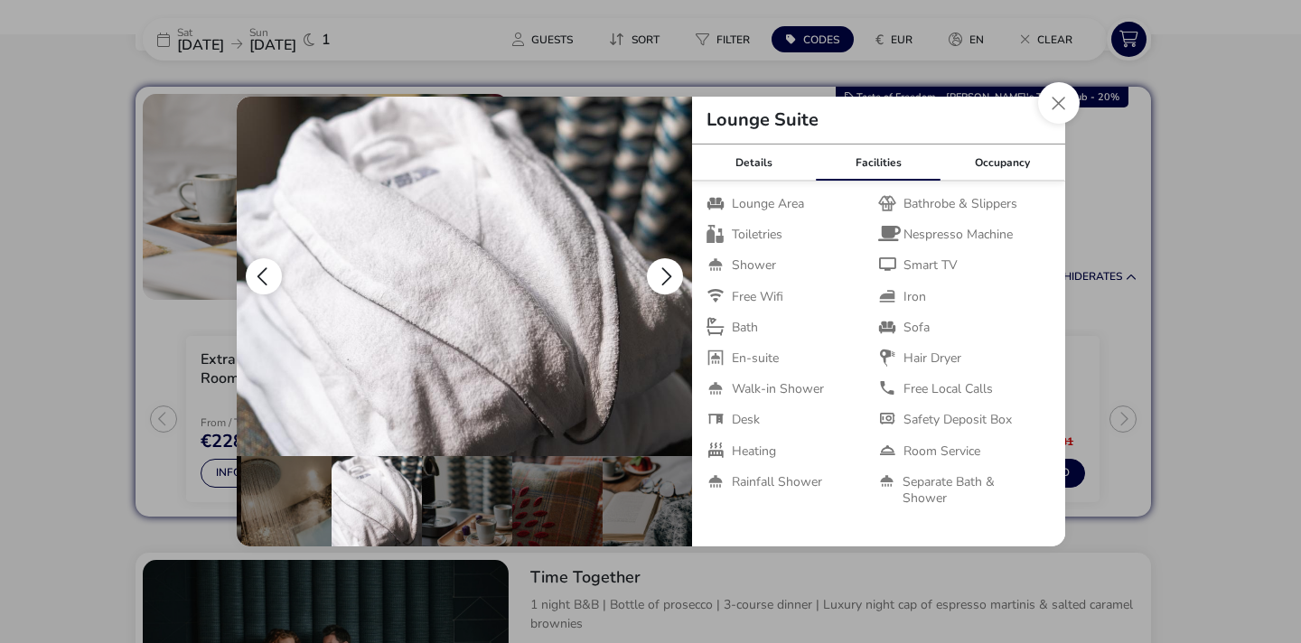
click at [654, 262] on button "details" at bounding box center [665, 276] width 36 height 36
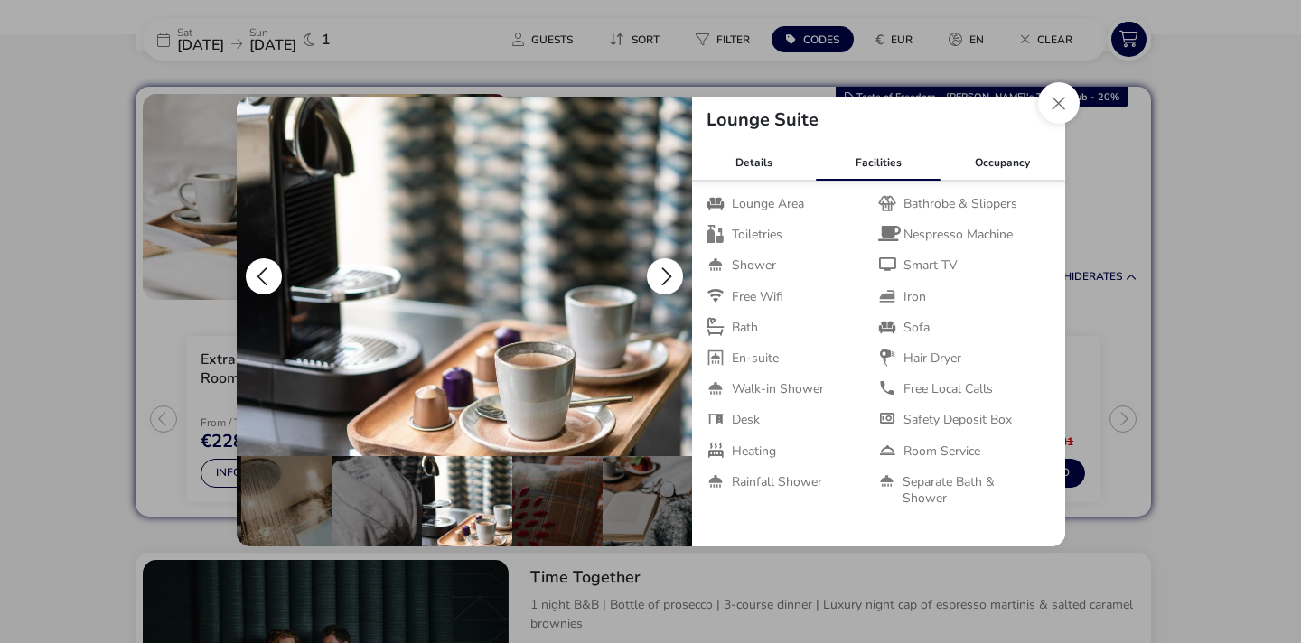
click at [654, 262] on button "details" at bounding box center [665, 276] width 36 height 36
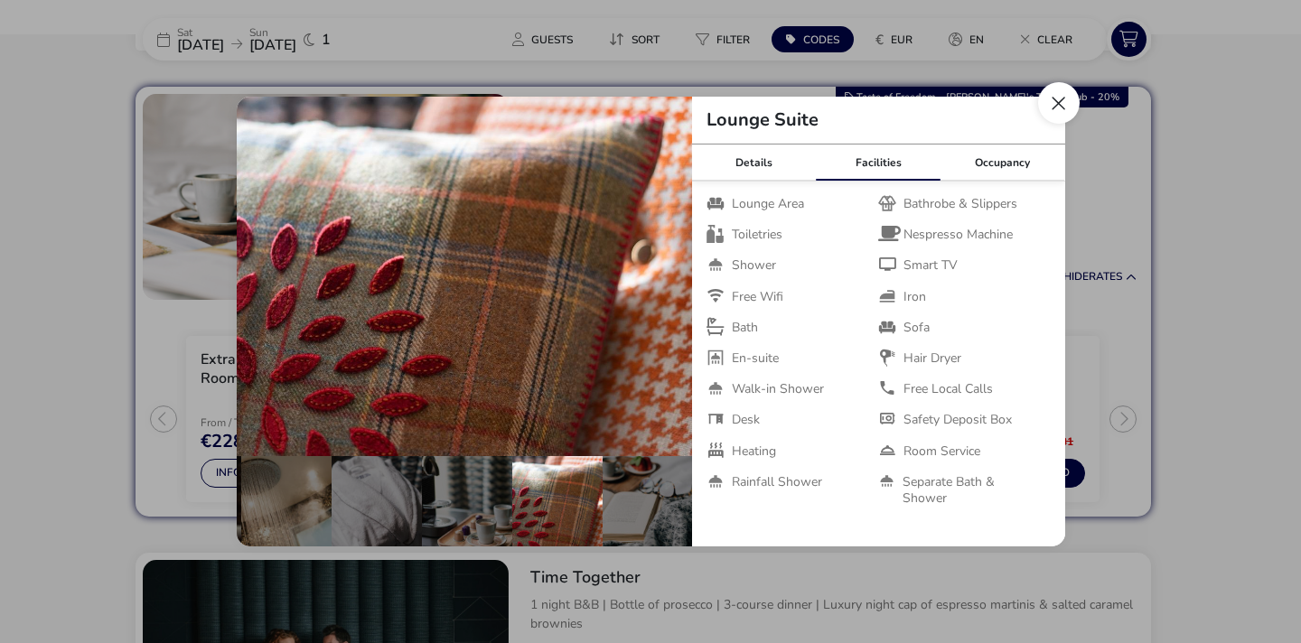
click at [1062, 102] on button "Close dialog" at bounding box center [1059, 103] width 42 height 42
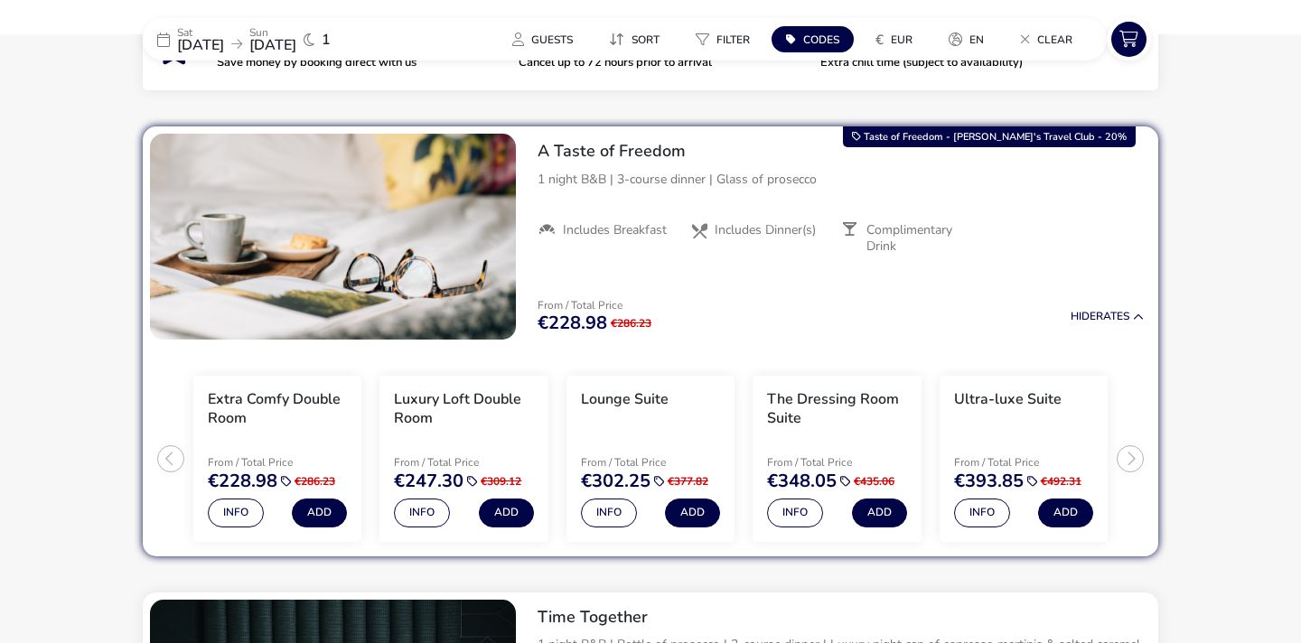
scroll to position [705, 0]
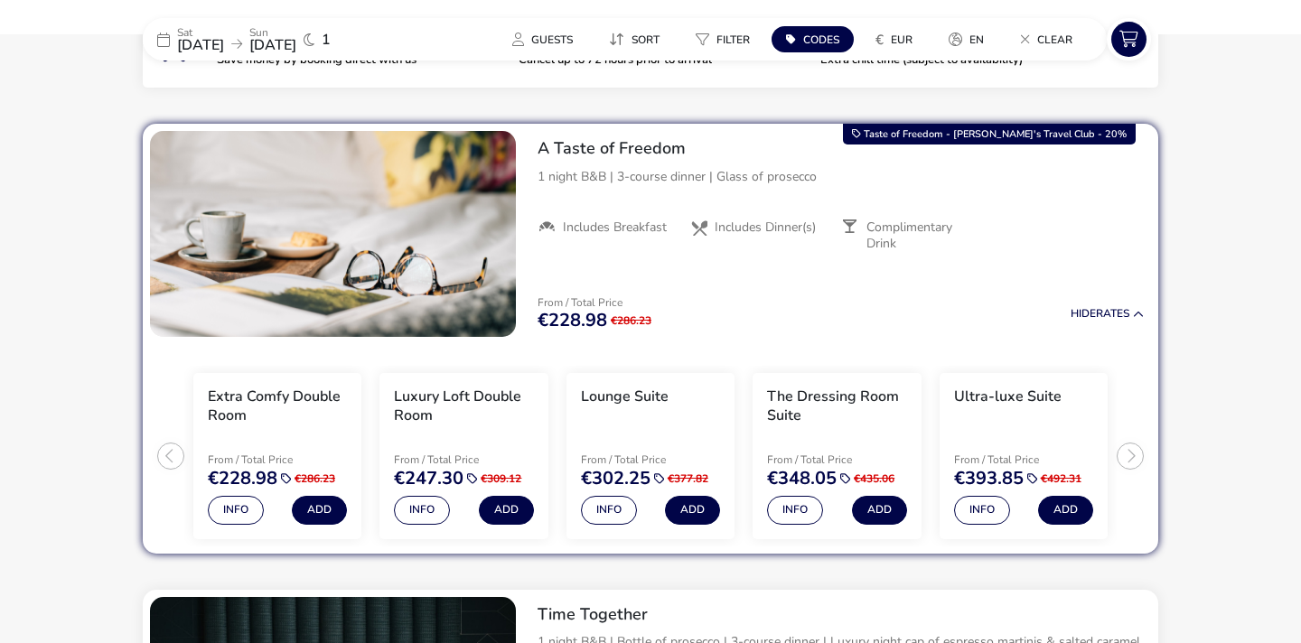
click at [224, 27] on p "Sat" at bounding box center [200, 32] width 47 height 11
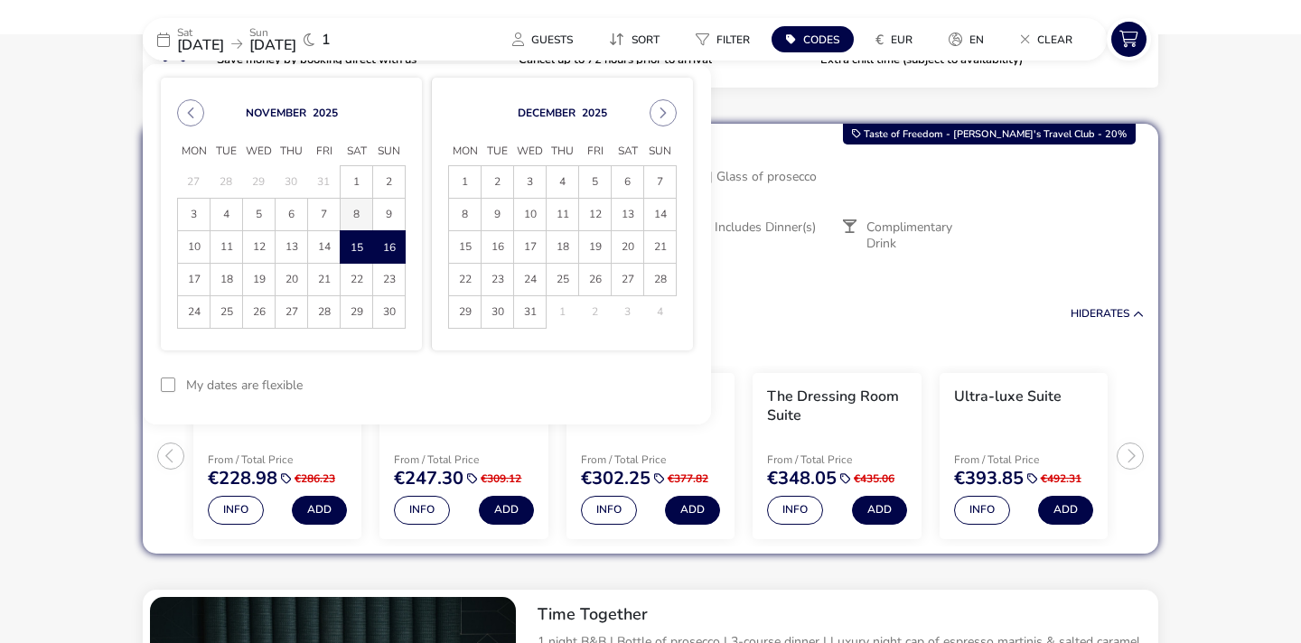
click at [352, 208] on span "8" at bounding box center [357, 215] width 32 height 32
click at [362, 181] on span "1" at bounding box center [357, 182] width 32 height 32
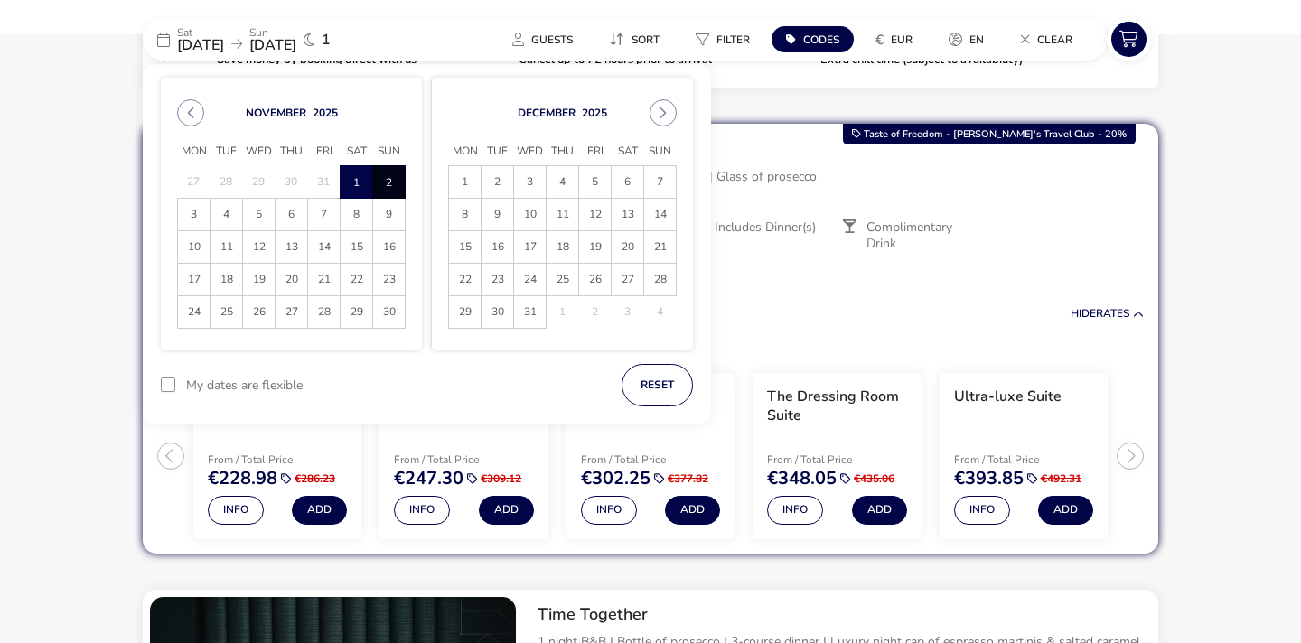
click at [392, 180] on span "2" at bounding box center [389, 182] width 32 height 32
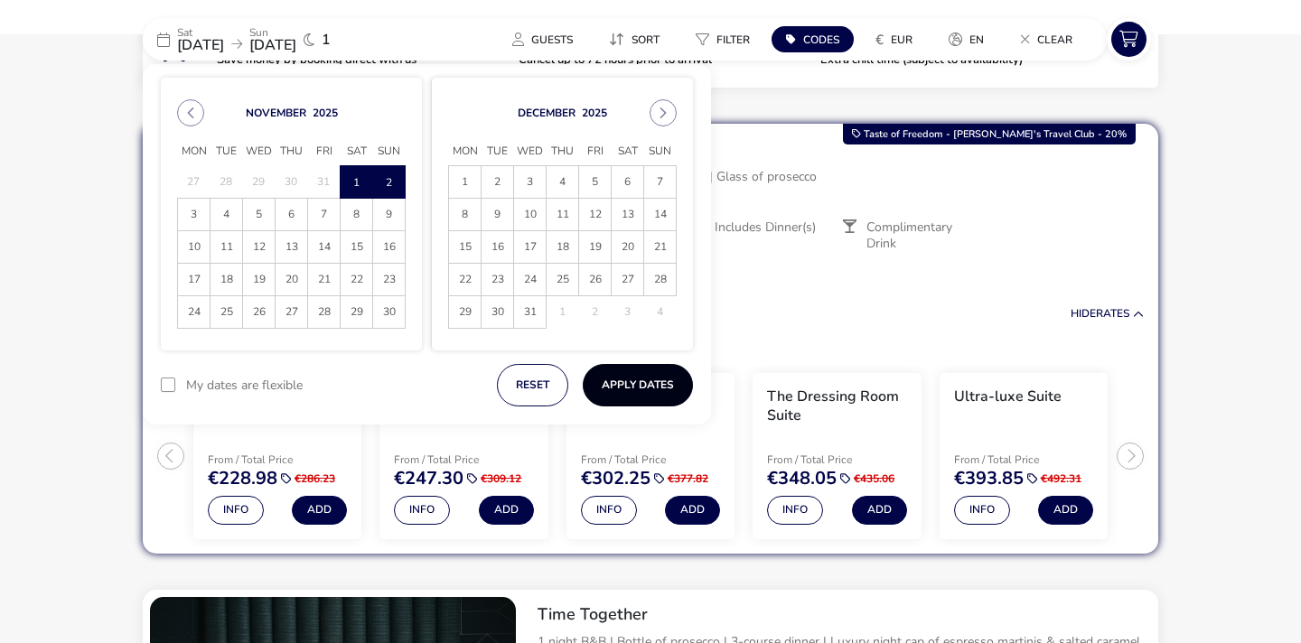
click at [648, 381] on button "Apply Dates" at bounding box center [638, 385] width 110 height 42
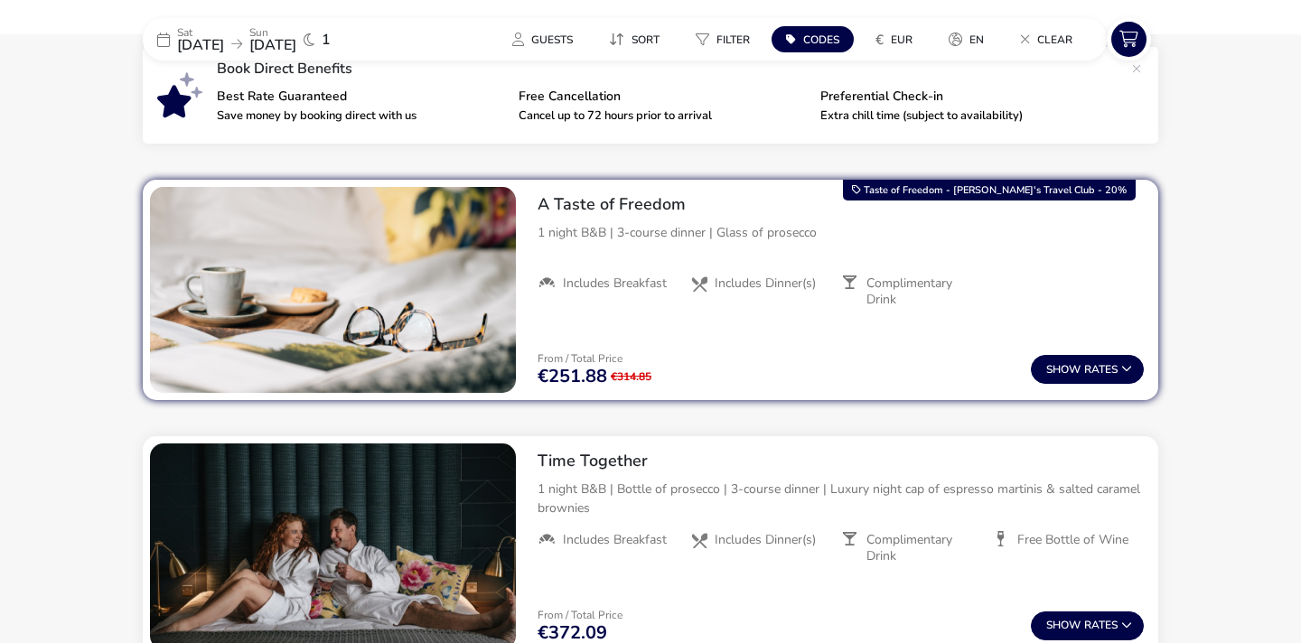
scroll to position [650, 0]
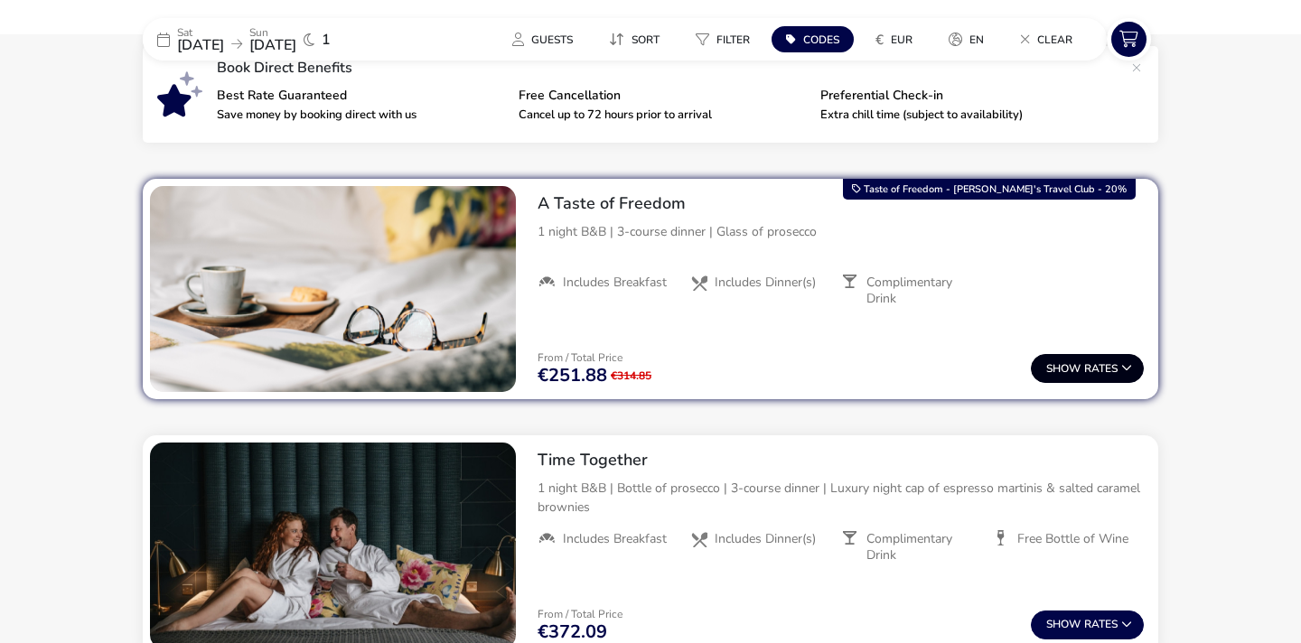
click at [1073, 375] on span "Show" at bounding box center [1065, 369] width 38 height 12
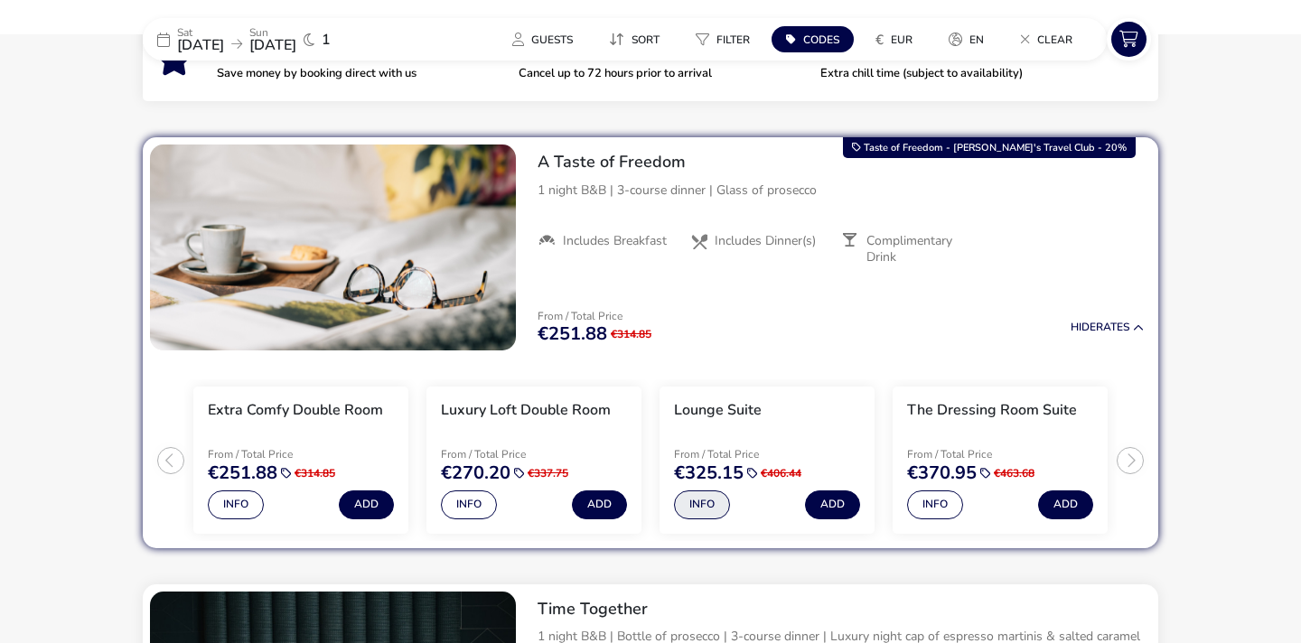
scroll to position [683, 0]
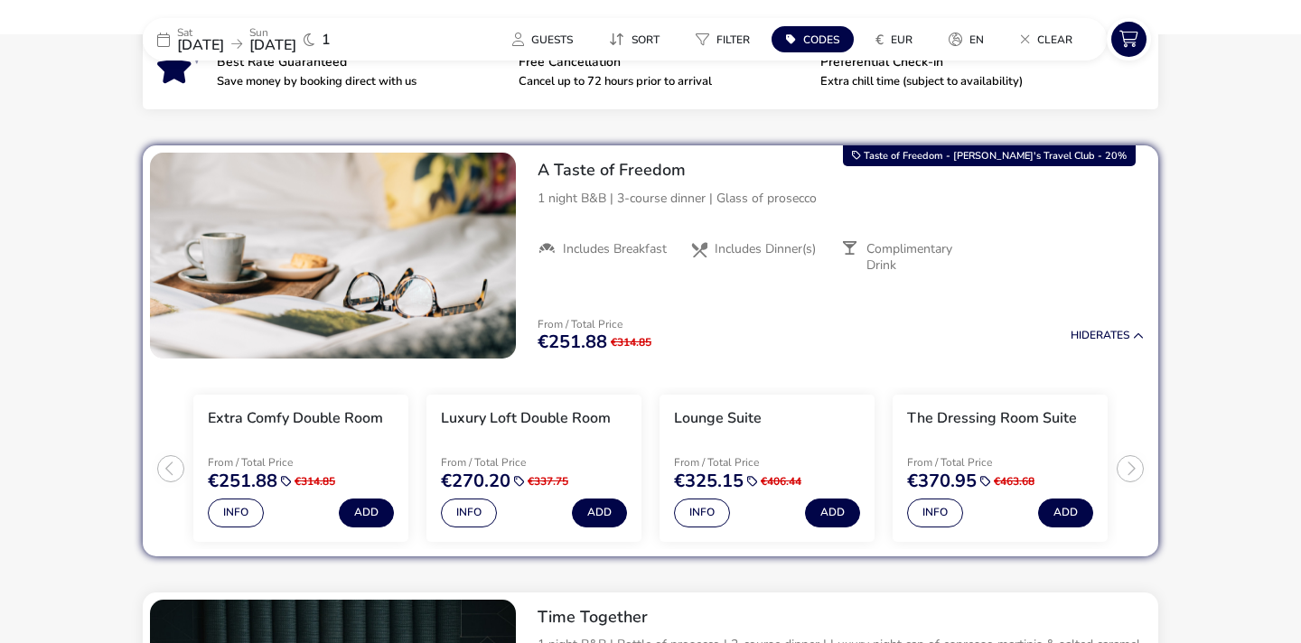
click at [231, 24] on div "Sat 01 Nov 2025 Sun 02 Nov 2025 1" at bounding box center [278, 39] width 271 height 42
click at [180, 42] on span "01 Nov 2025" at bounding box center [200, 45] width 47 height 20
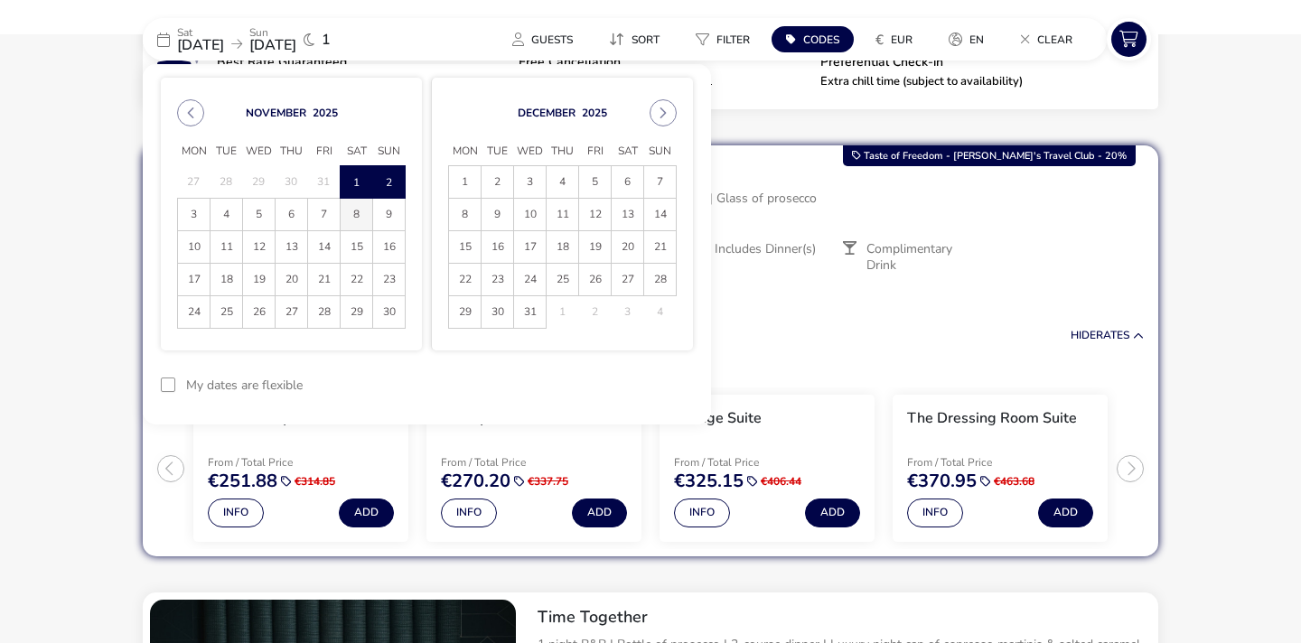
click at [359, 219] on span "8" at bounding box center [357, 215] width 32 height 32
click at [386, 224] on span "9" at bounding box center [389, 215] width 32 height 32
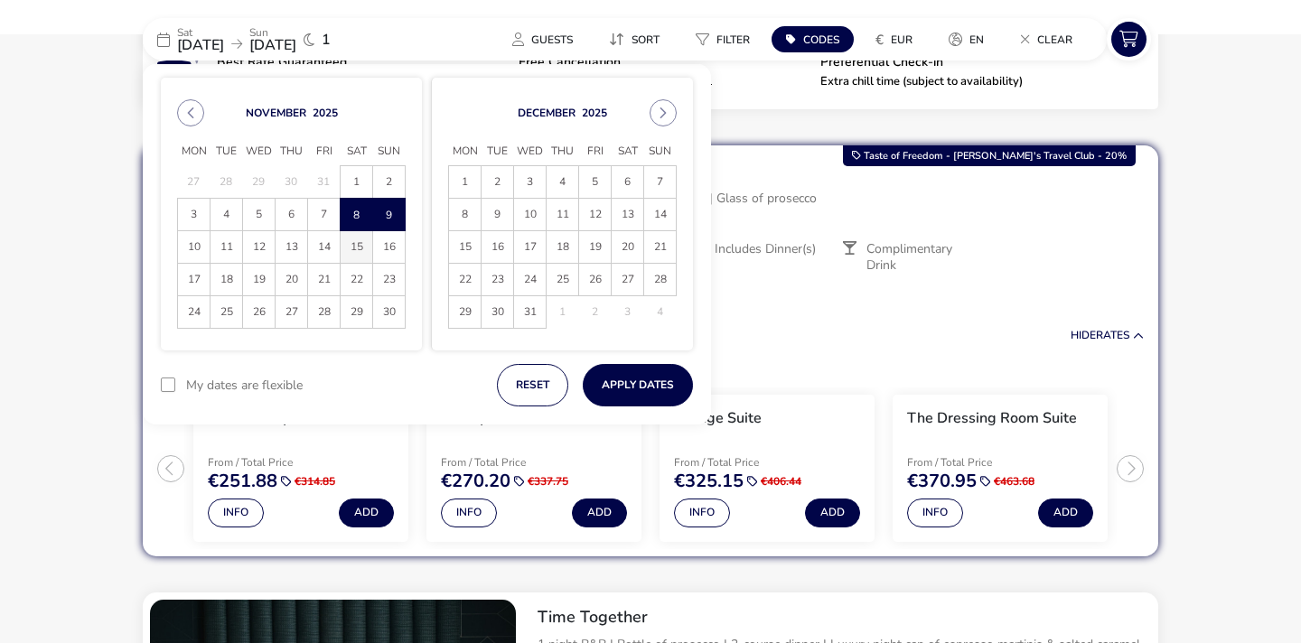
click at [356, 240] on span "15" at bounding box center [357, 247] width 32 height 32
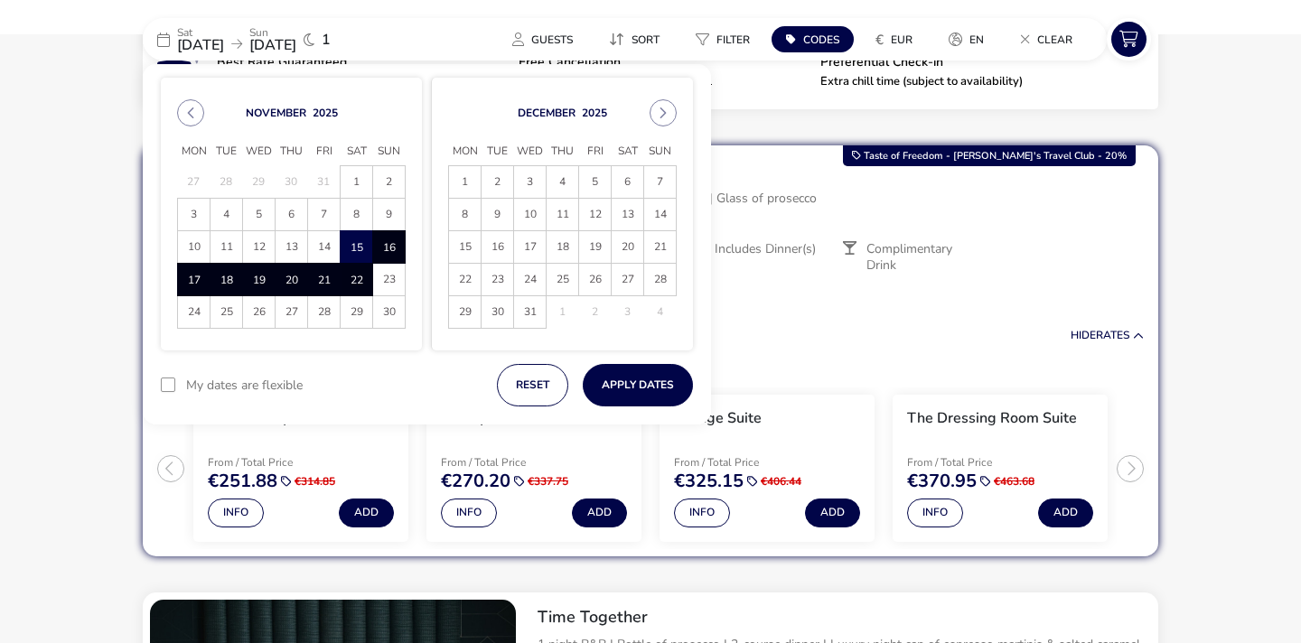
click at [352, 265] on span "22" at bounding box center [357, 280] width 32 height 32
click at [342, 296] on span "22" at bounding box center [342, 296] width 0 height 0
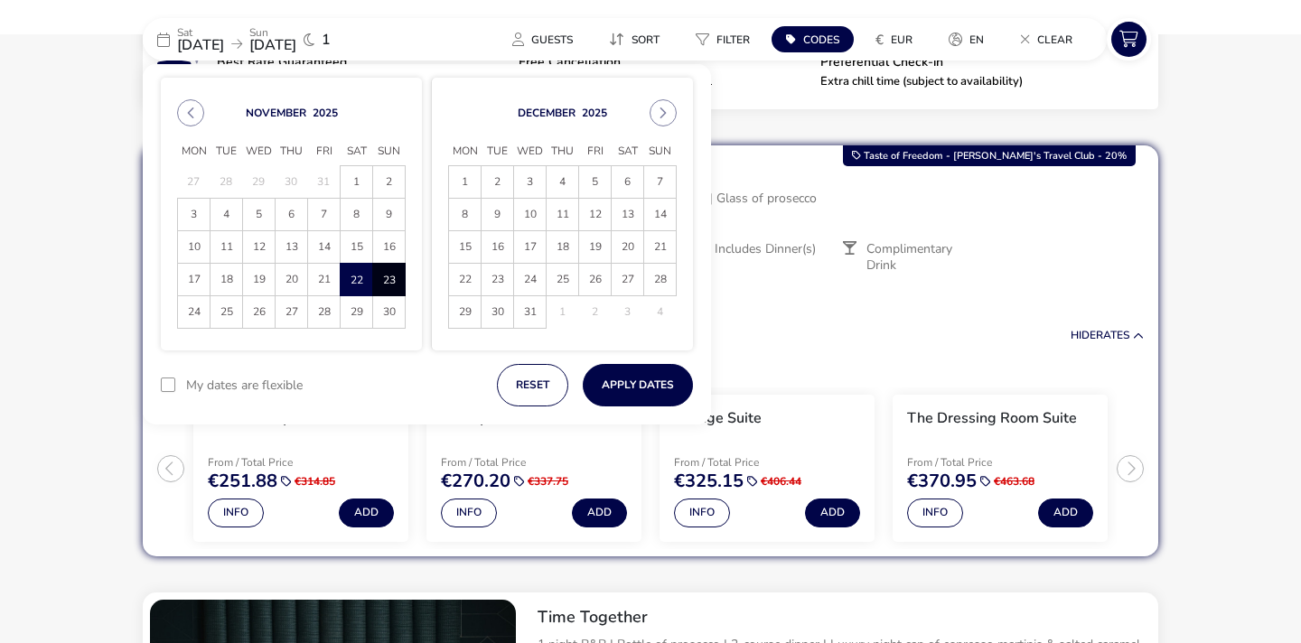
click at [380, 281] on span "23" at bounding box center [389, 280] width 32 height 32
click at [614, 393] on button "Apply Dates" at bounding box center [638, 385] width 110 height 42
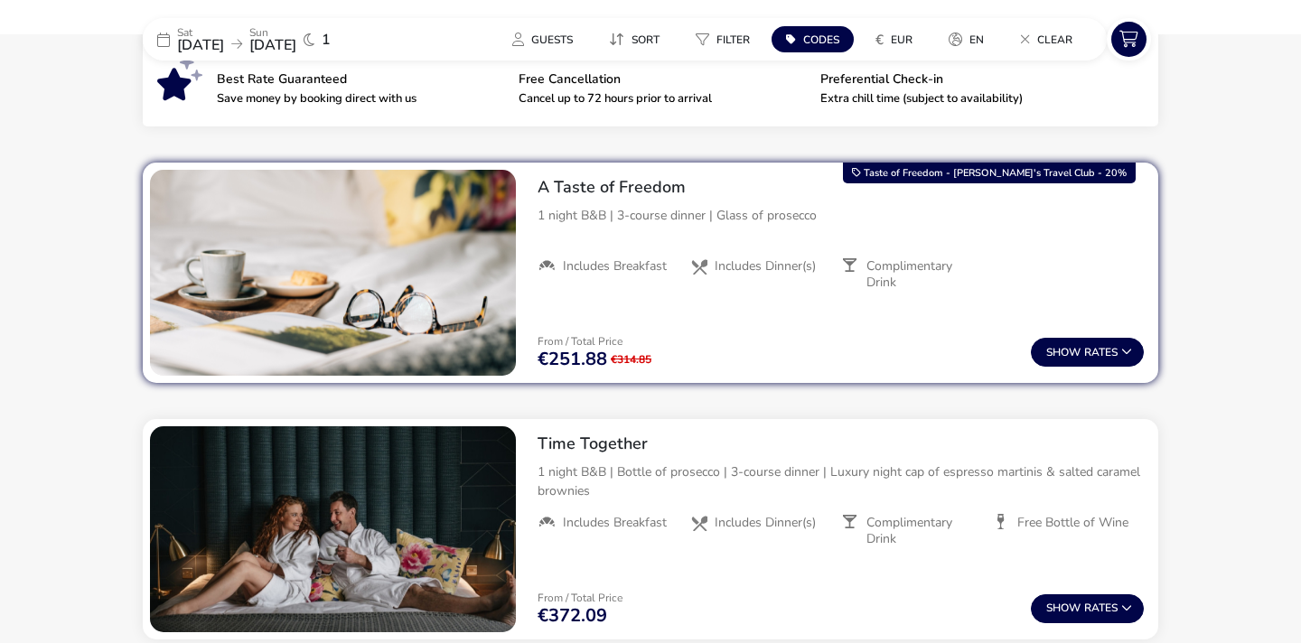
scroll to position [471, 0]
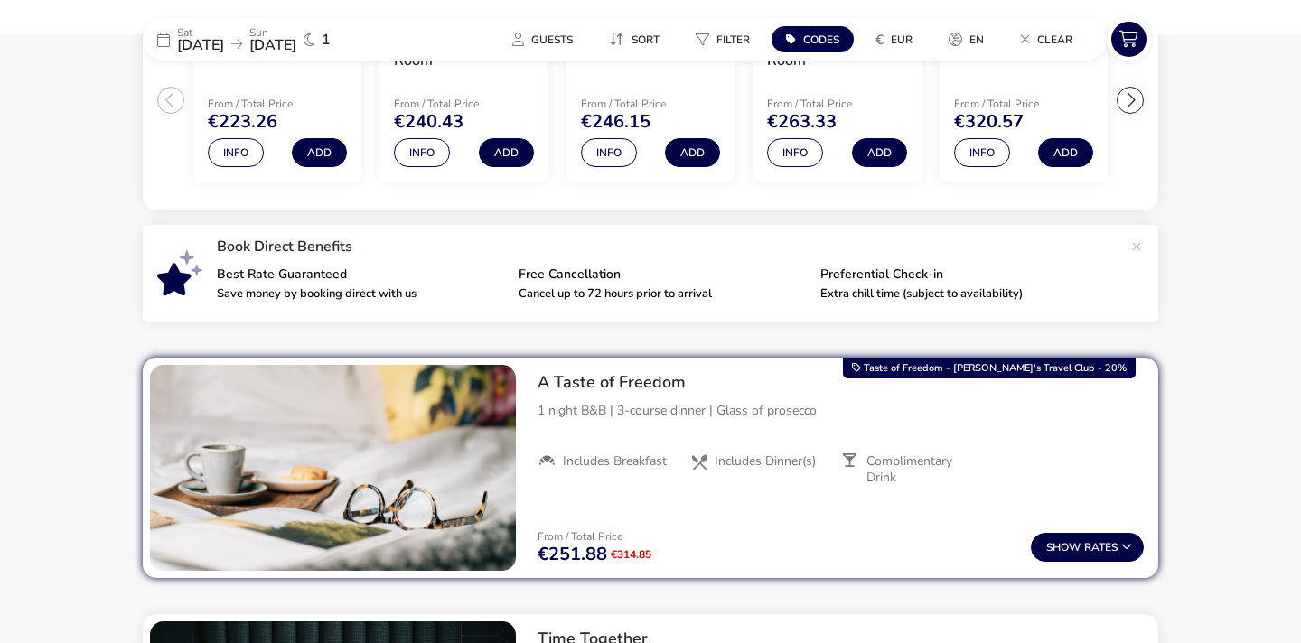
click at [295, 30] on p "Sun" at bounding box center [272, 32] width 47 height 11
click at [224, 40] on span "22 Nov 2025" at bounding box center [200, 45] width 47 height 20
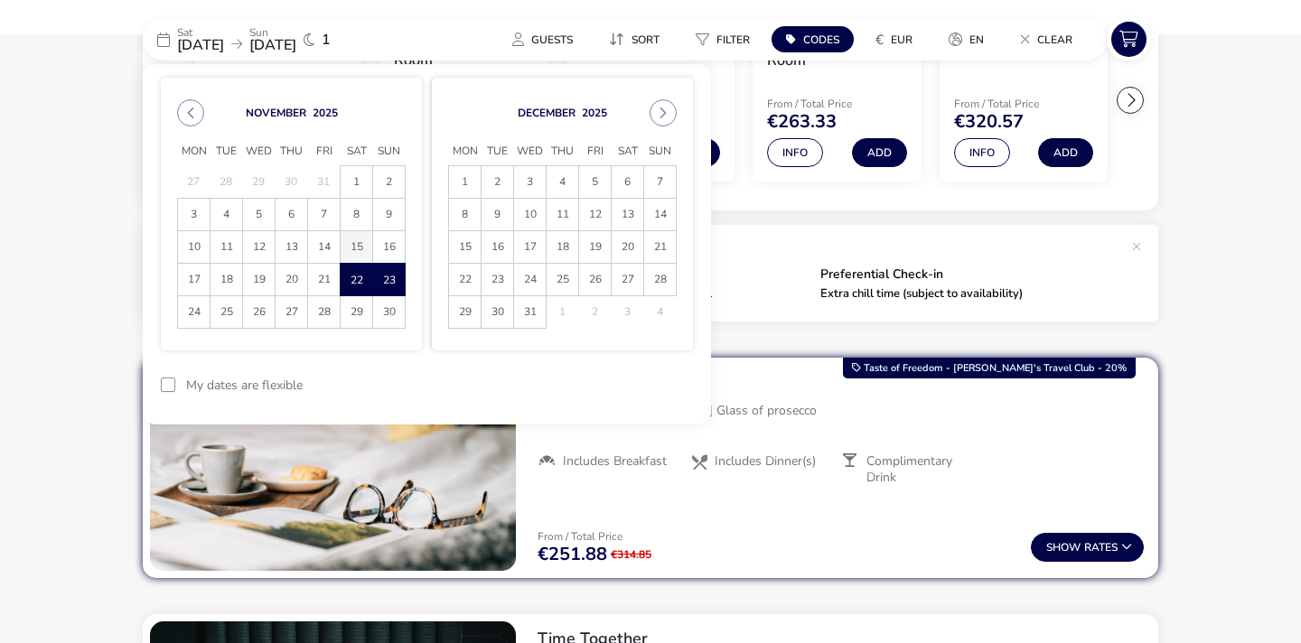
click at [353, 249] on span "15" at bounding box center [357, 247] width 32 height 32
click at [390, 250] on span "16" at bounding box center [389, 247] width 32 height 32
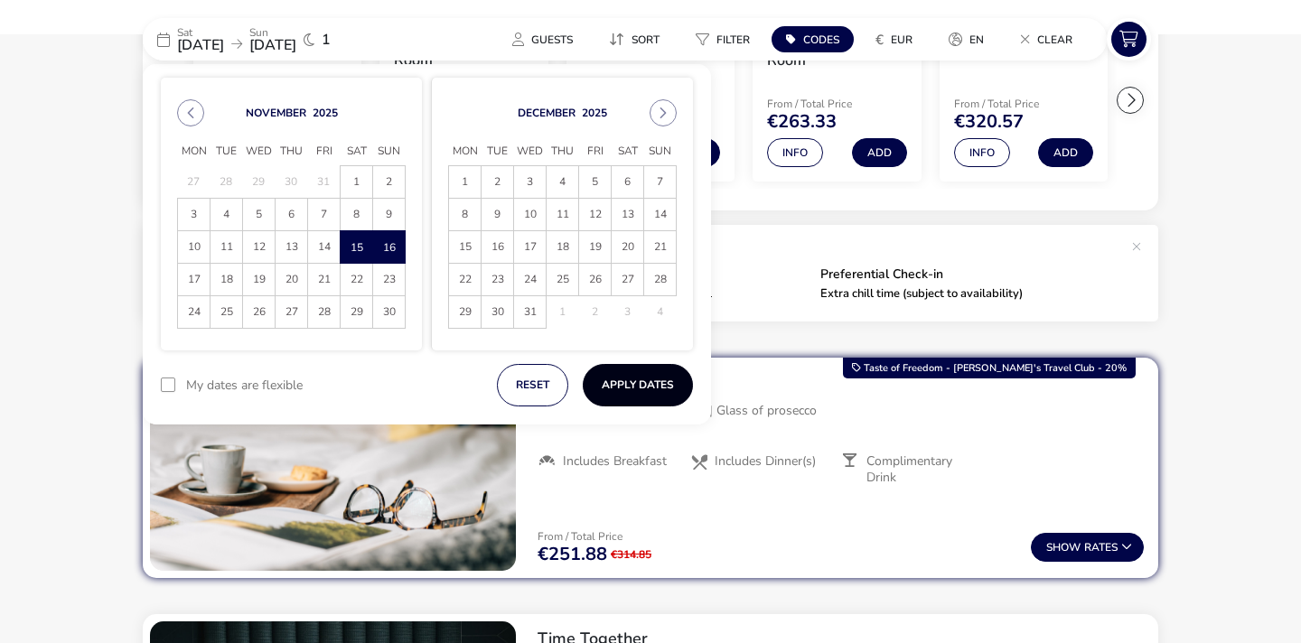
click at [620, 383] on button "Apply Dates" at bounding box center [638, 385] width 110 height 42
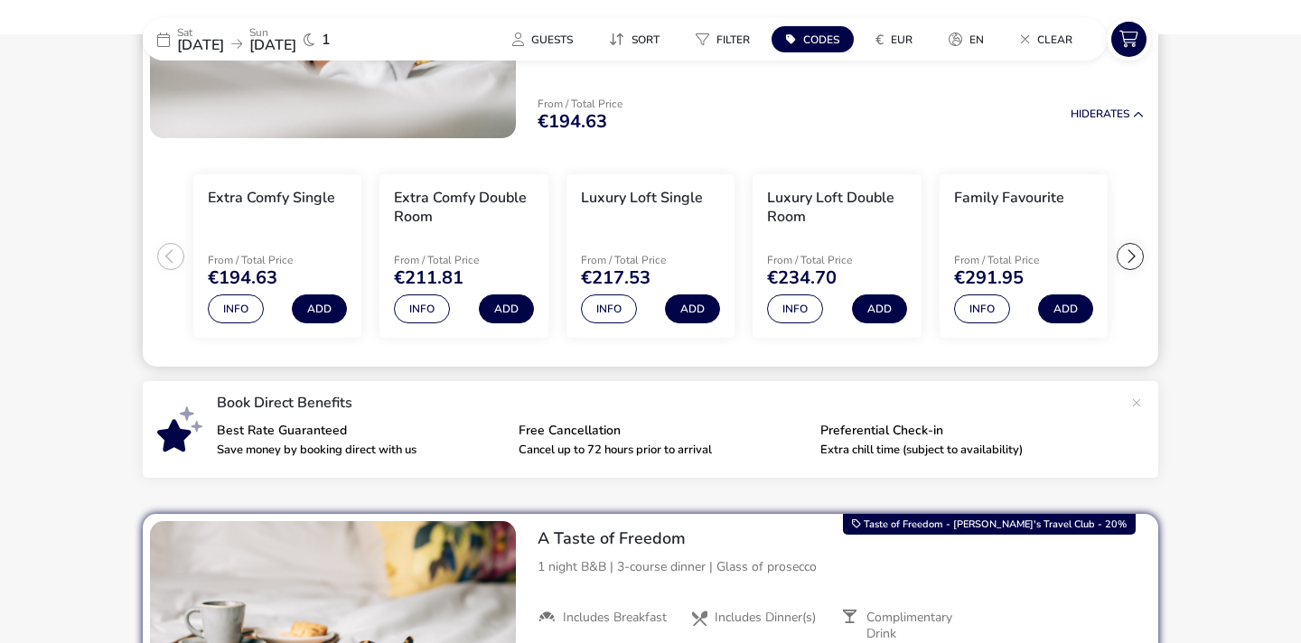
scroll to position [277, 0]
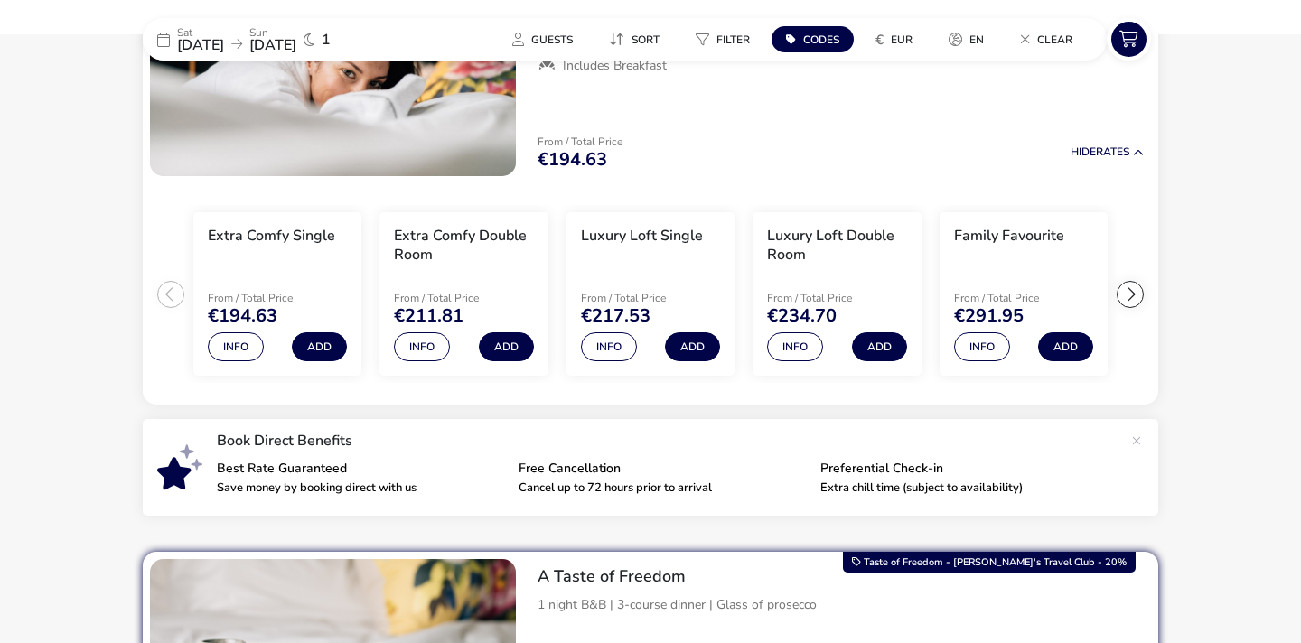
click at [224, 40] on span "15 Nov 2025" at bounding box center [200, 45] width 47 height 20
click at [221, 50] on span "15 Nov 2025" at bounding box center [200, 45] width 47 height 20
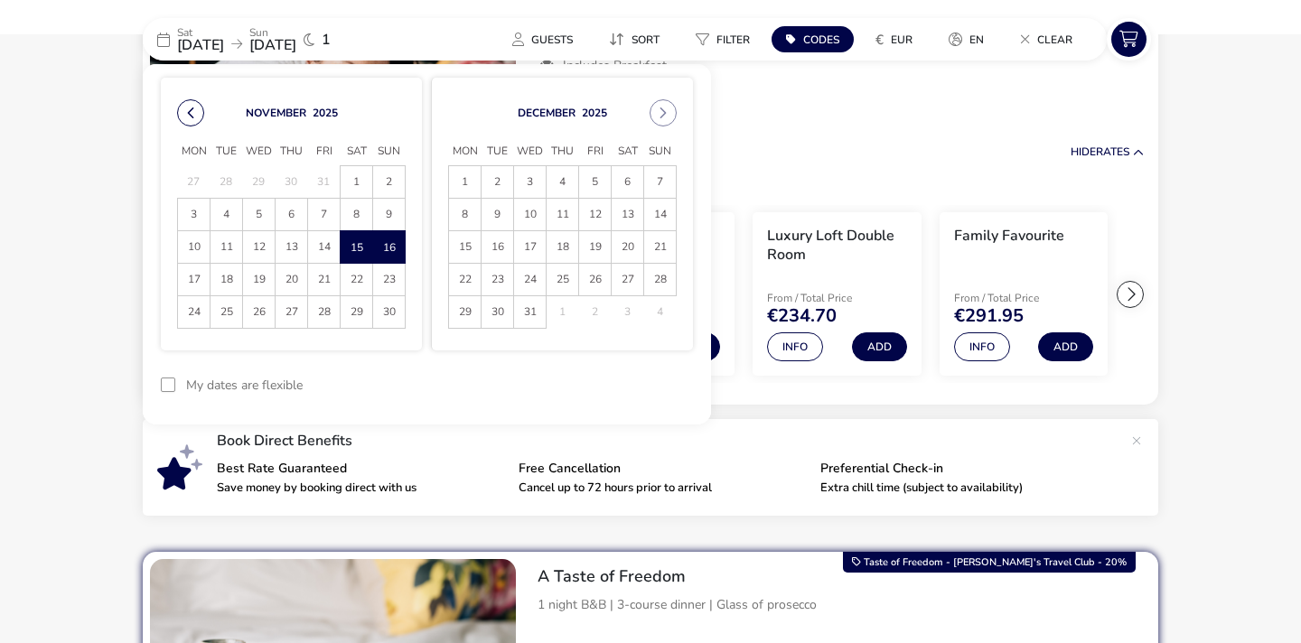
click at [187, 104] on button "Previous Month" at bounding box center [190, 112] width 27 height 27
click at [358, 283] on span "25" at bounding box center [357, 280] width 32 height 32
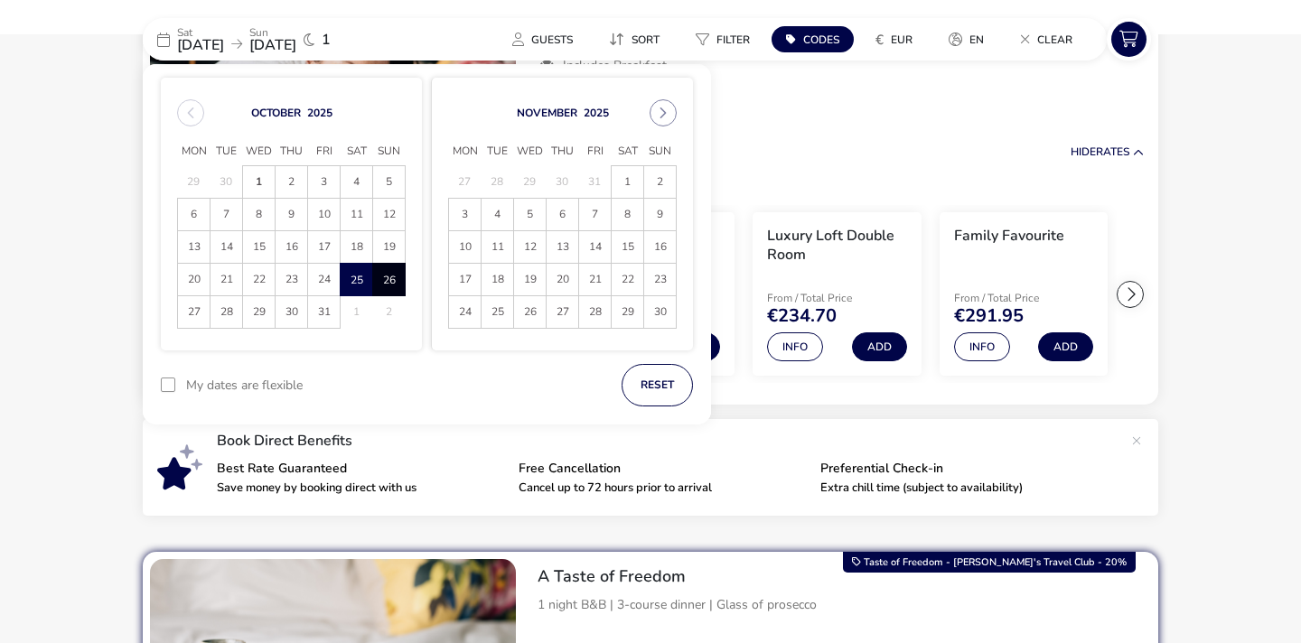
click at [380, 282] on span "26" at bounding box center [389, 280] width 32 height 32
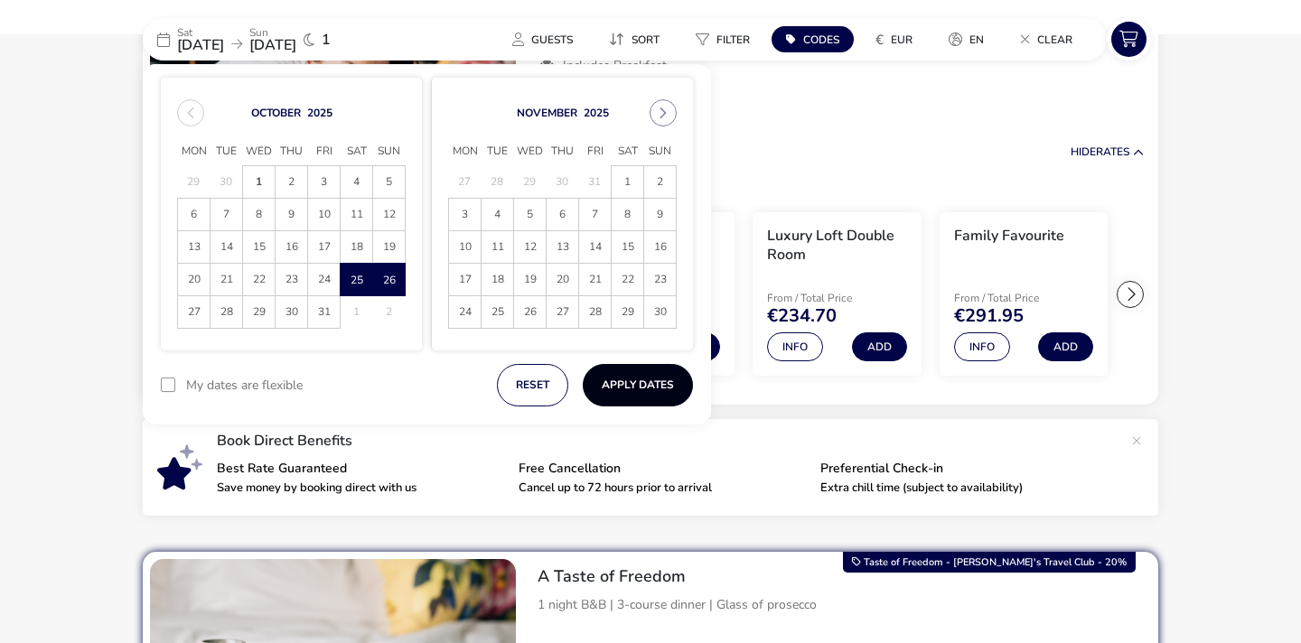
click at [609, 382] on button "Apply Dates" at bounding box center [638, 385] width 110 height 42
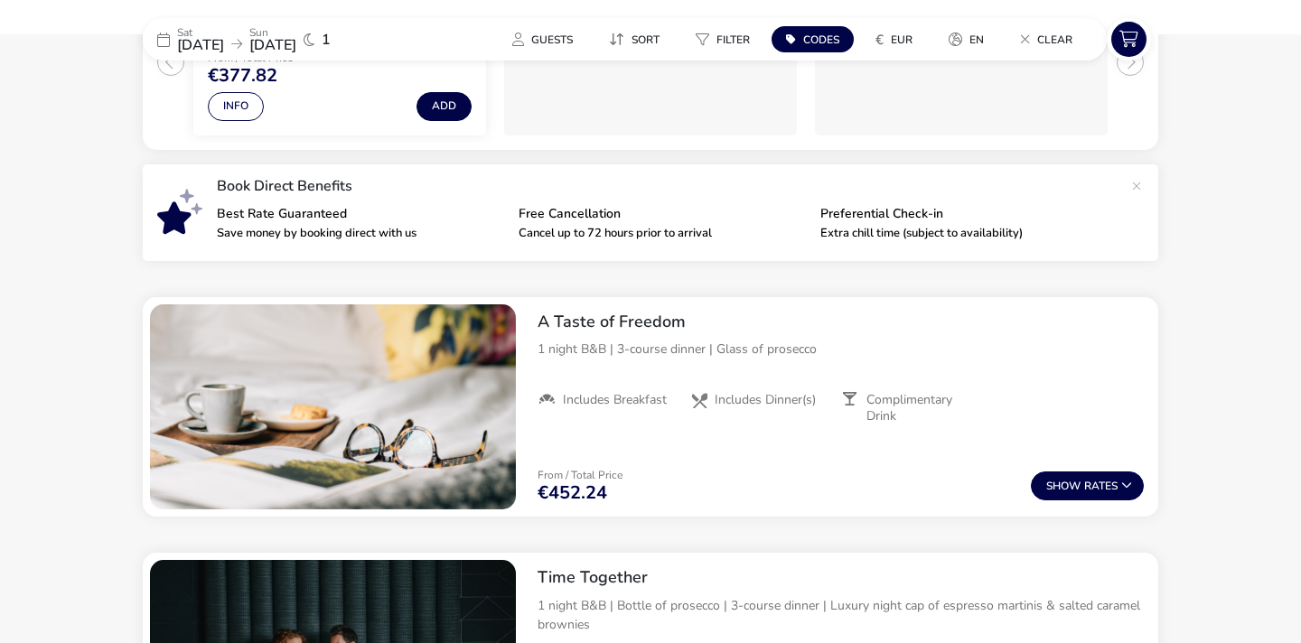
scroll to position [503, 0]
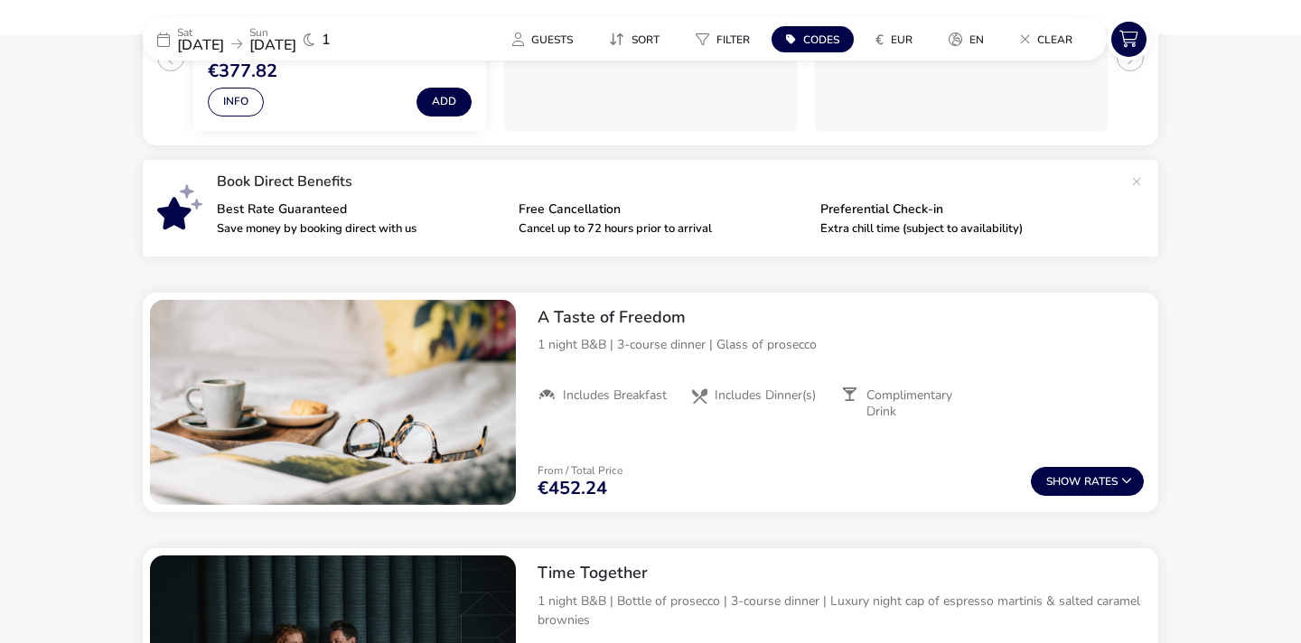
click at [211, 55] on div "Sat 25 Oct 2025 Sun 26 Oct 2025 1" at bounding box center [278, 39] width 271 height 42
click at [218, 42] on span "25 Oct 2025" at bounding box center [200, 45] width 47 height 20
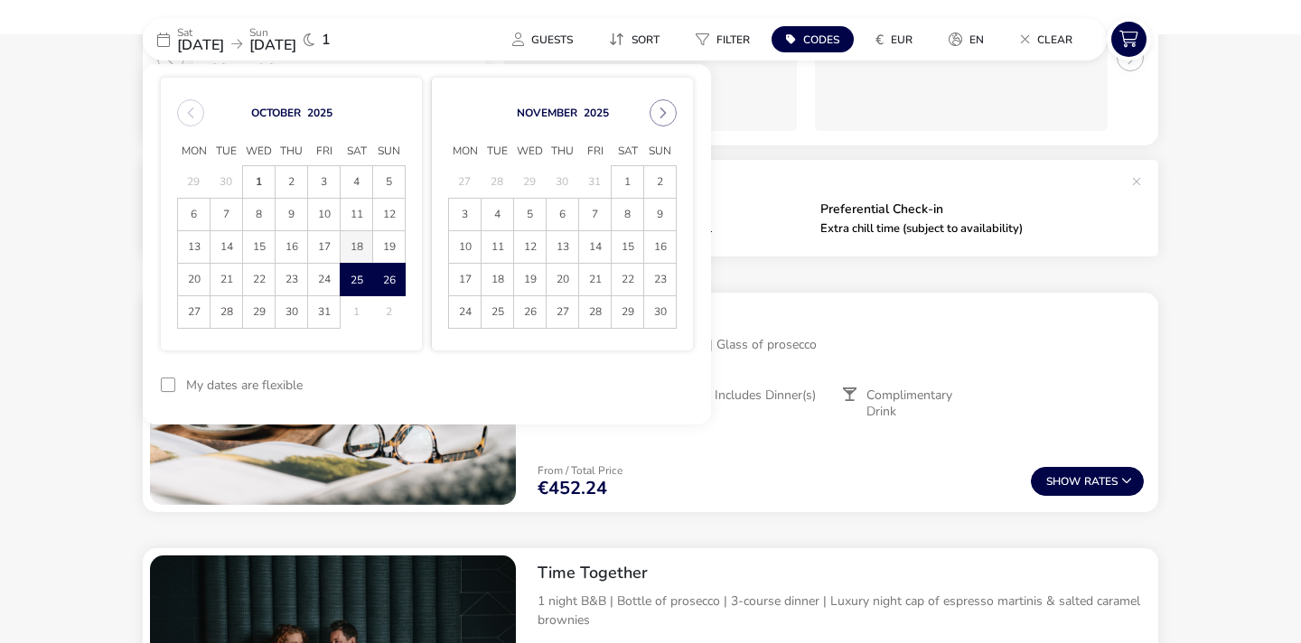
click at [355, 249] on span "18" at bounding box center [357, 247] width 32 height 32
click at [394, 249] on span "19" at bounding box center [389, 247] width 32 height 32
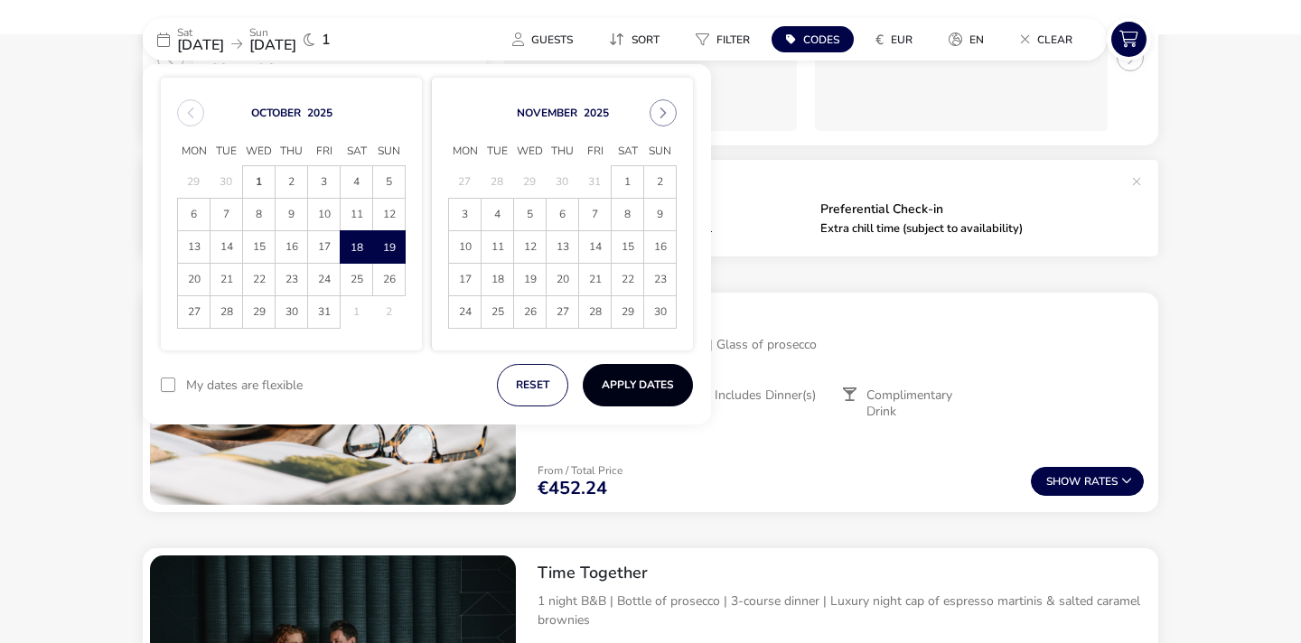
click at [645, 392] on button "Apply Dates" at bounding box center [638, 385] width 110 height 42
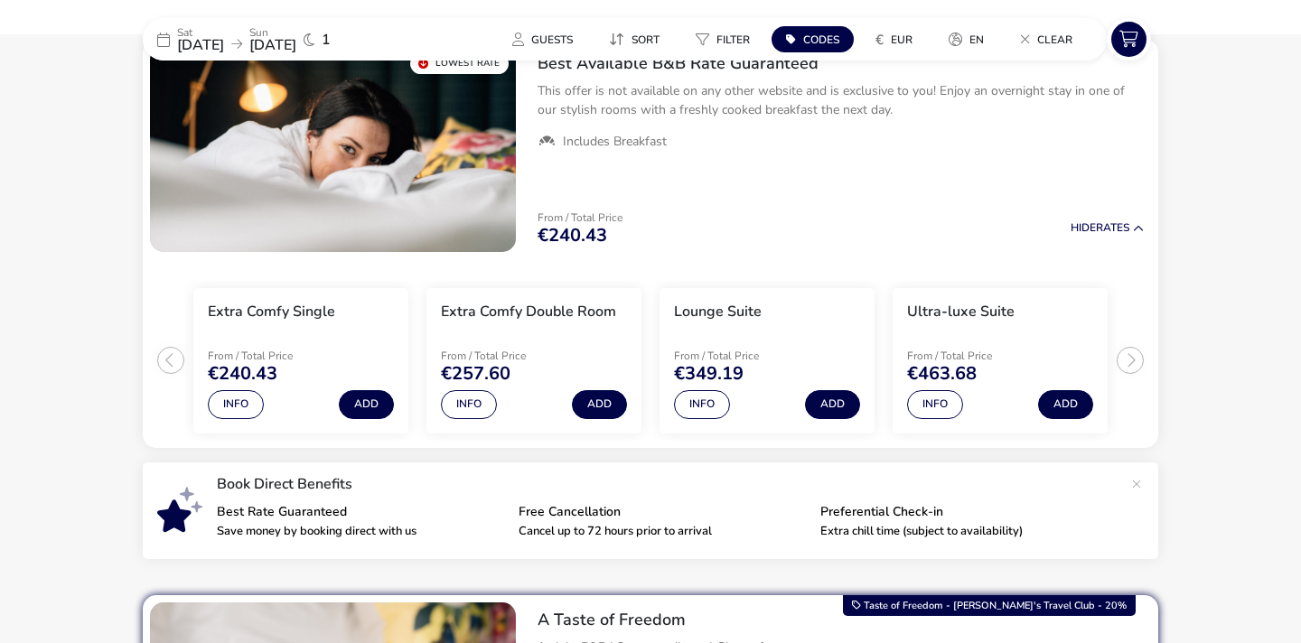
scroll to position [174, 0]
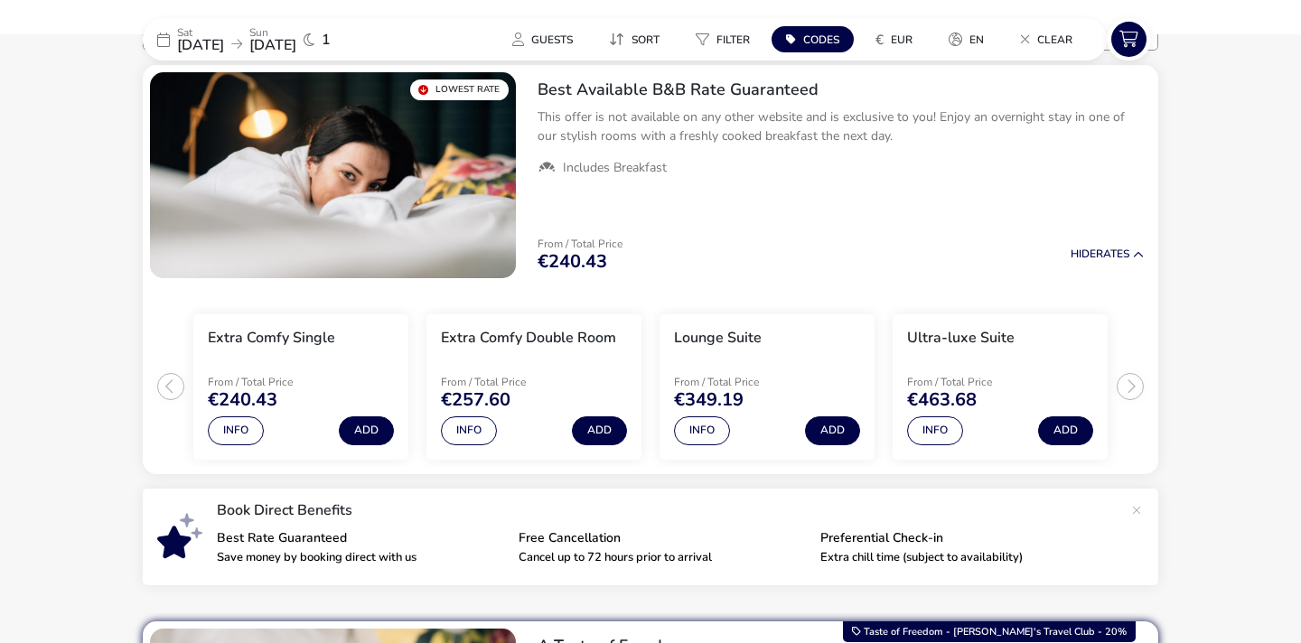
click at [224, 30] on p "Sat" at bounding box center [200, 32] width 47 height 11
click at [224, 42] on span "18 Oct 2025" at bounding box center [200, 45] width 47 height 20
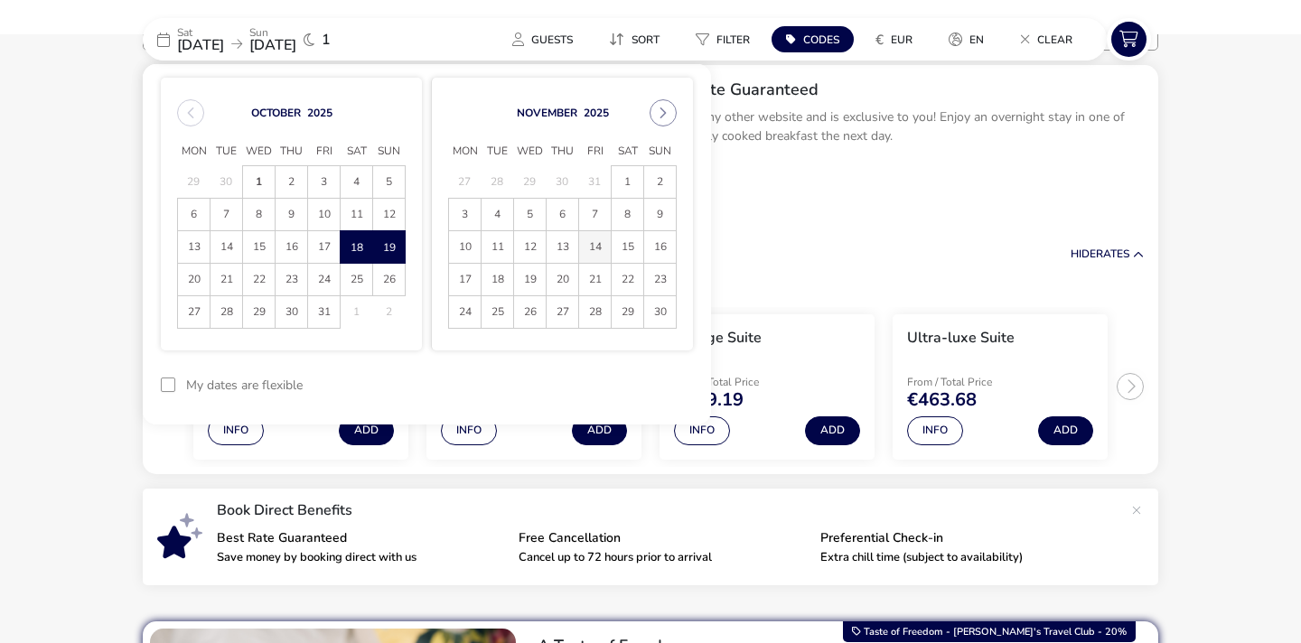
click at [609, 247] on span "14" at bounding box center [595, 247] width 32 height 32
click at [654, 247] on span "16" at bounding box center [660, 247] width 32 height 32
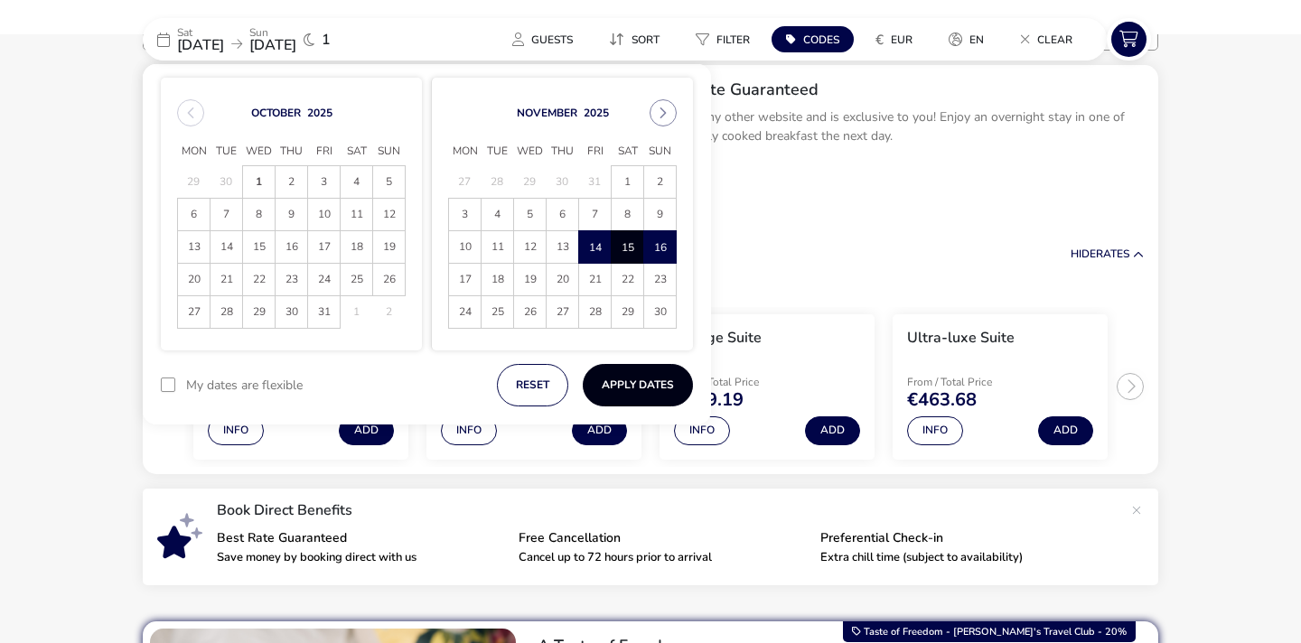
click at [646, 389] on button "Apply Dates" at bounding box center [638, 385] width 110 height 42
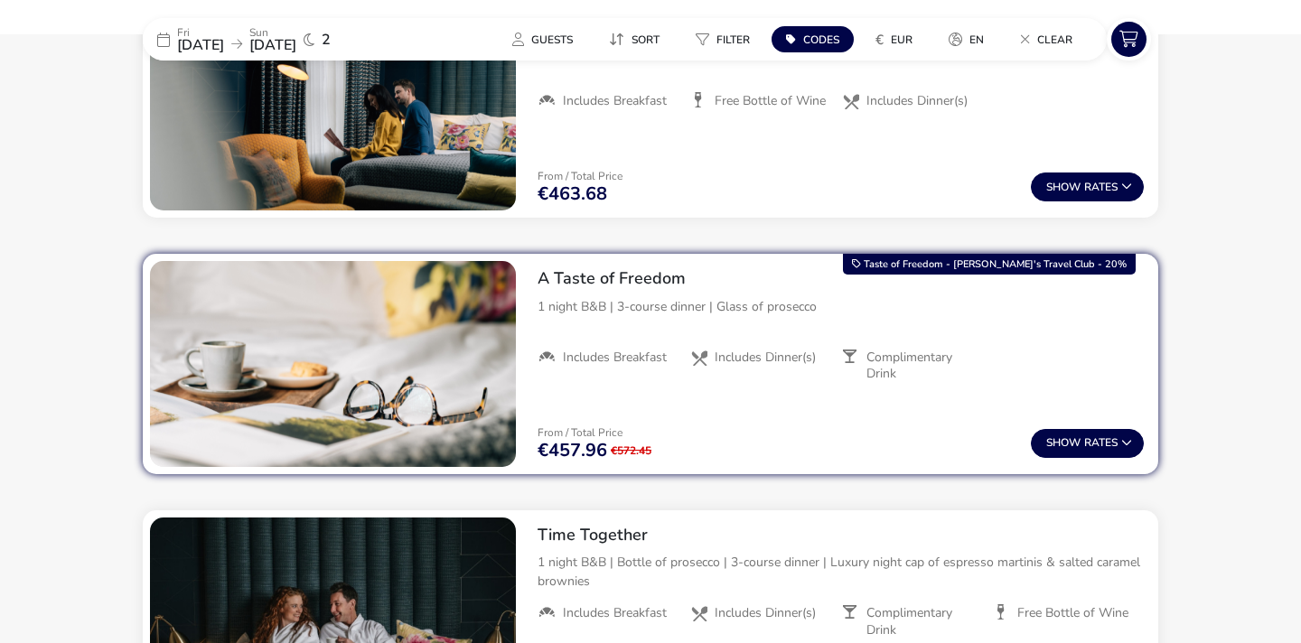
scroll to position [833, 0]
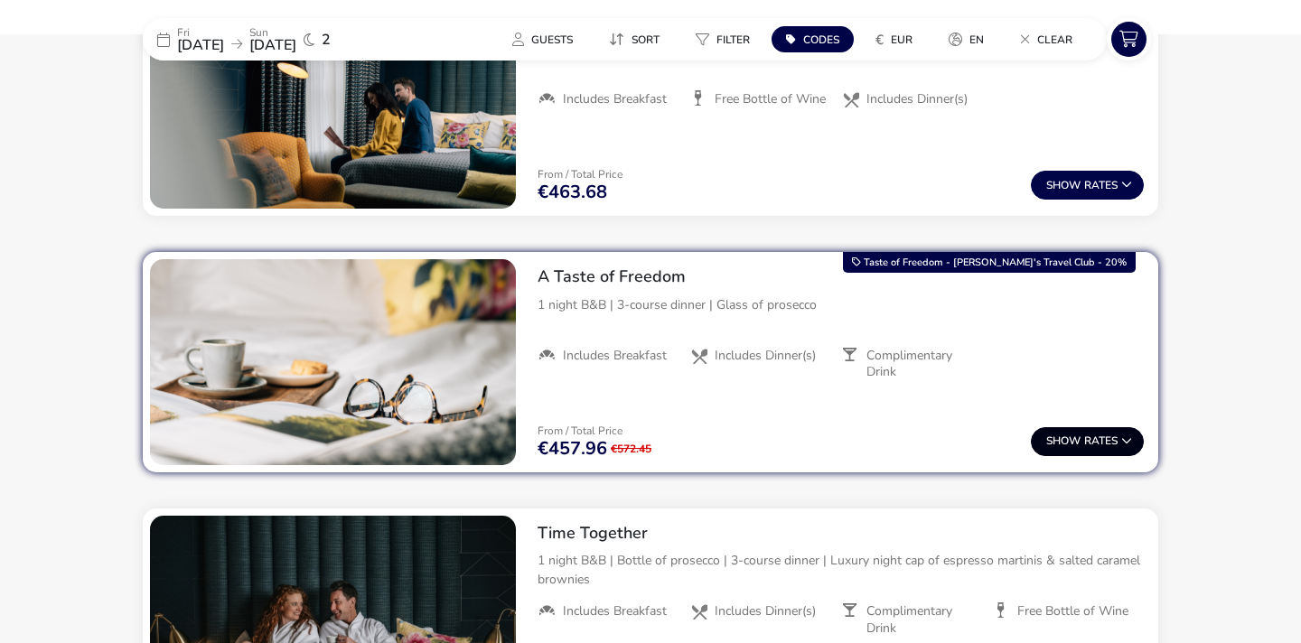
click at [1063, 432] on button "Show Rates" at bounding box center [1087, 441] width 113 height 29
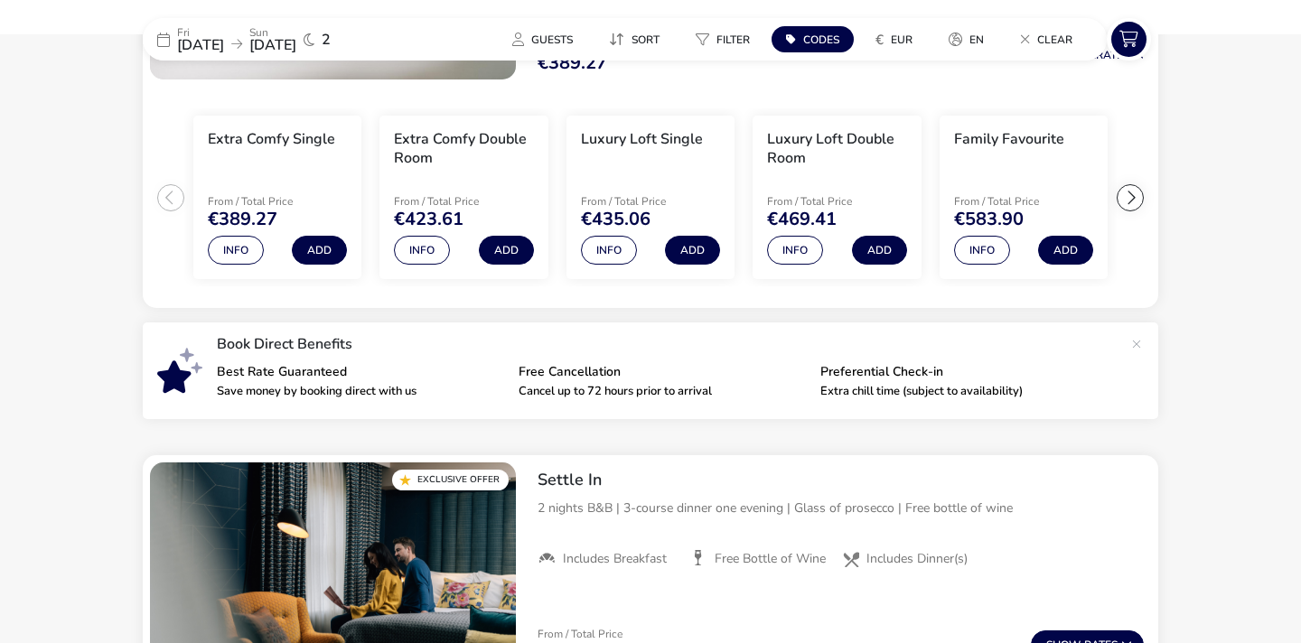
scroll to position [366, 0]
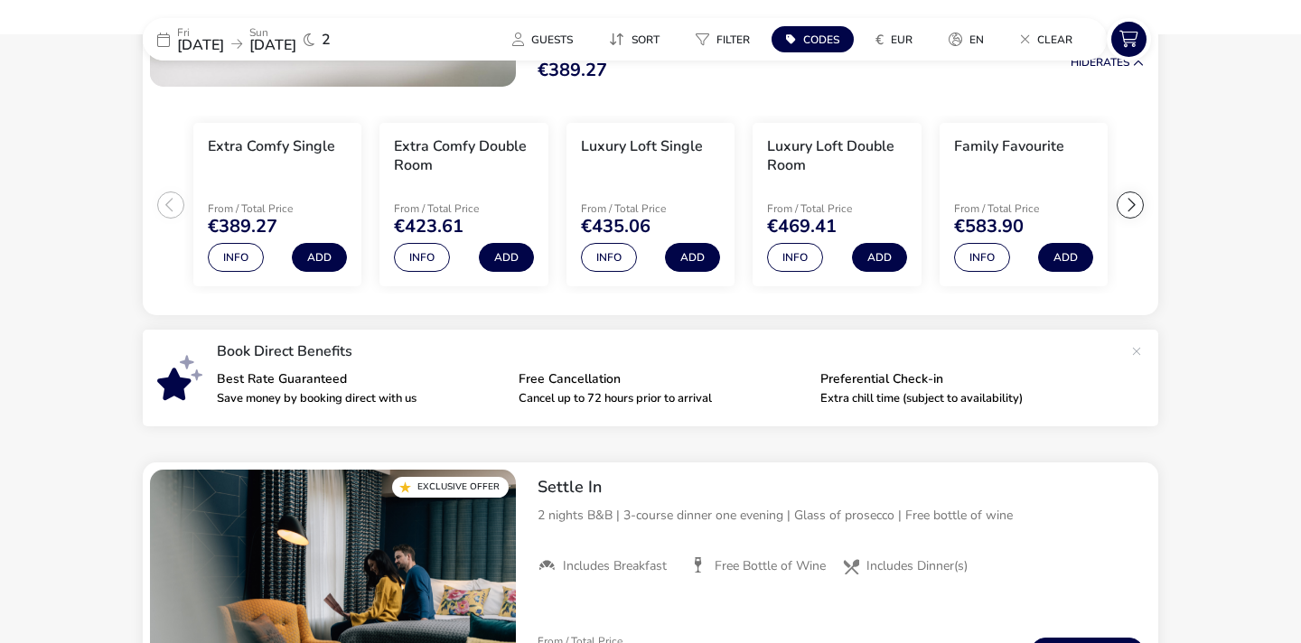
click at [224, 46] on span "14 Nov 2025" at bounding box center [200, 45] width 47 height 20
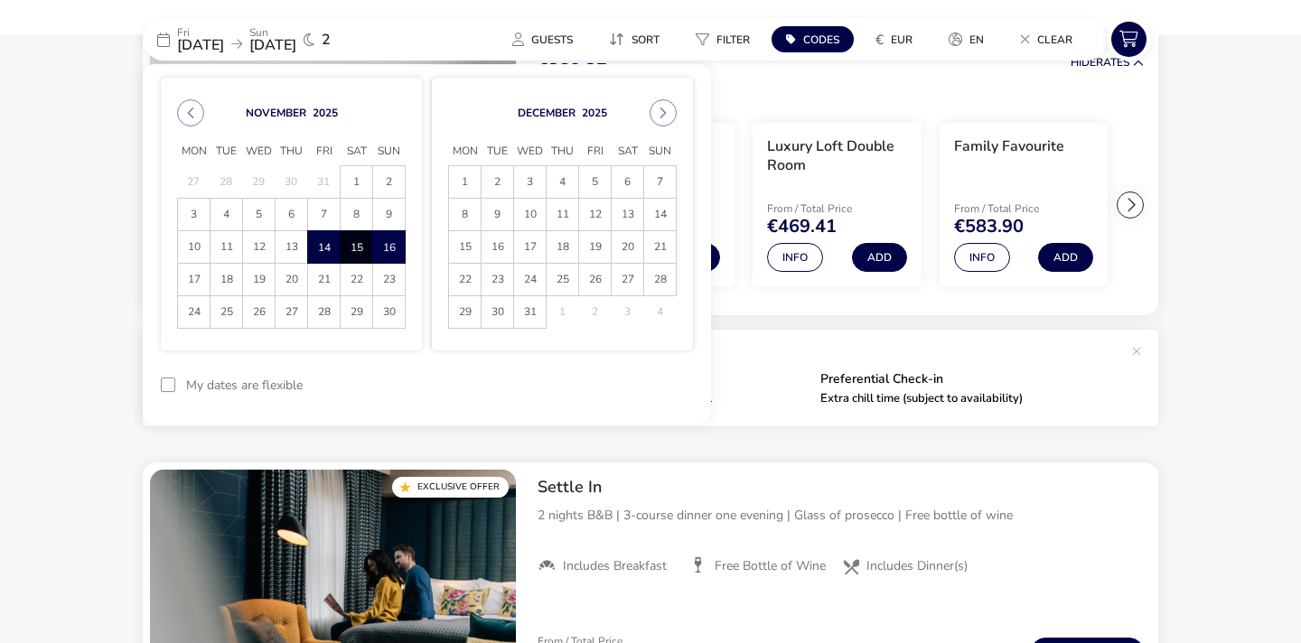
click at [361, 245] on span "15" at bounding box center [357, 247] width 32 height 32
click at [388, 247] on span "16" at bounding box center [389, 247] width 32 height 32
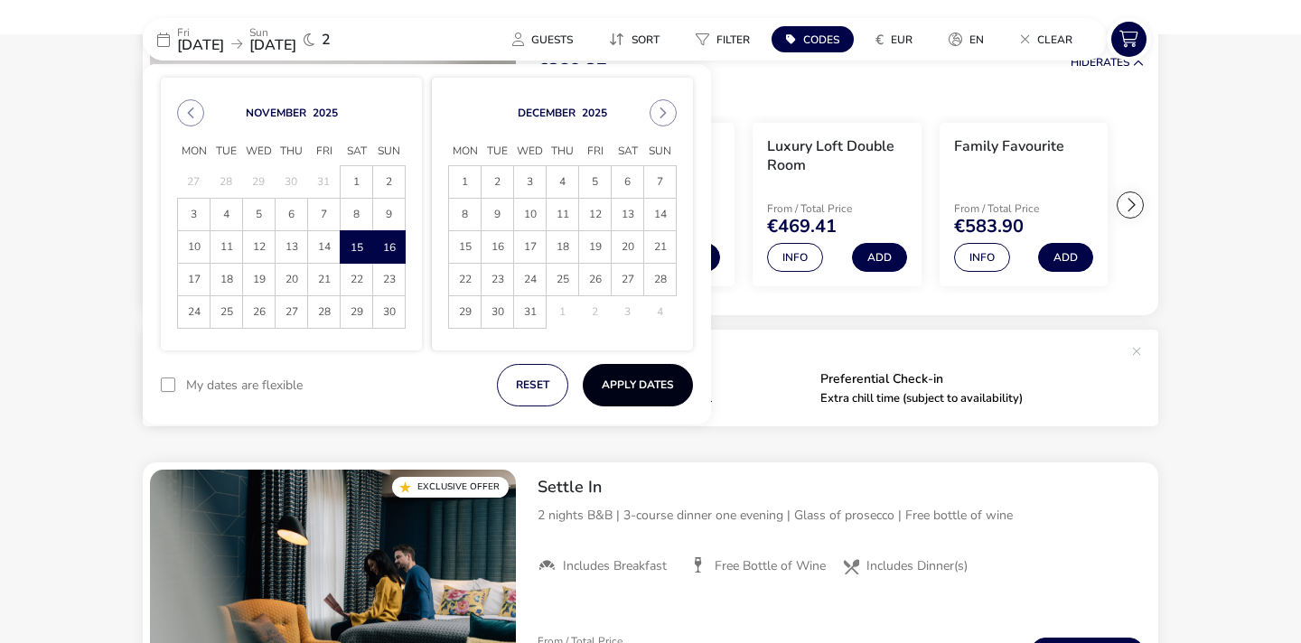
click at [628, 397] on button "Apply Dates" at bounding box center [638, 385] width 110 height 42
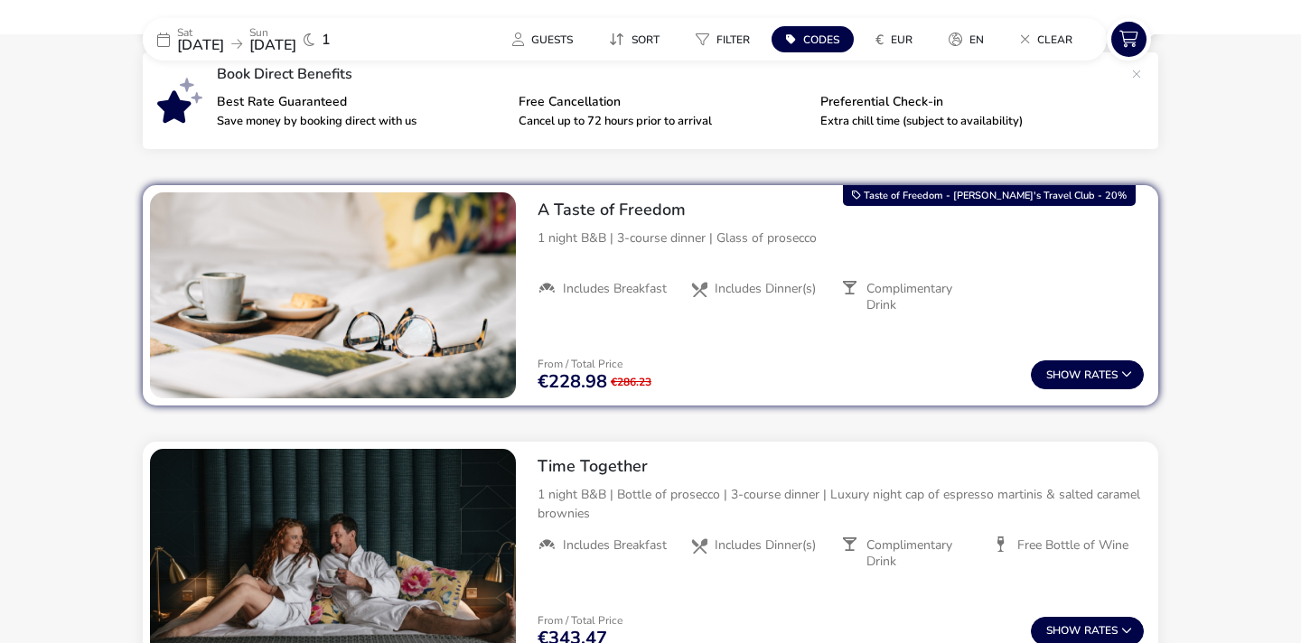
scroll to position [636, 0]
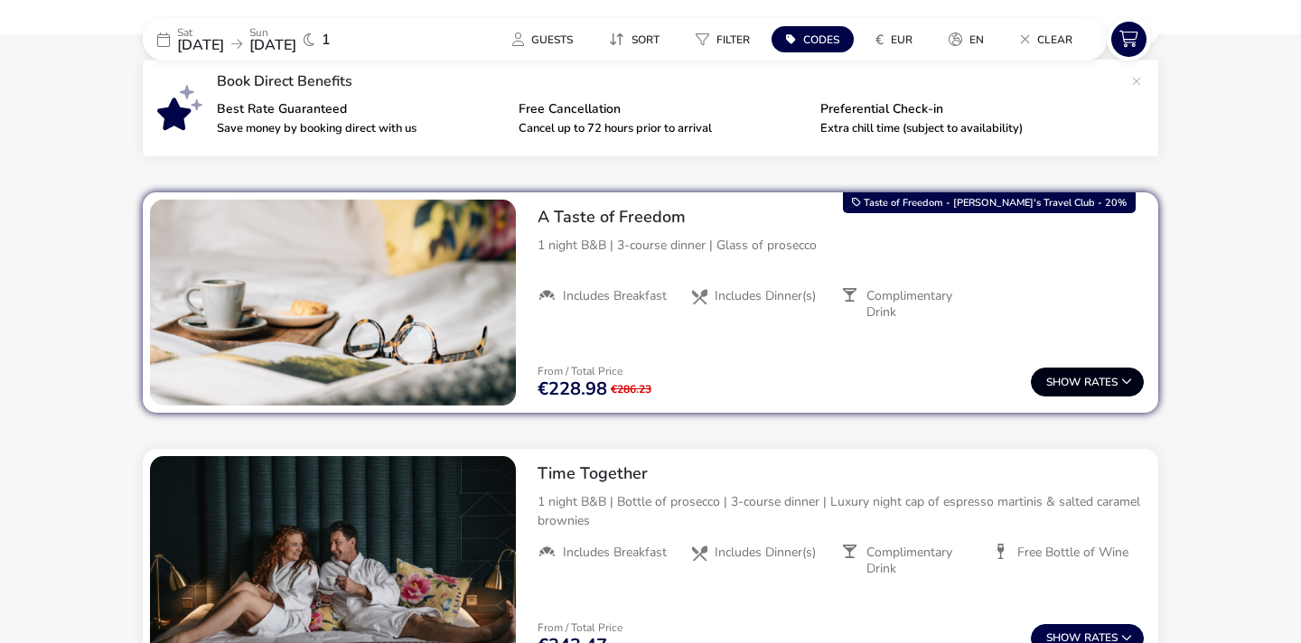
click at [1117, 376] on button "Show Rates" at bounding box center [1087, 382] width 113 height 29
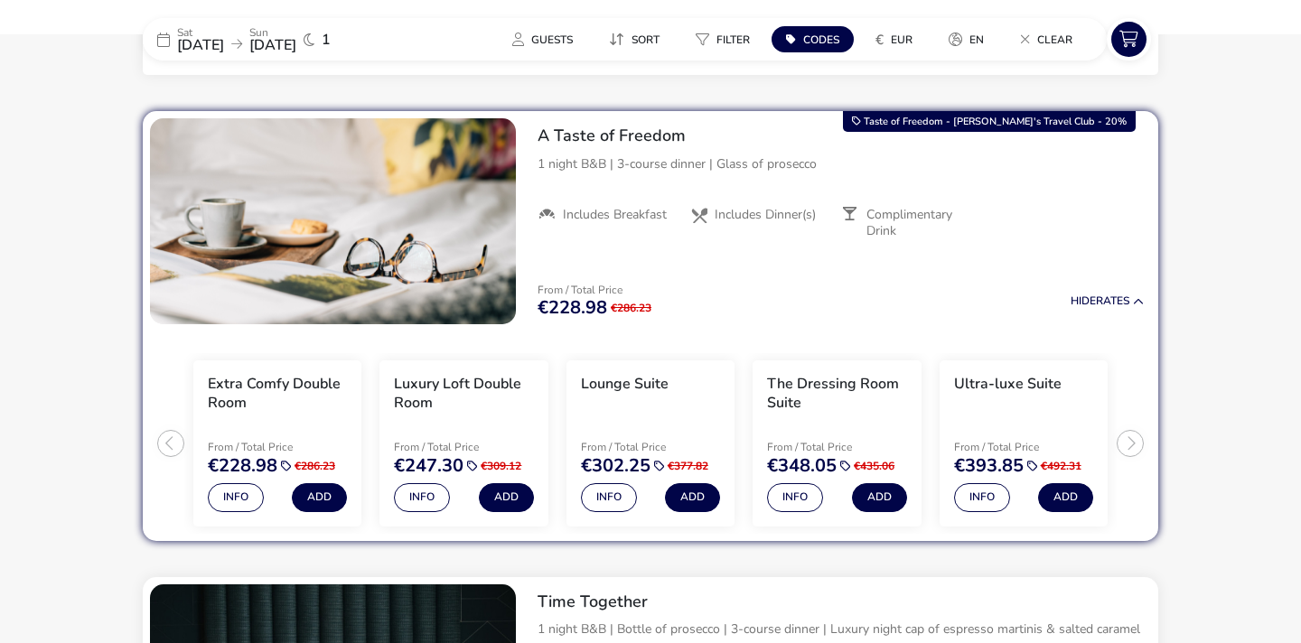
scroll to position [716, 0]
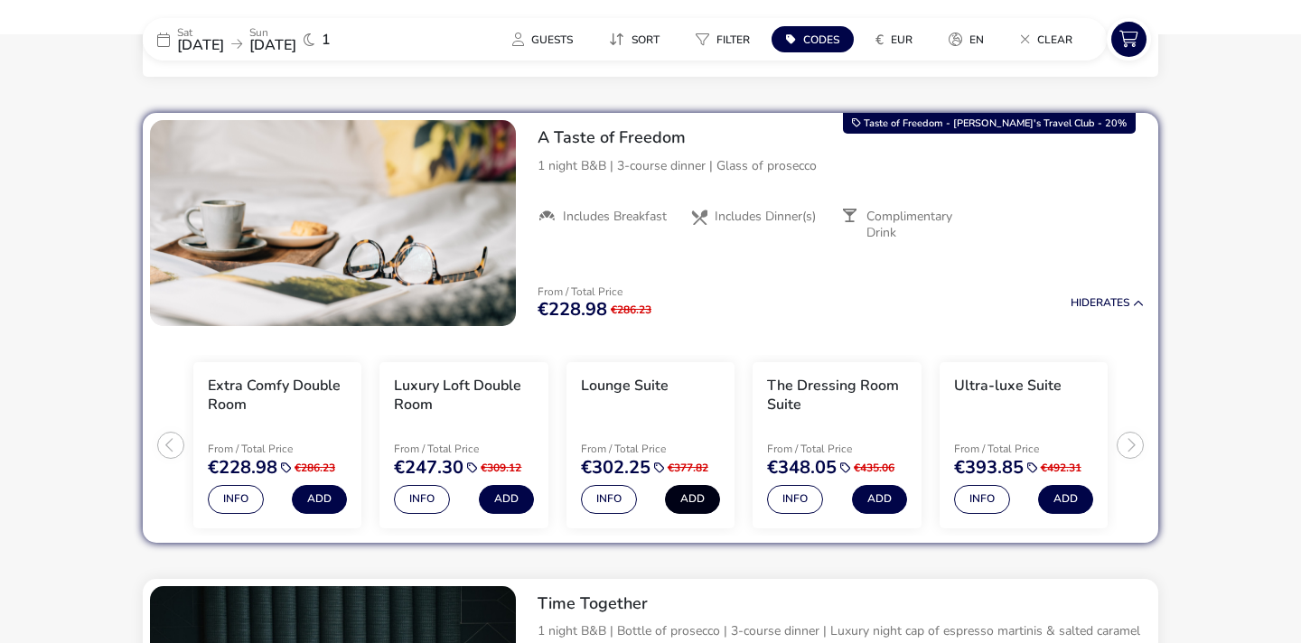
click at [689, 494] on button "Add" at bounding box center [692, 499] width 55 height 29
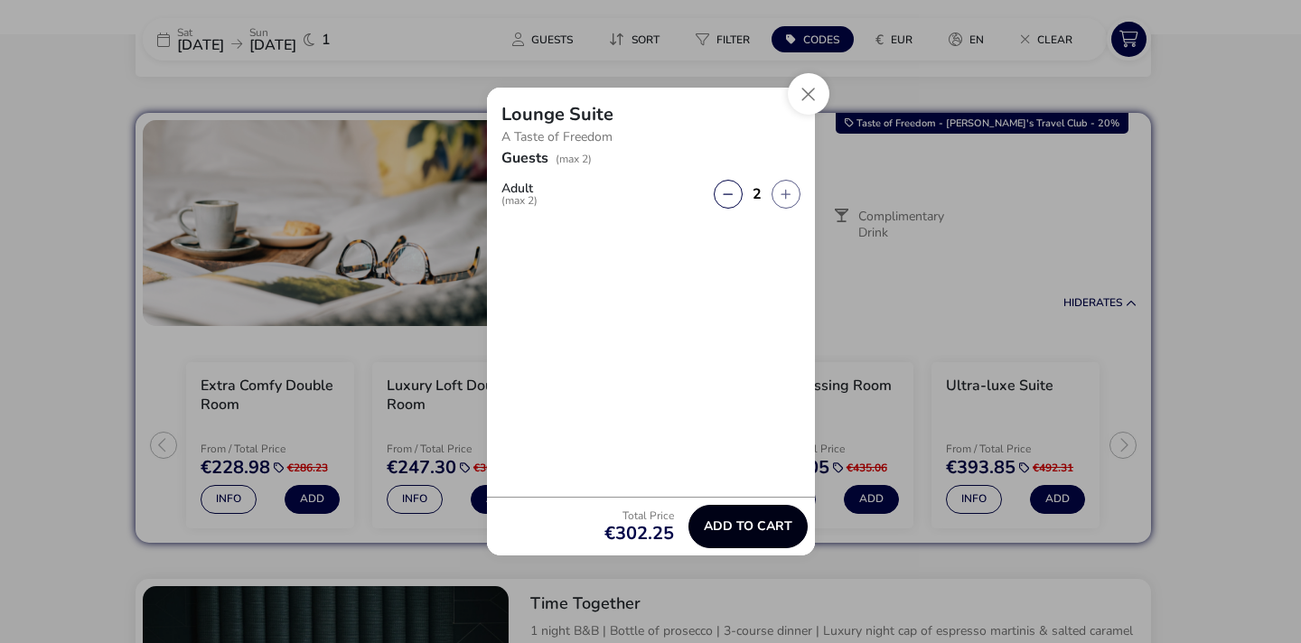
click at [764, 522] on span "Add to cart" at bounding box center [748, 527] width 89 height 14
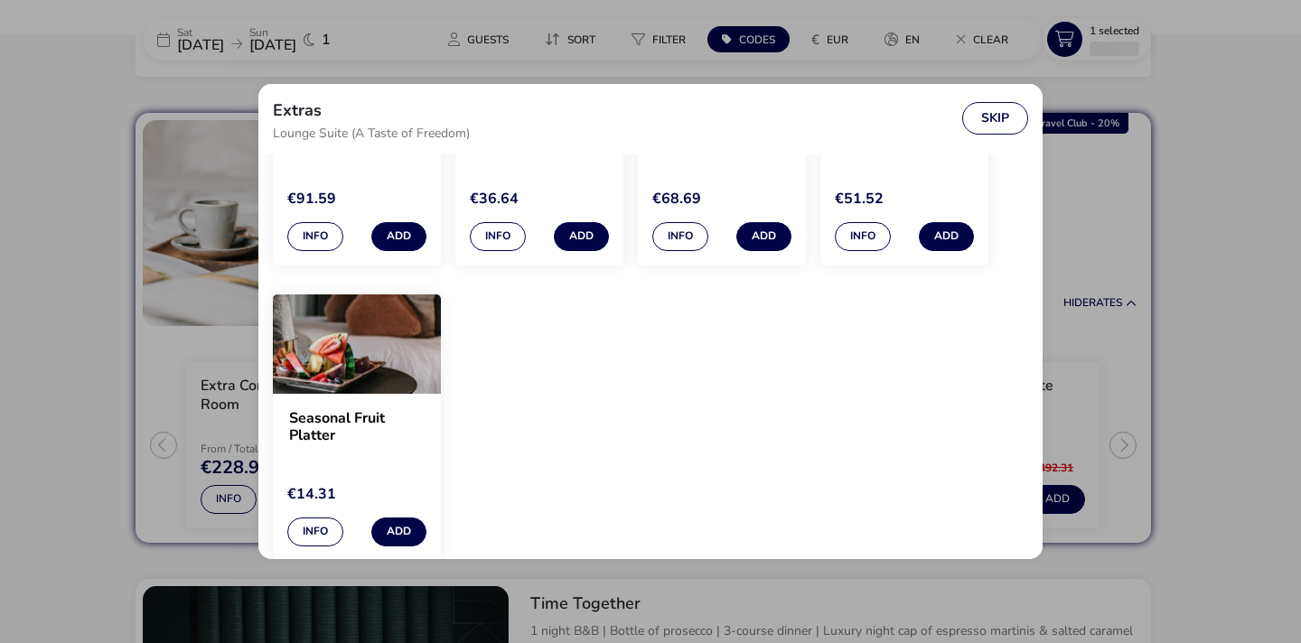
scroll to position [0, 0]
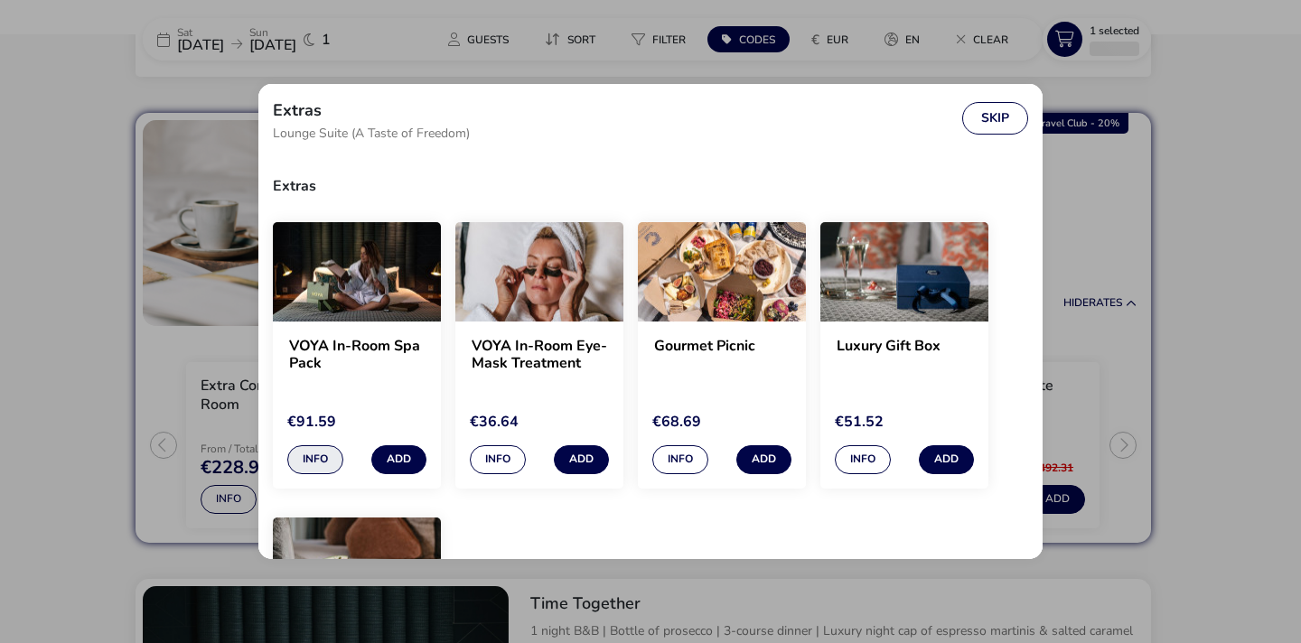
click at [322, 457] on button "Info" at bounding box center [315, 459] width 56 height 29
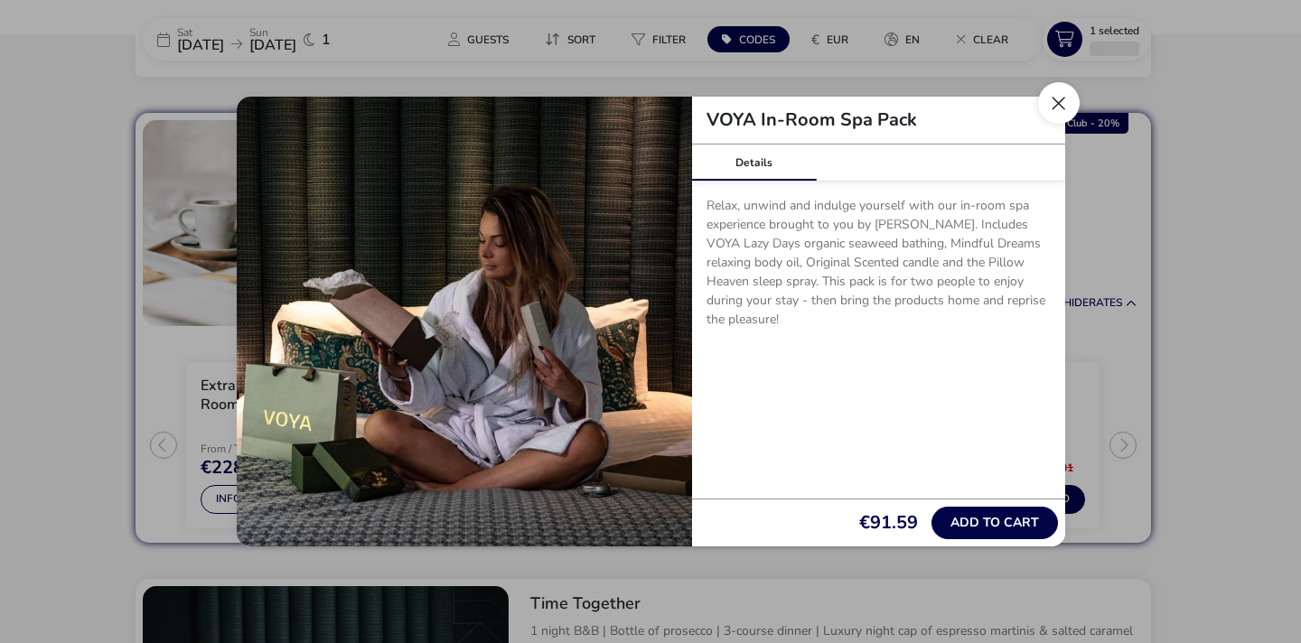
click at [1050, 108] on button "Close" at bounding box center [1059, 103] width 42 height 42
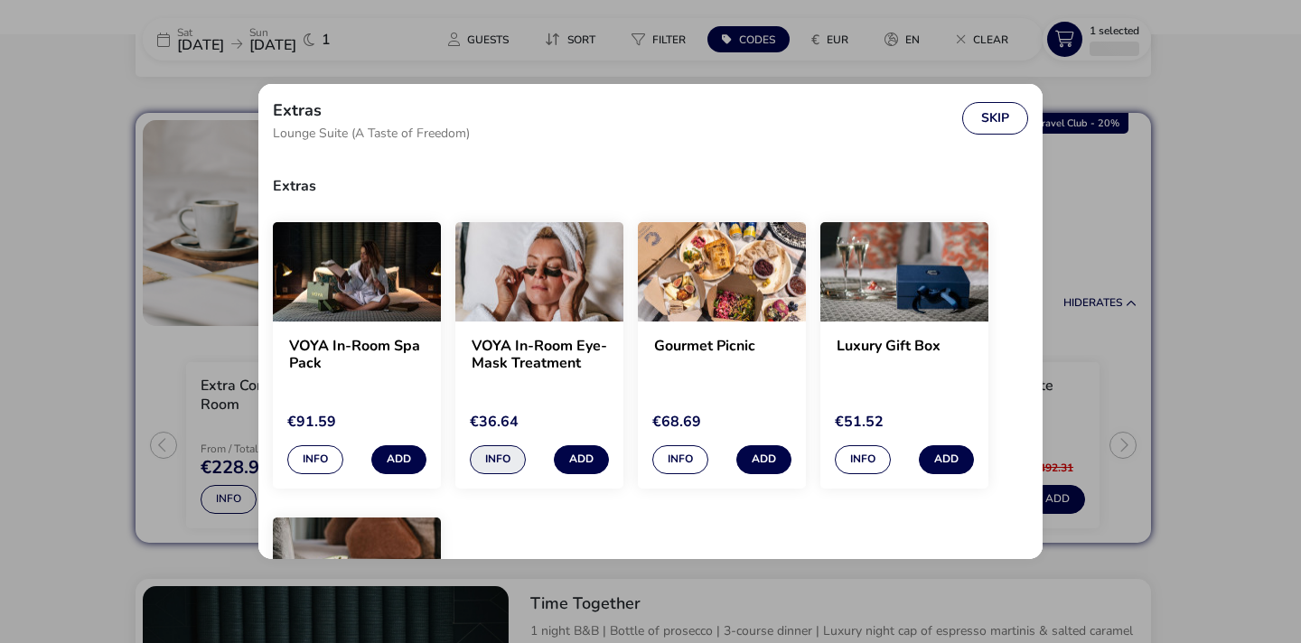
click at [492, 461] on button "Info" at bounding box center [498, 459] width 56 height 29
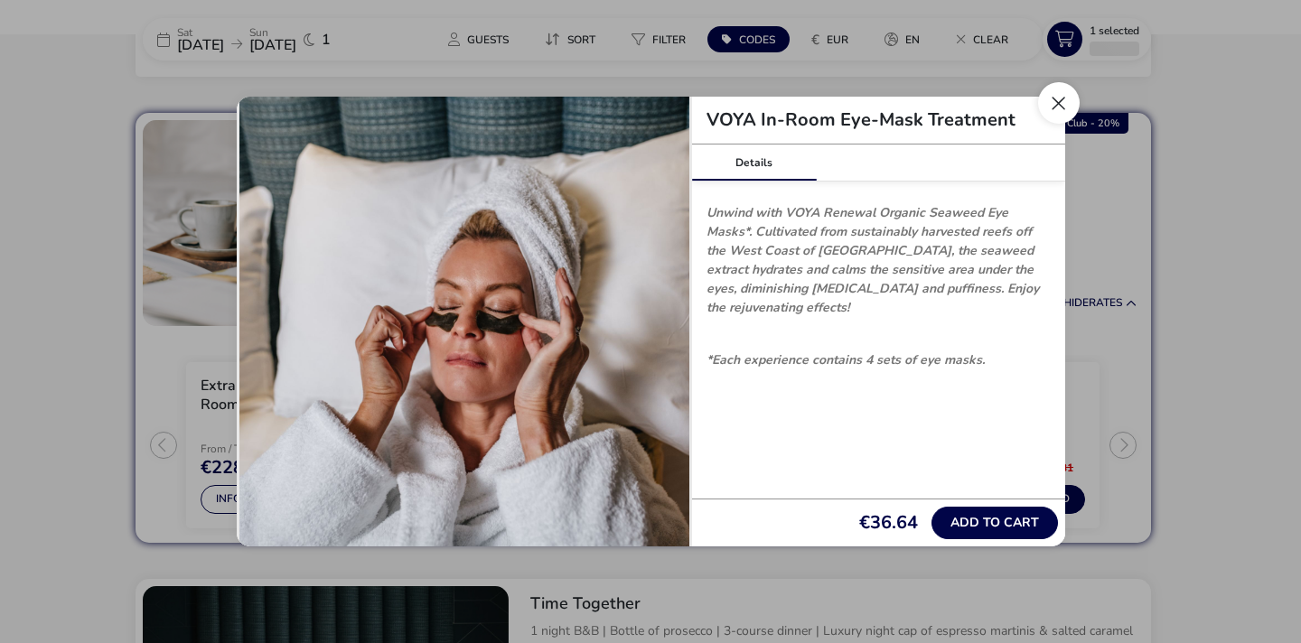
click at [1044, 93] on button "Close" at bounding box center [1059, 103] width 42 height 42
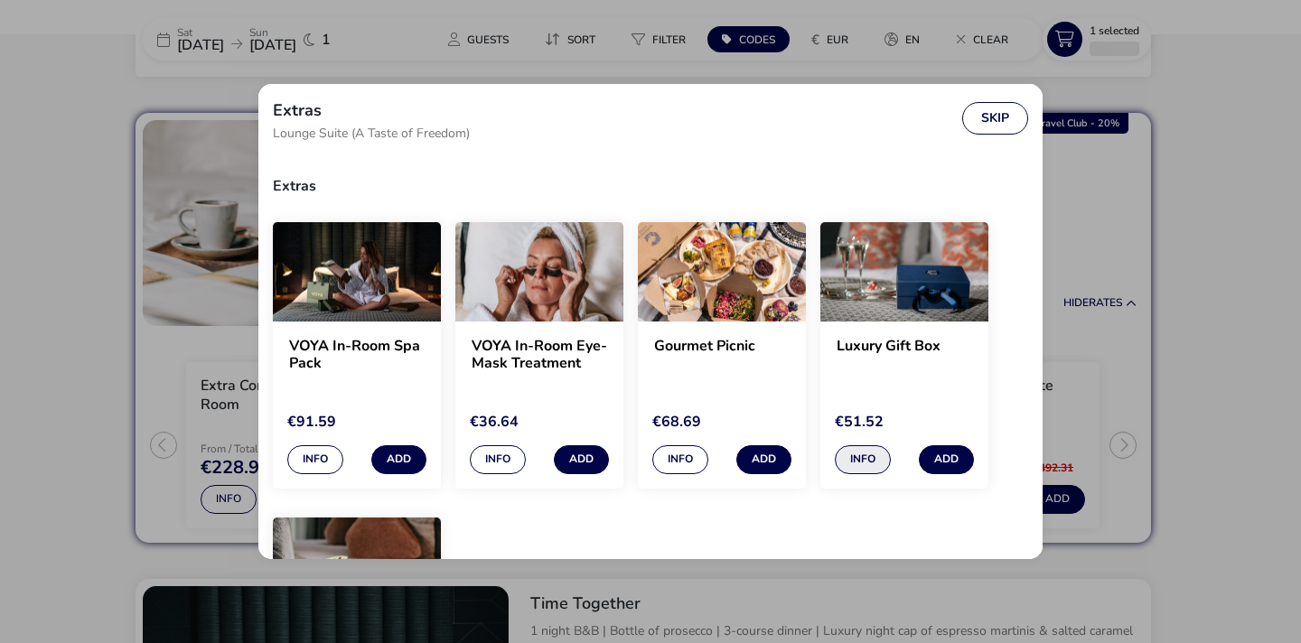
click at [862, 467] on button "Info" at bounding box center [863, 459] width 56 height 29
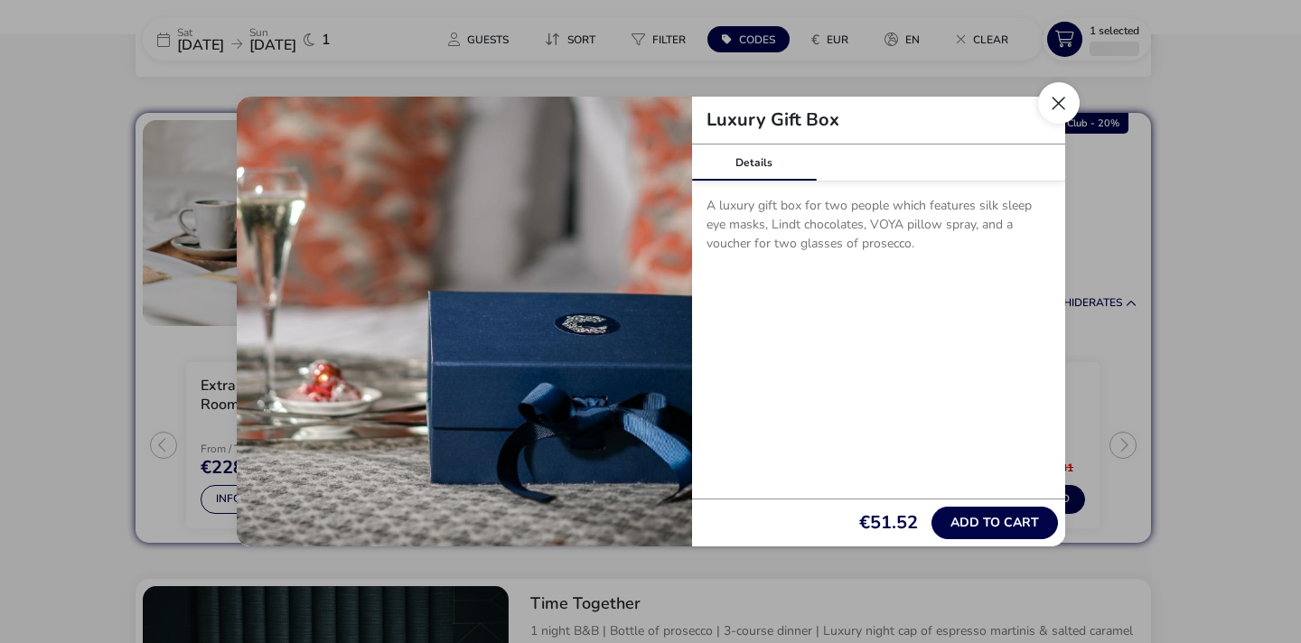
click at [1058, 90] on button "Close" at bounding box center [1059, 103] width 42 height 42
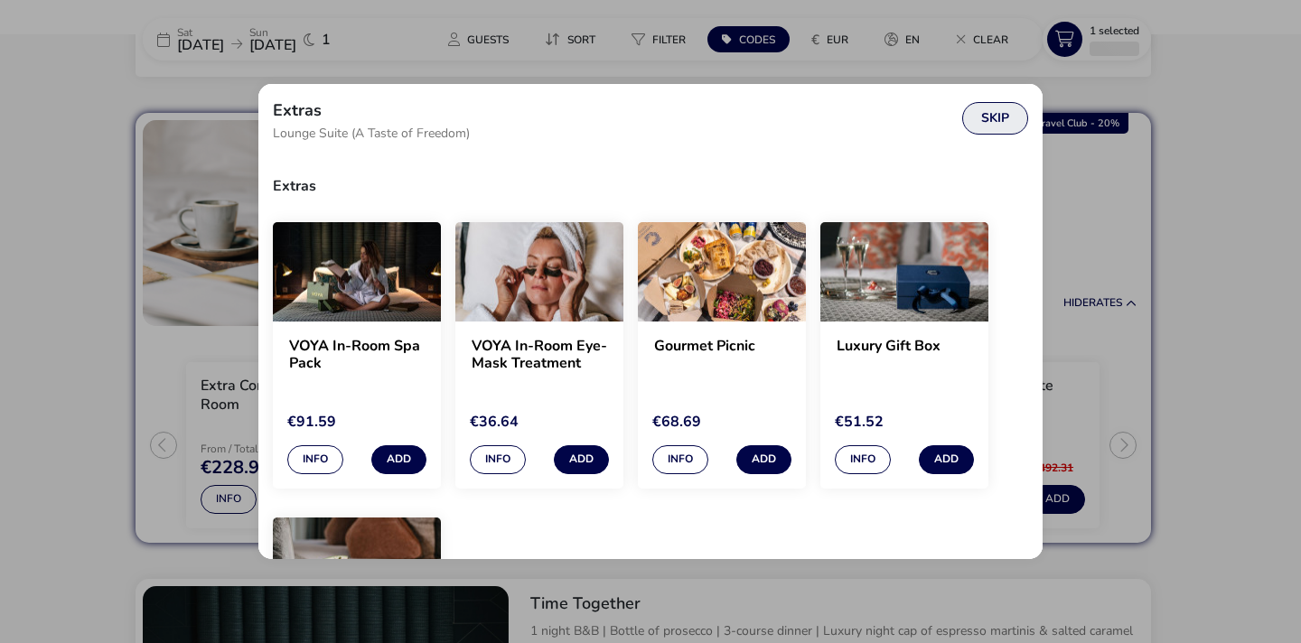
click at [983, 108] on button "Skip" at bounding box center [995, 118] width 66 height 33
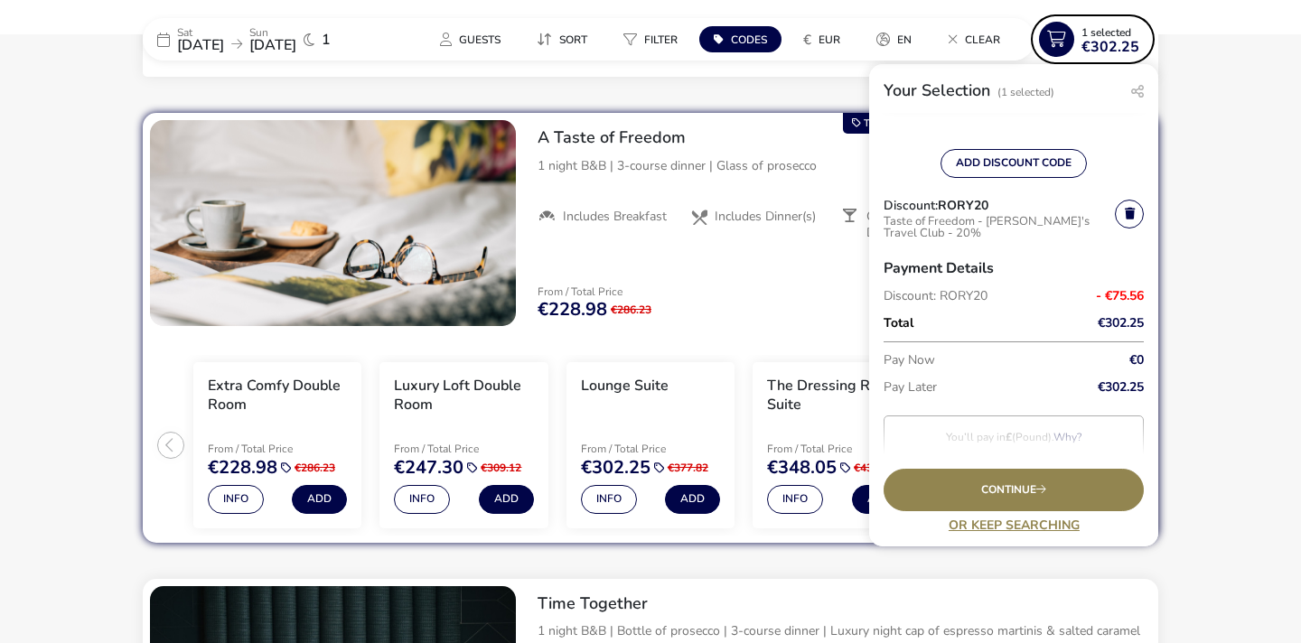
scroll to position [205, 0]
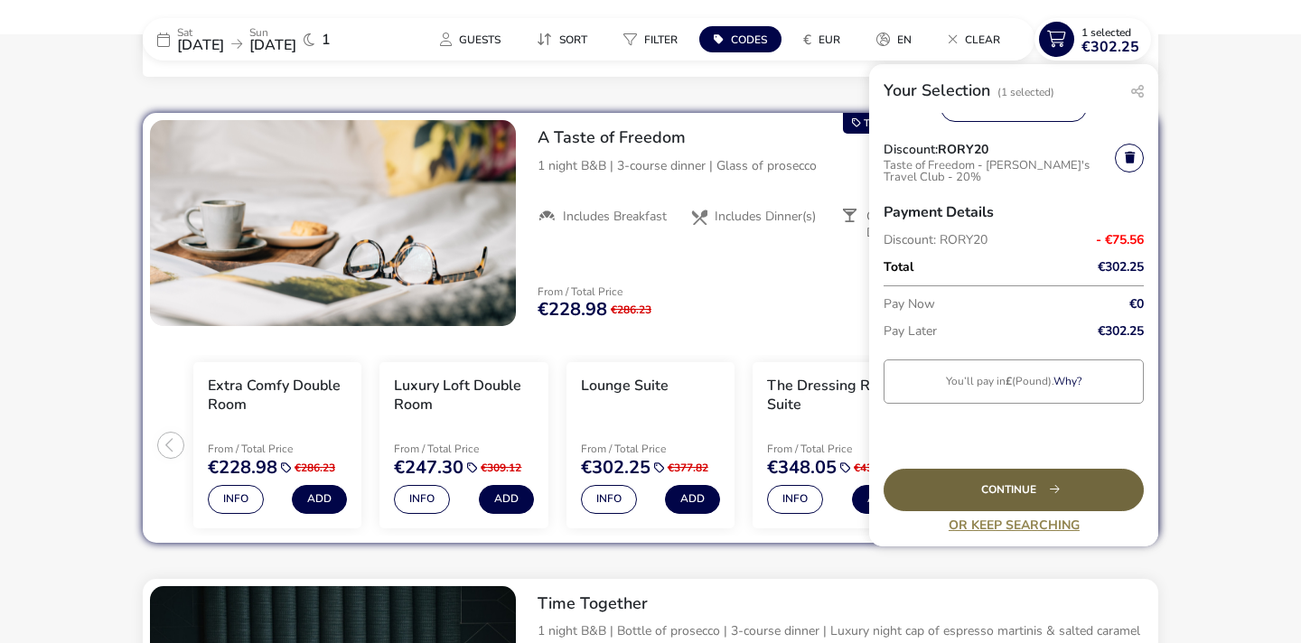
click at [1005, 487] on div "Continue" at bounding box center [1014, 490] width 260 height 42
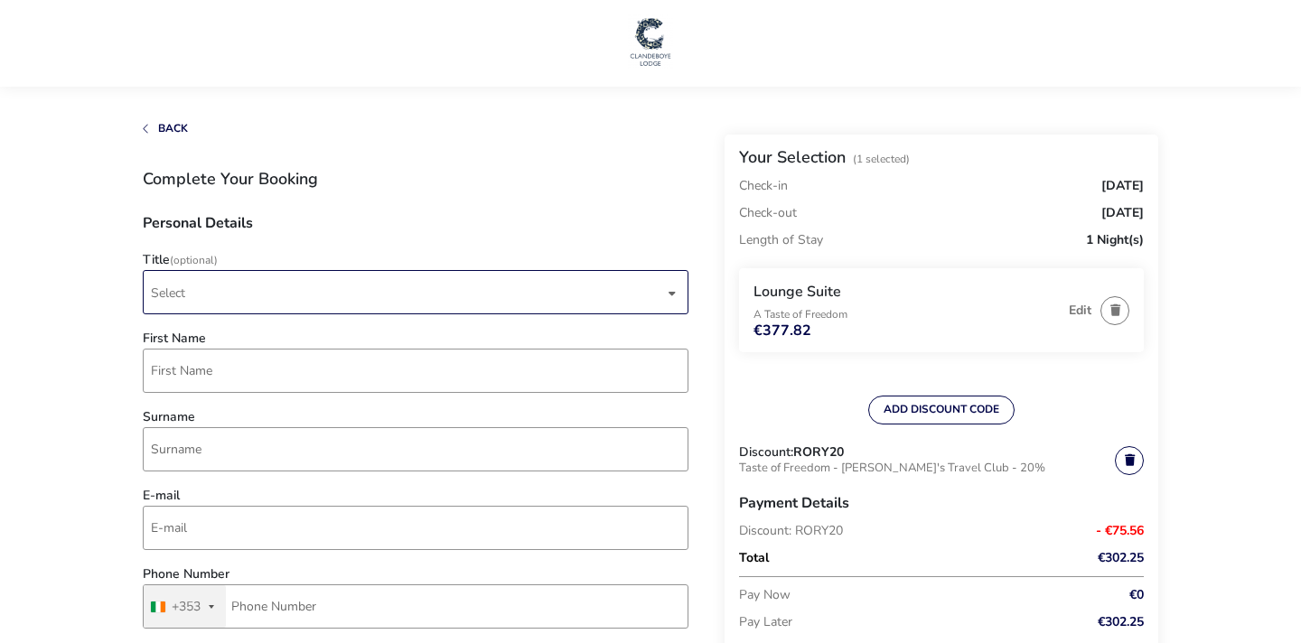
click at [472, 276] on span "Select" at bounding box center [407, 292] width 513 height 42
click at [439, 321] on li "Mr" at bounding box center [417, 337] width 546 height 44
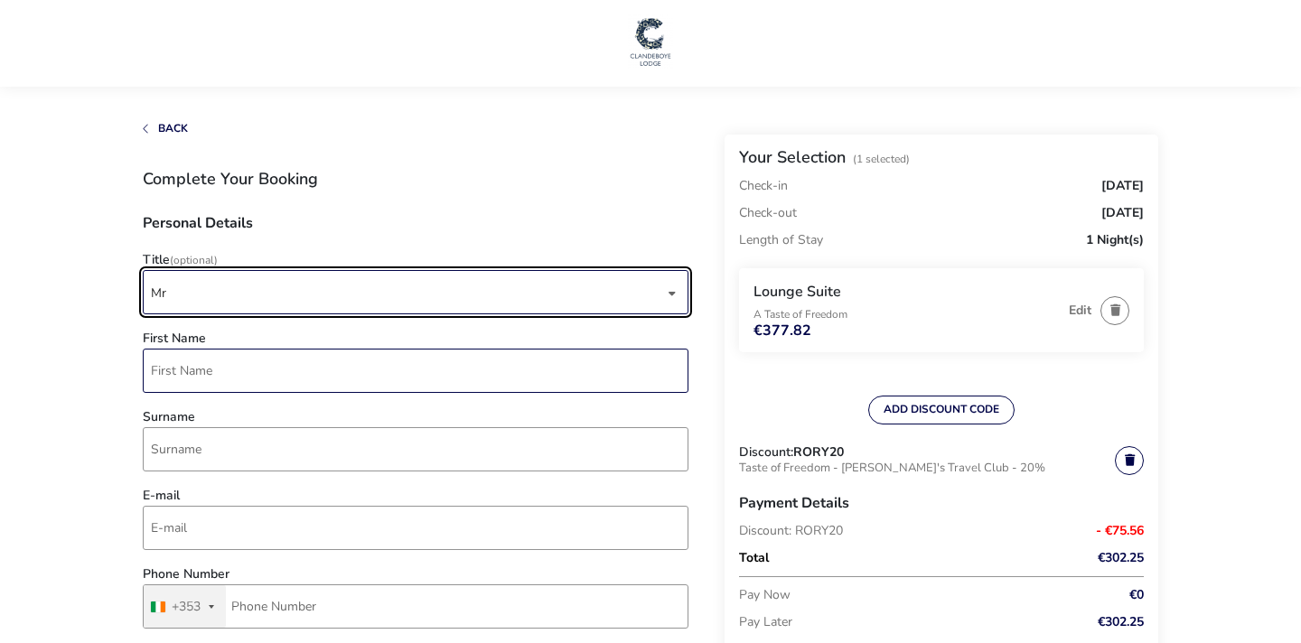
click at [378, 361] on input "First Name" at bounding box center [416, 371] width 546 height 44
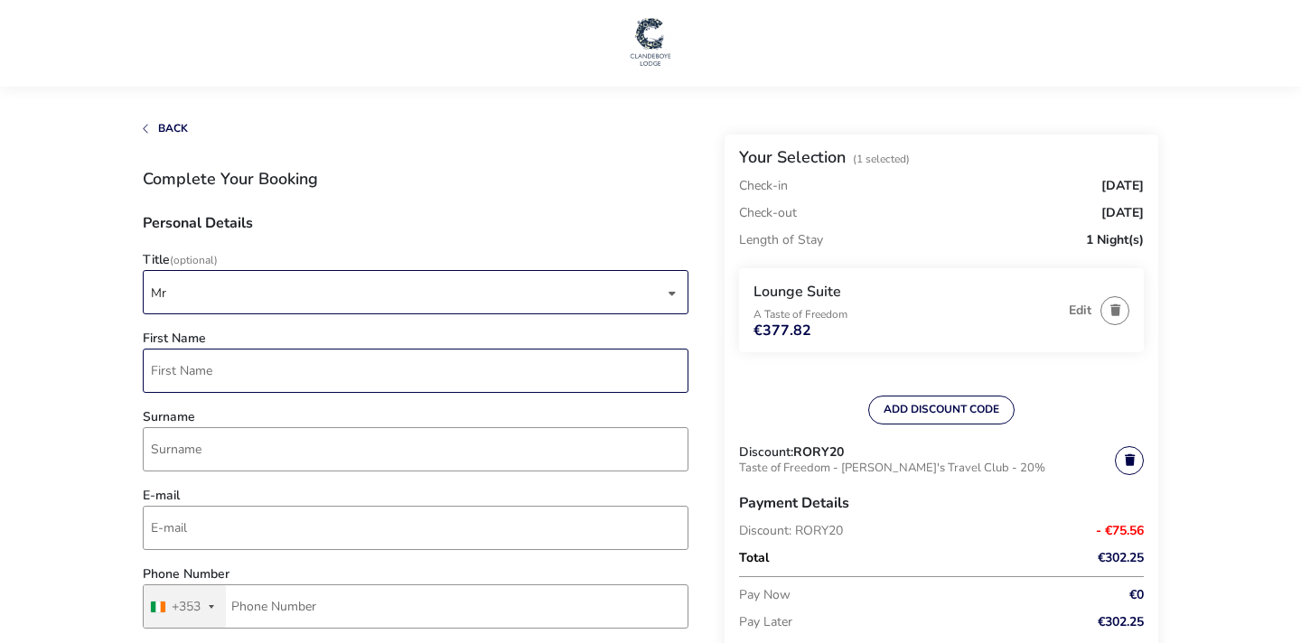
type input "Ronan"
type input "Carroll"
type input "86 300 0360"
type input "139 Grattan Lodge, Donagmede"
type input "Dublin"
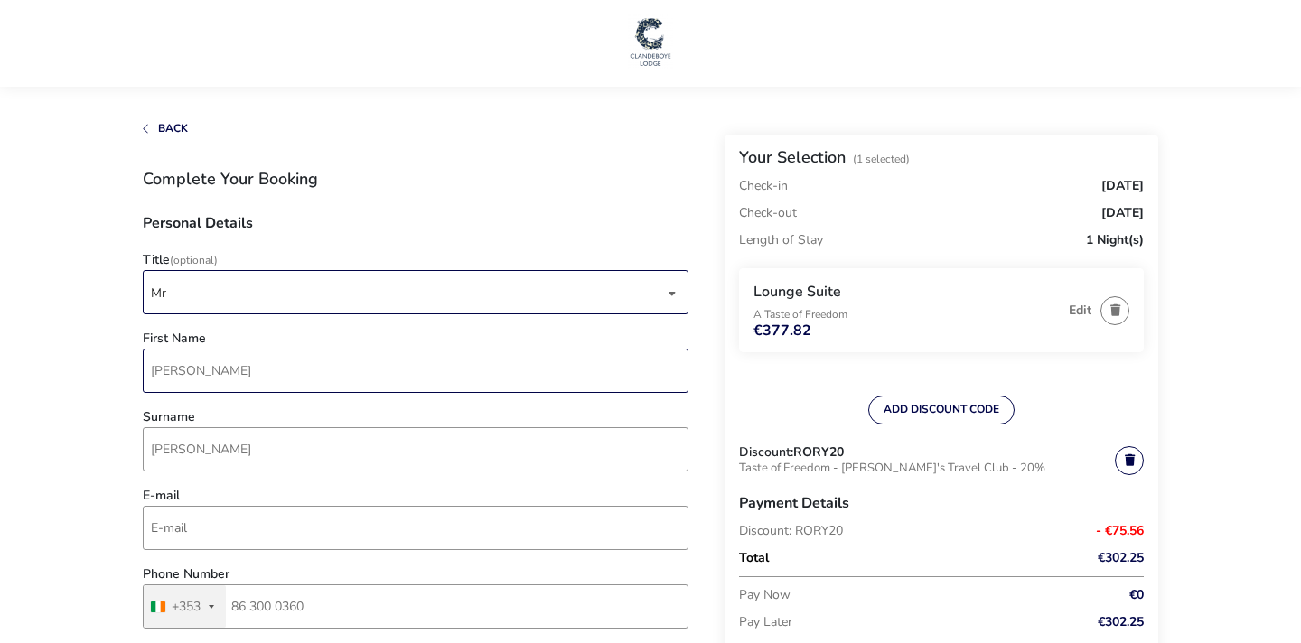
type input "D13EW20"
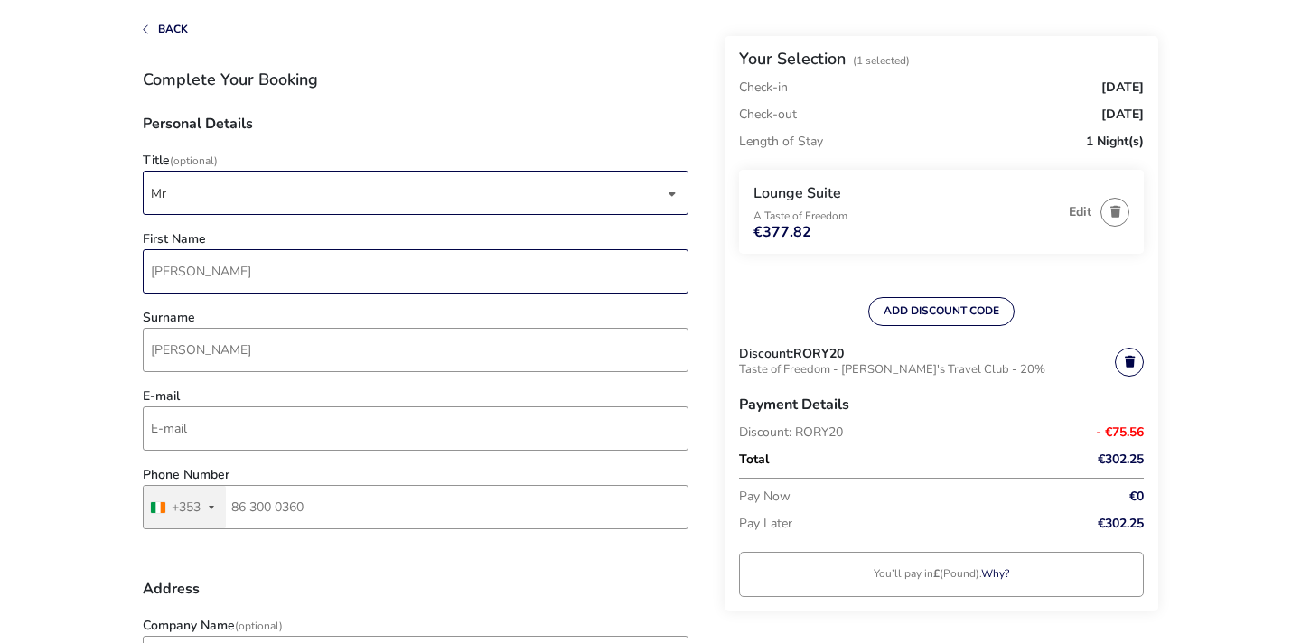
scroll to position [108, 0]
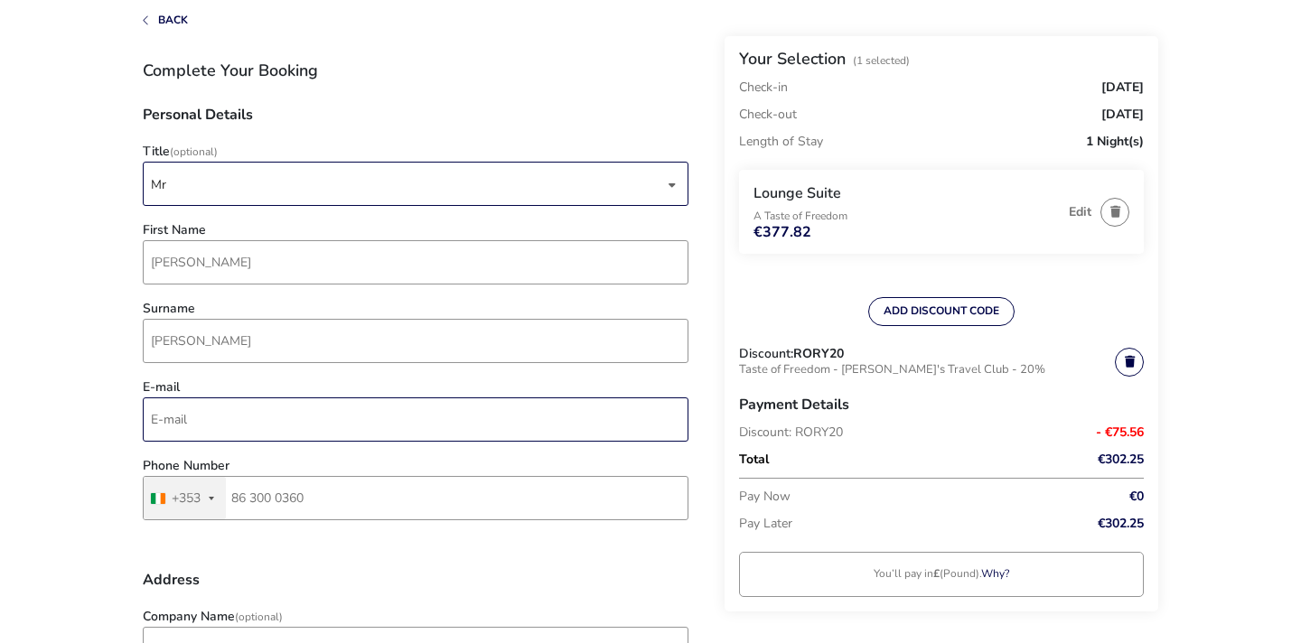
click at [295, 423] on input "E-mail" at bounding box center [416, 420] width 546 height 44
type input "carrollronan1124@gmail.com"
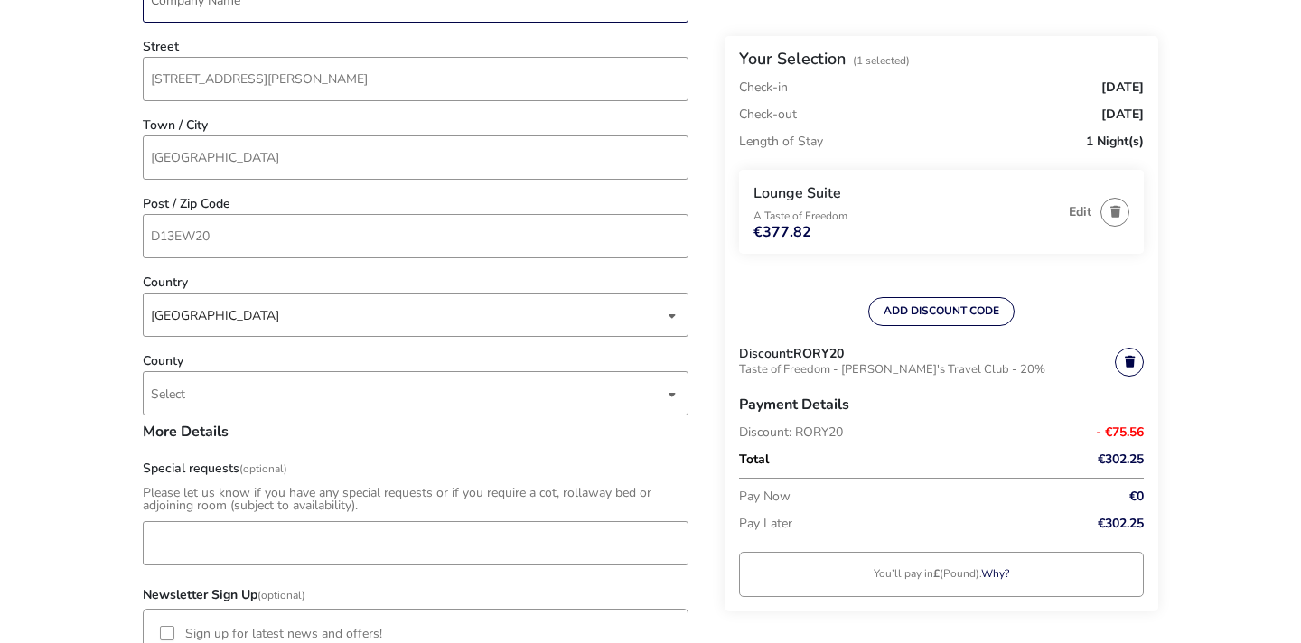
scroll to position [759, 0]
click at [300, 387] on span "Select" at bounding box center [407, 391] width 513 height 42
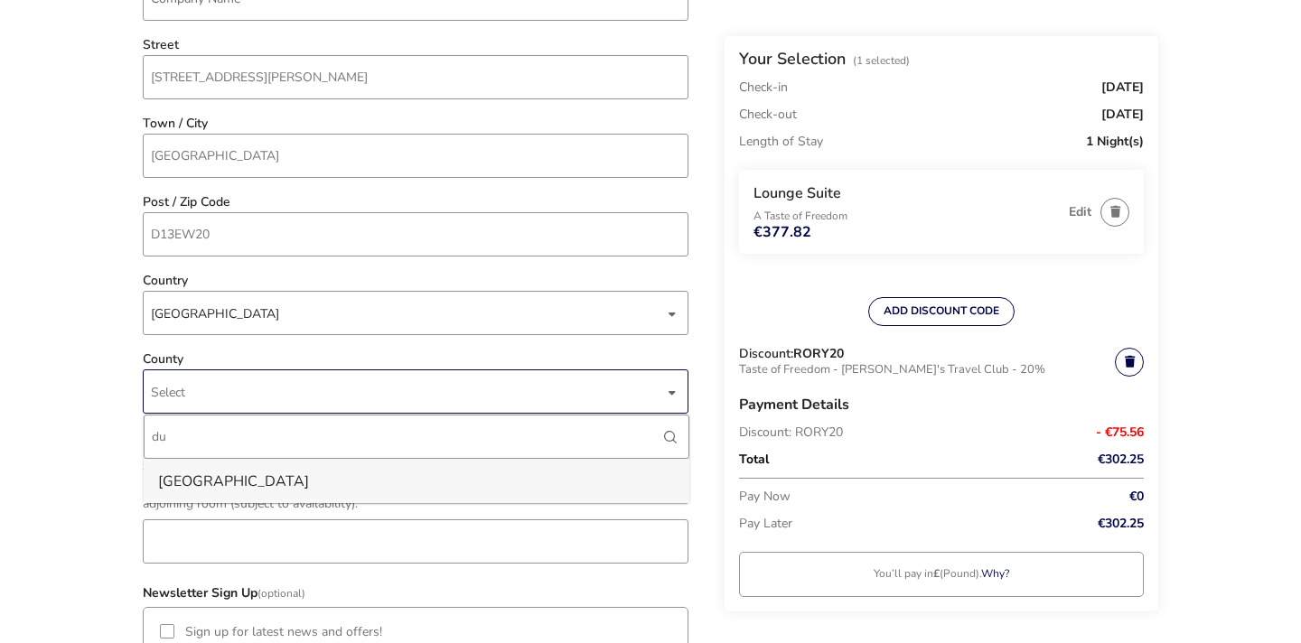
type input "du"
click at [204, 460] on li "Dublin" at bounding box center [417, 481] width 546 height 44
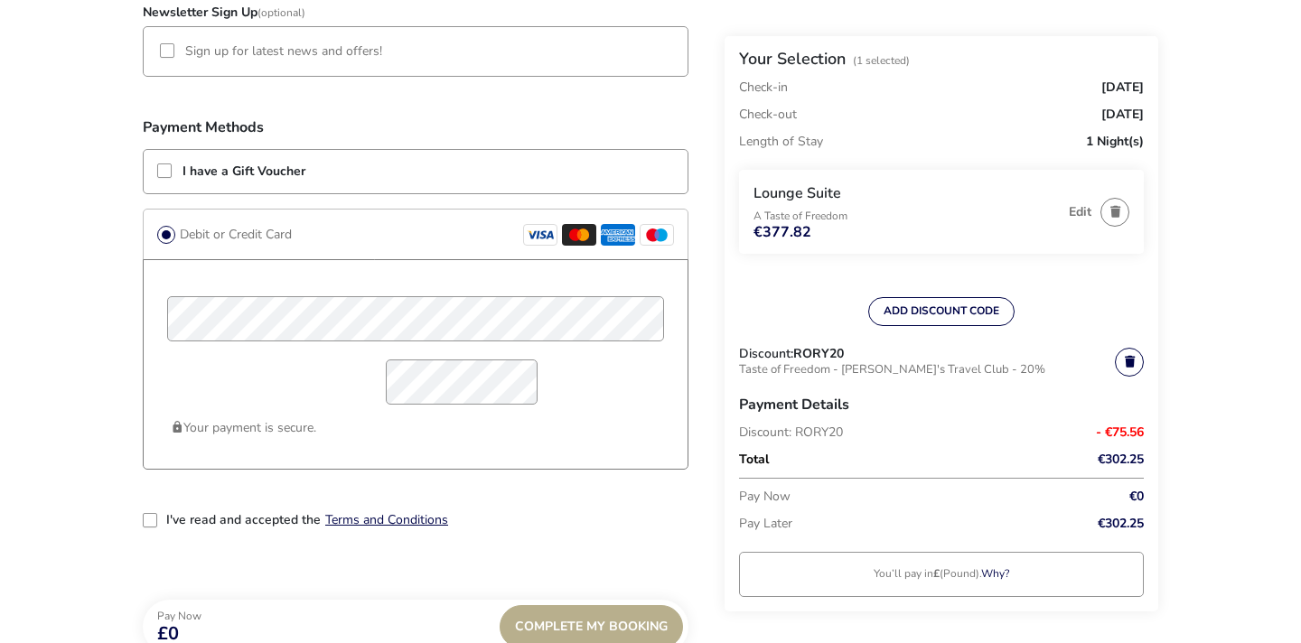
scroll to position [1357, 0]
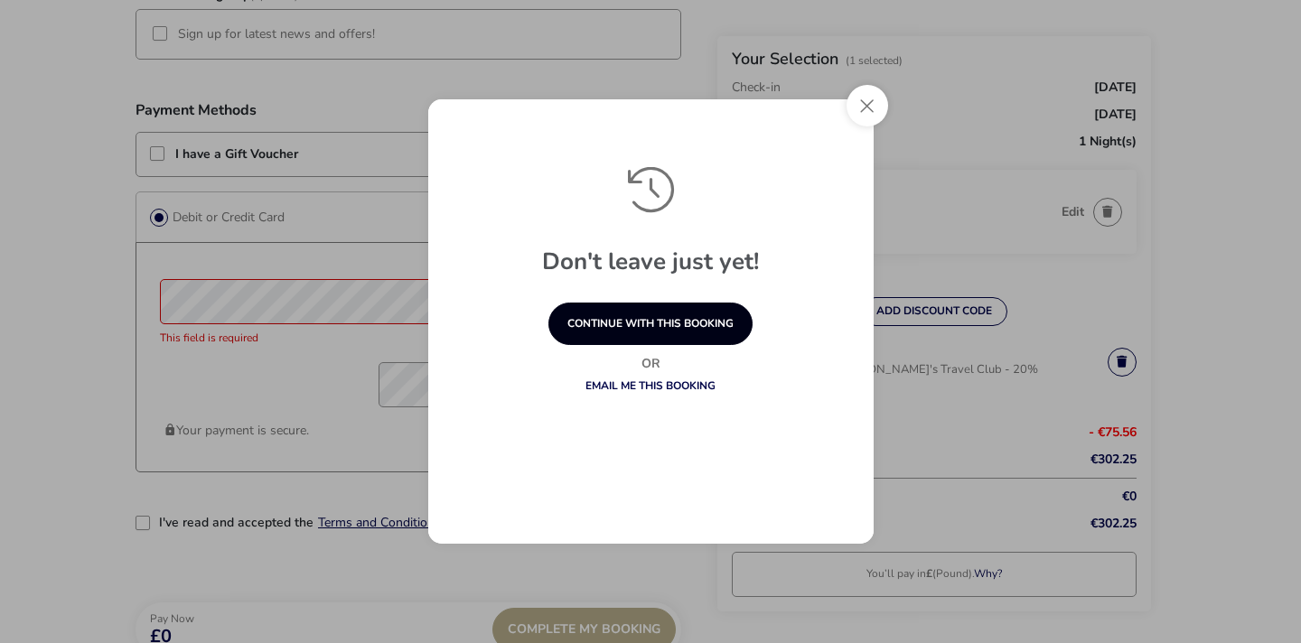
click at [609, 308] on button "continue with this booking" at bounding box center [651, 324] width 204 height 42
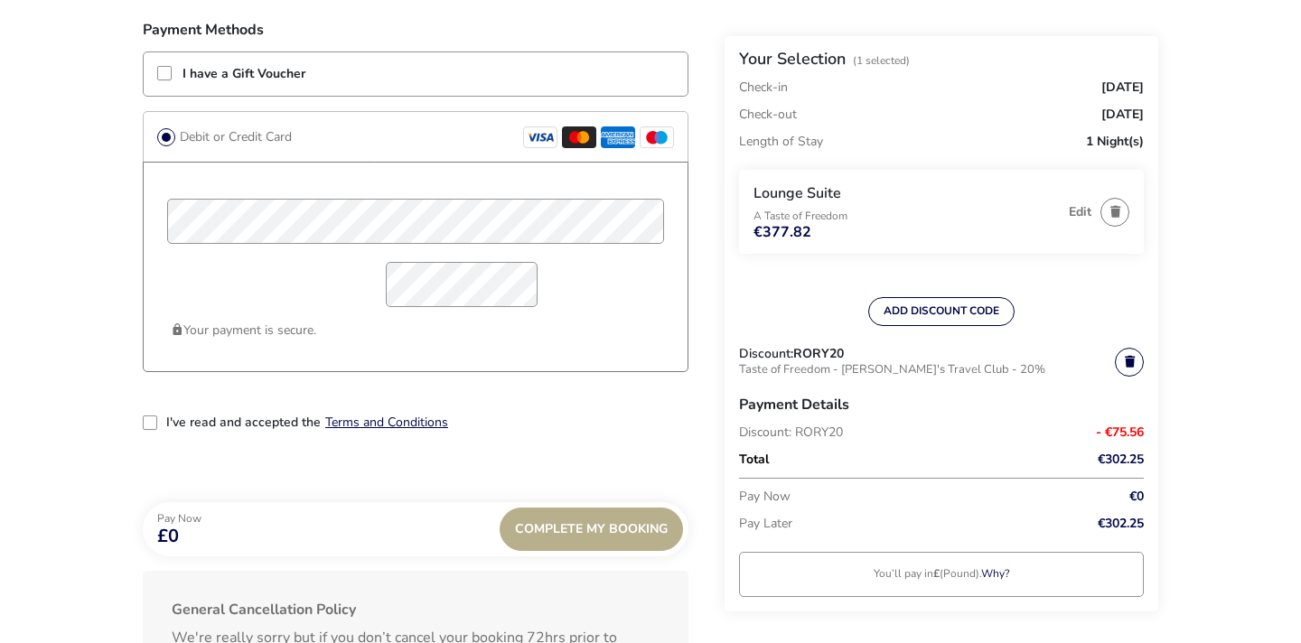
scroll to position [1451, 0]
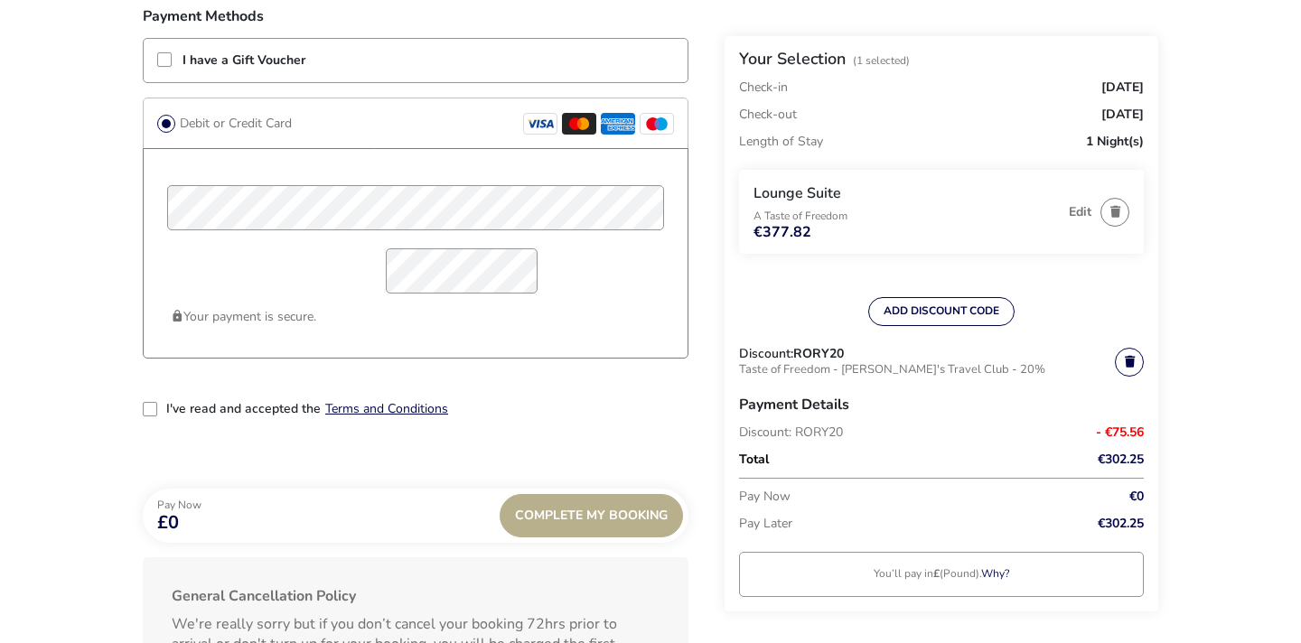
click at [148, 412] on div "2-term_condi" at bounding box center [150, 409] width 14 height 14
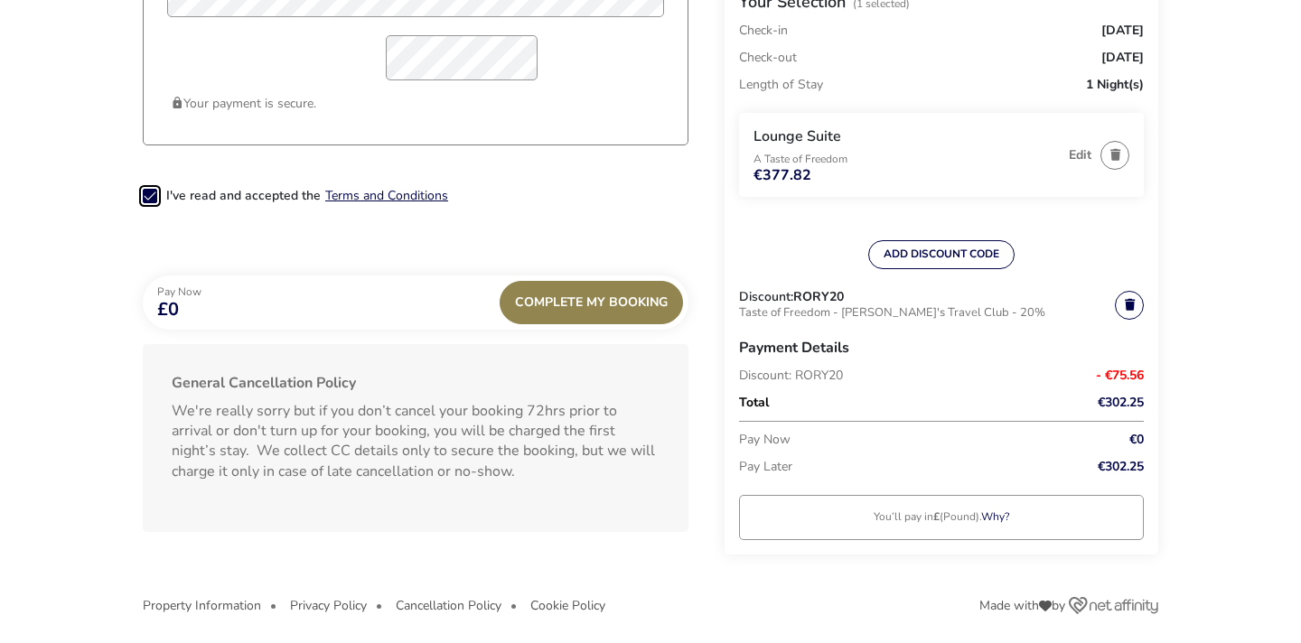
scroll to position [1672, 0]
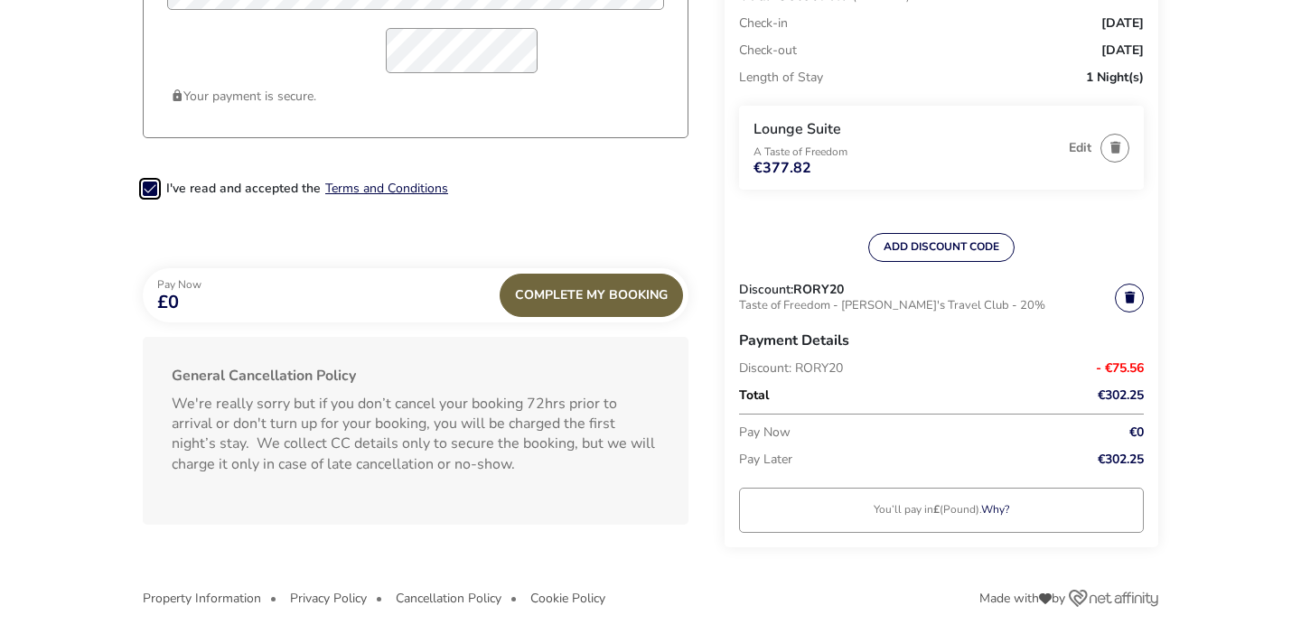
click at [567, 287] on div "Complete My Booking" at bounding box center [591, 295] width 183 height 43
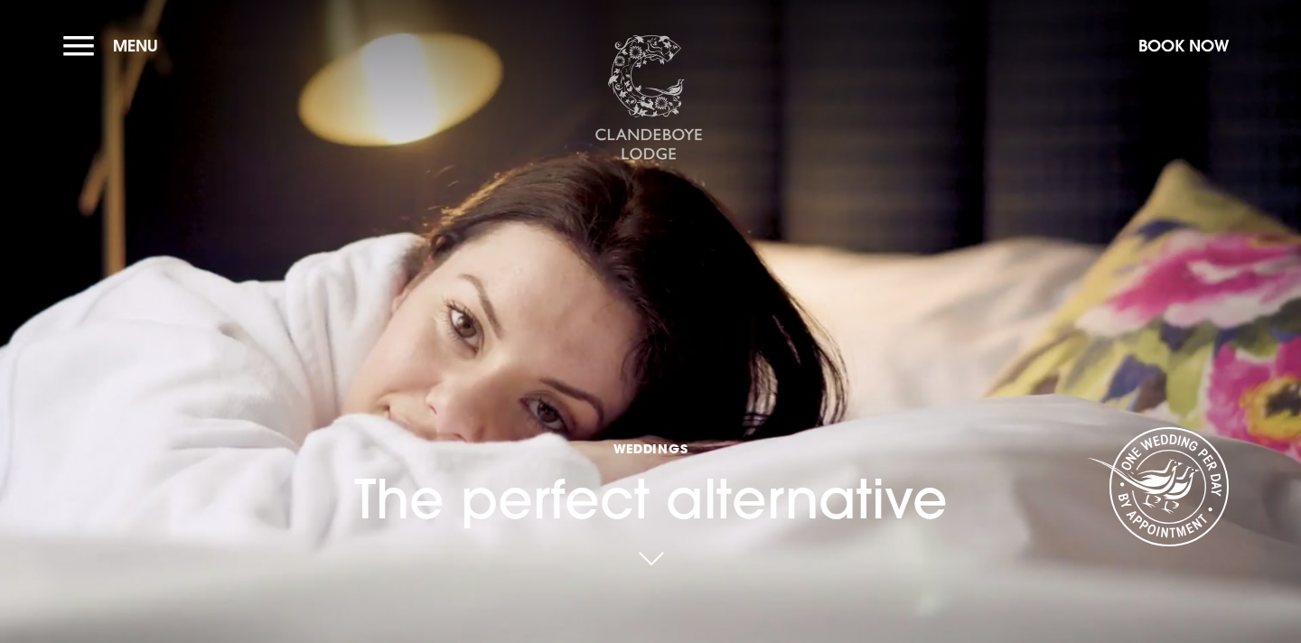
click at [660, 149] on img at bounding box center [649, 98] width 108 height 127
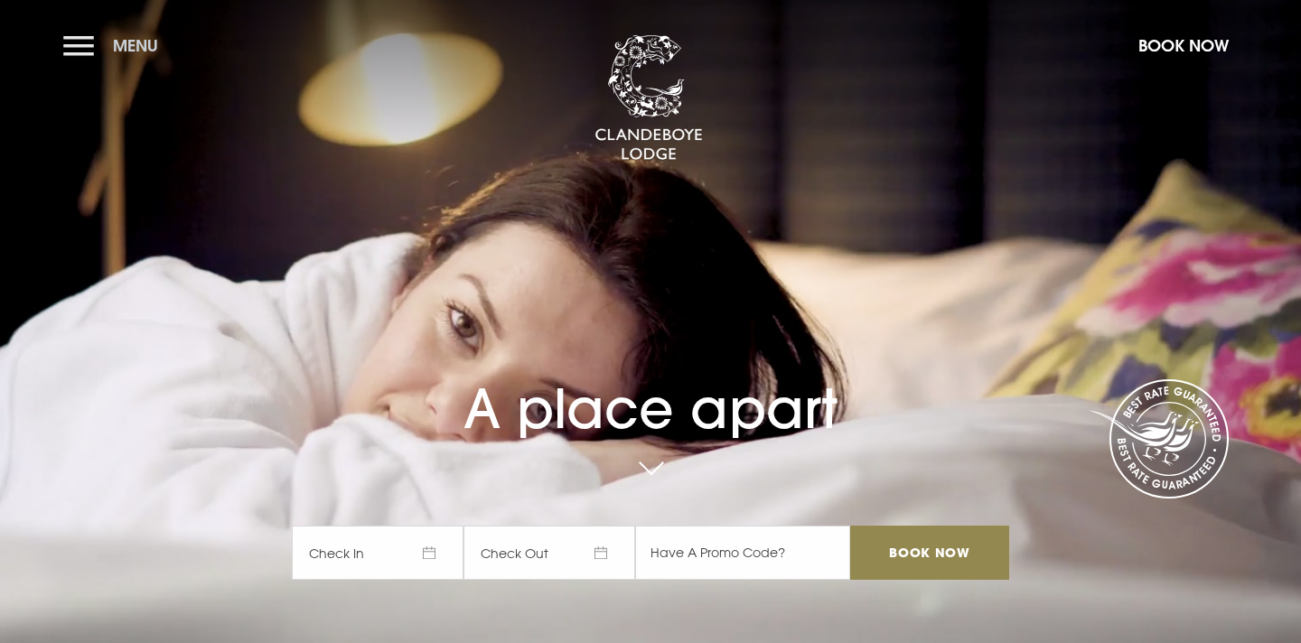
click at [133, 53] on span "Menu" at bounding box center [135, 45] width 45 height 21
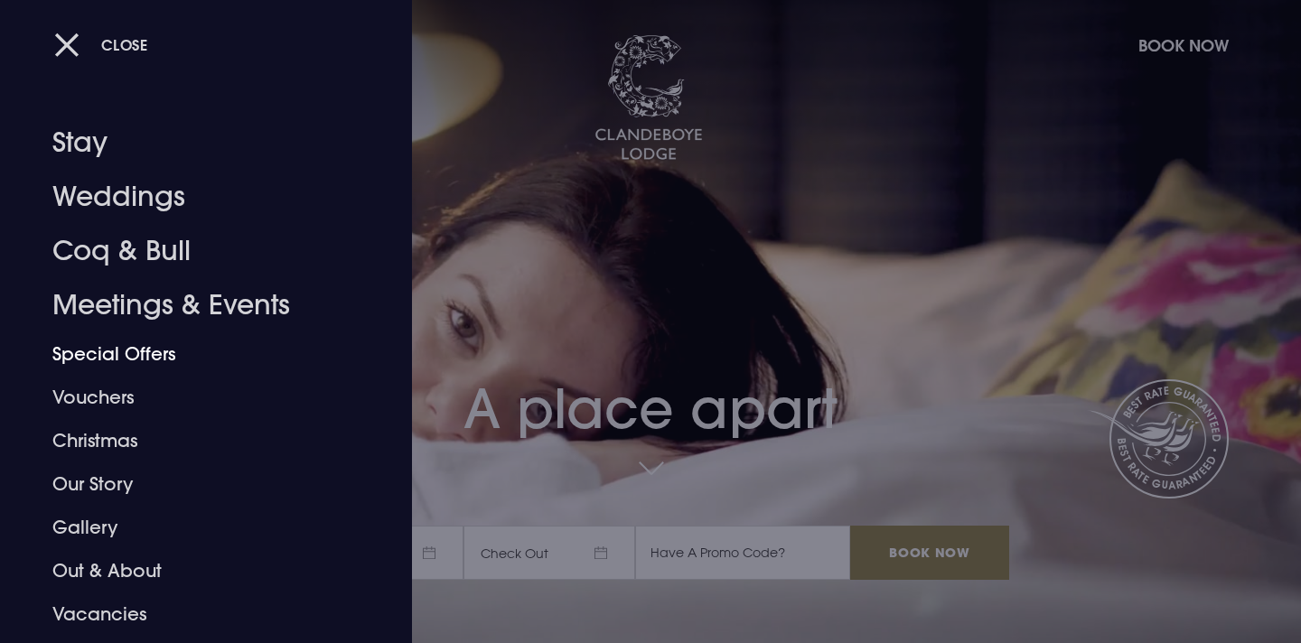
scroll to position [36, 0]
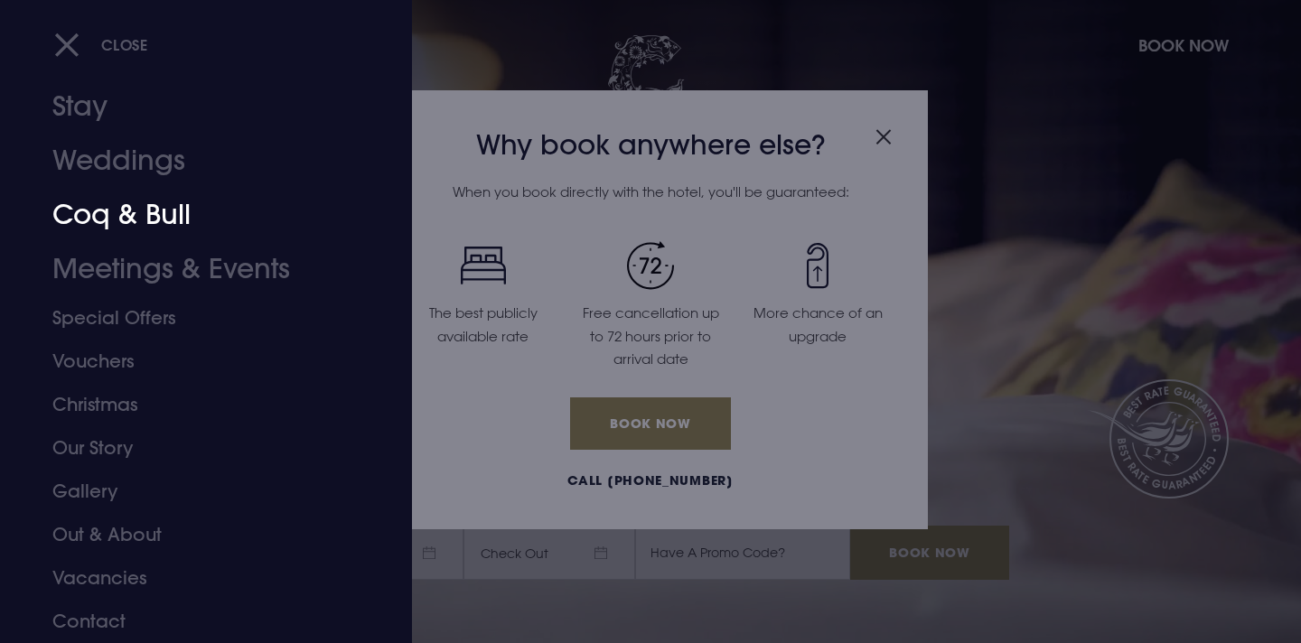
click at [95, 222] on link "Coq & Bull" at bounding box center [195, 215] width 286 height 54
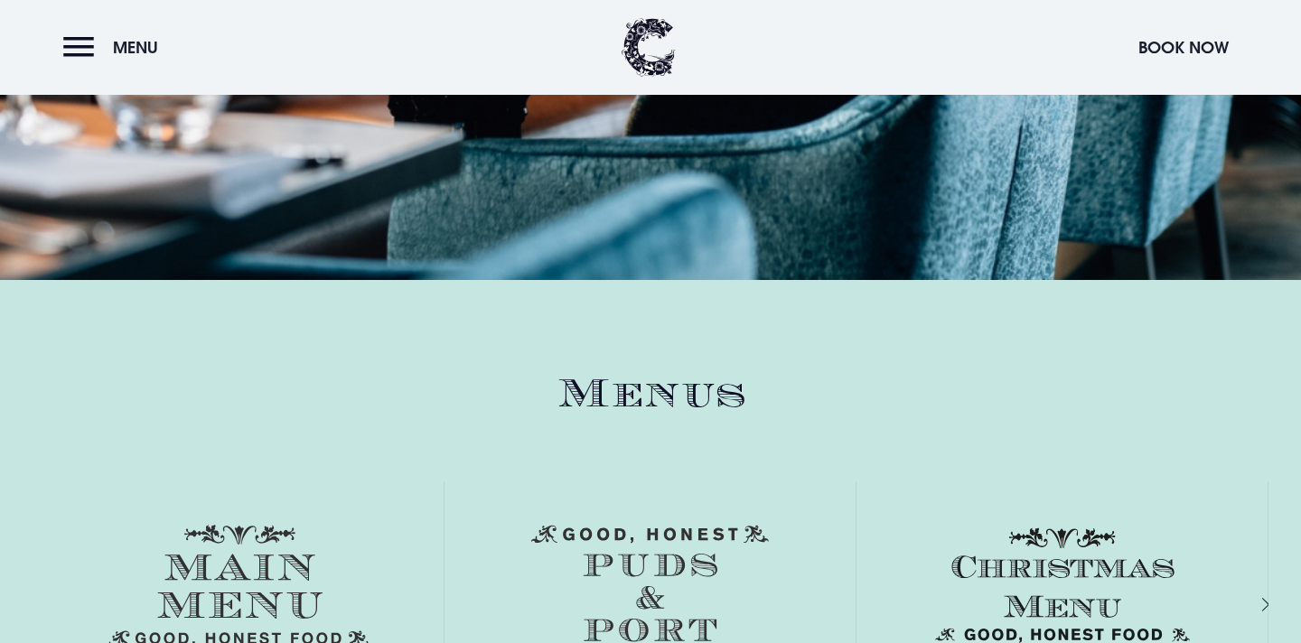
scroll to position [2326, 0]
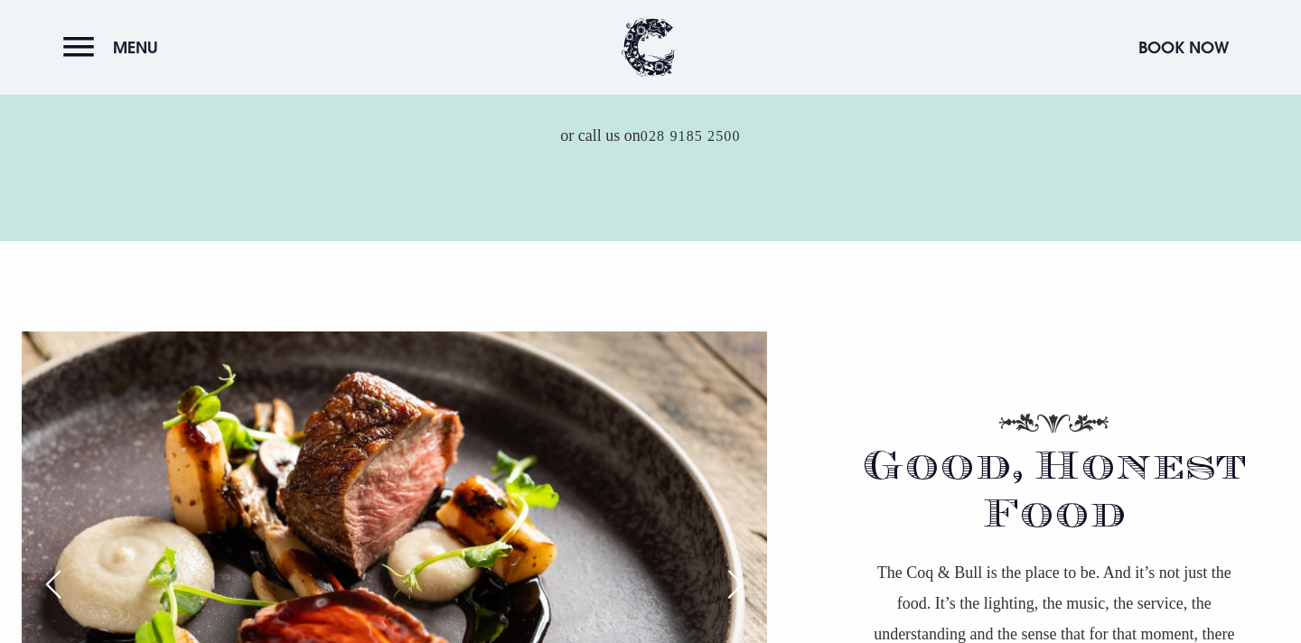
scroll to position [539, 0]
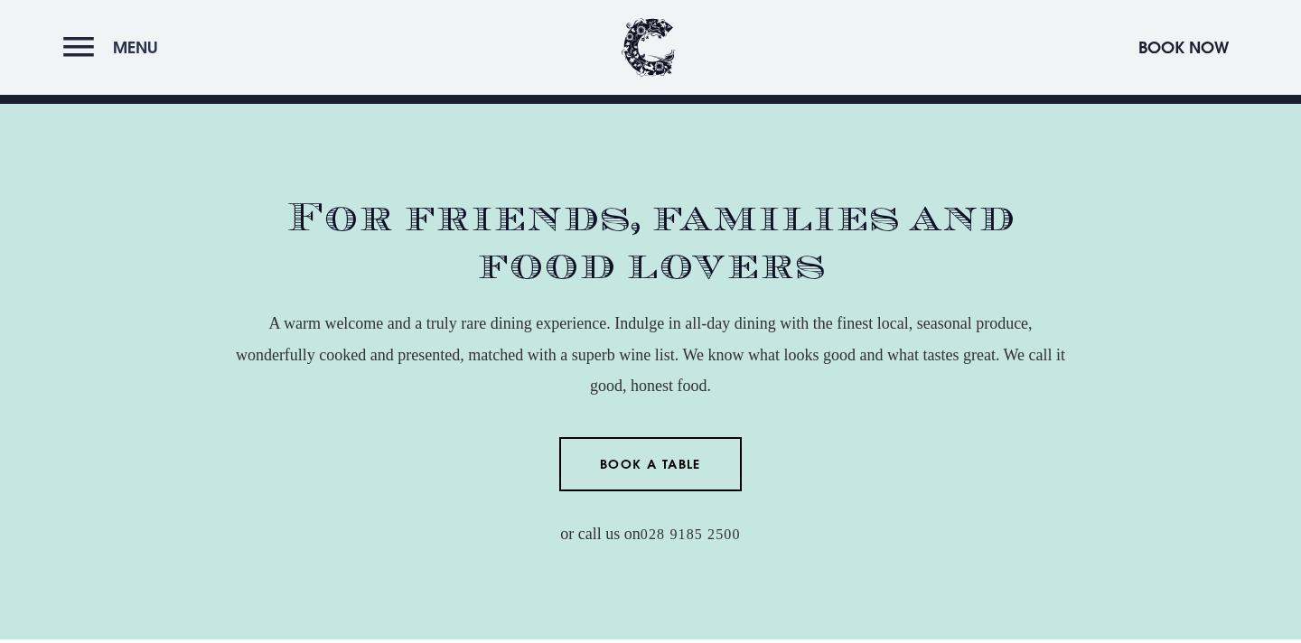
click at [90, 49] on button "Menu" at bounding box center [115, 47] width 104 height 39
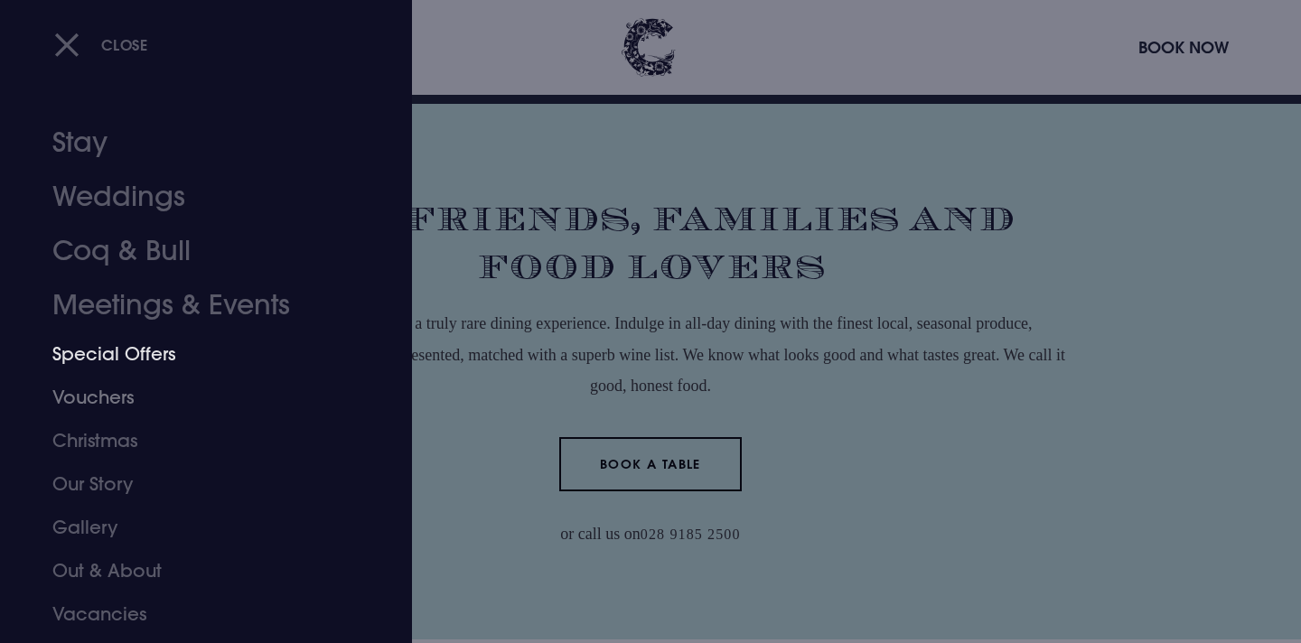
scroll to position [36, 0]
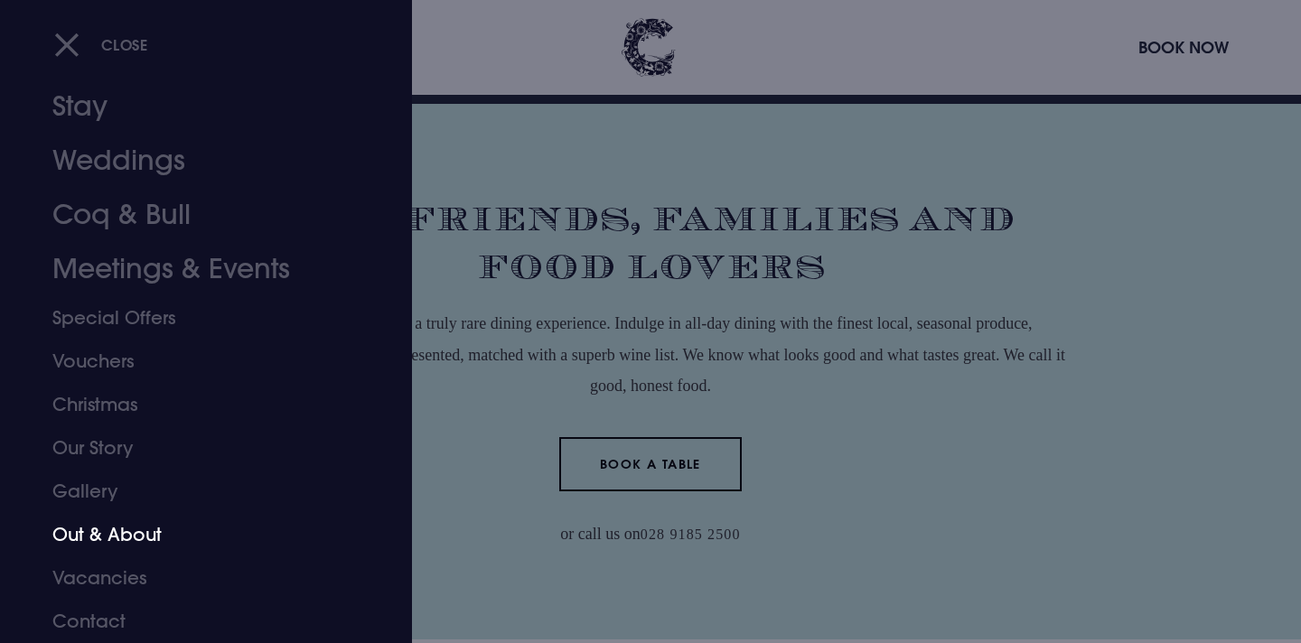
click at [125, 530] on link "Out & About" at bounding box center [195, 534] width 286 height 43
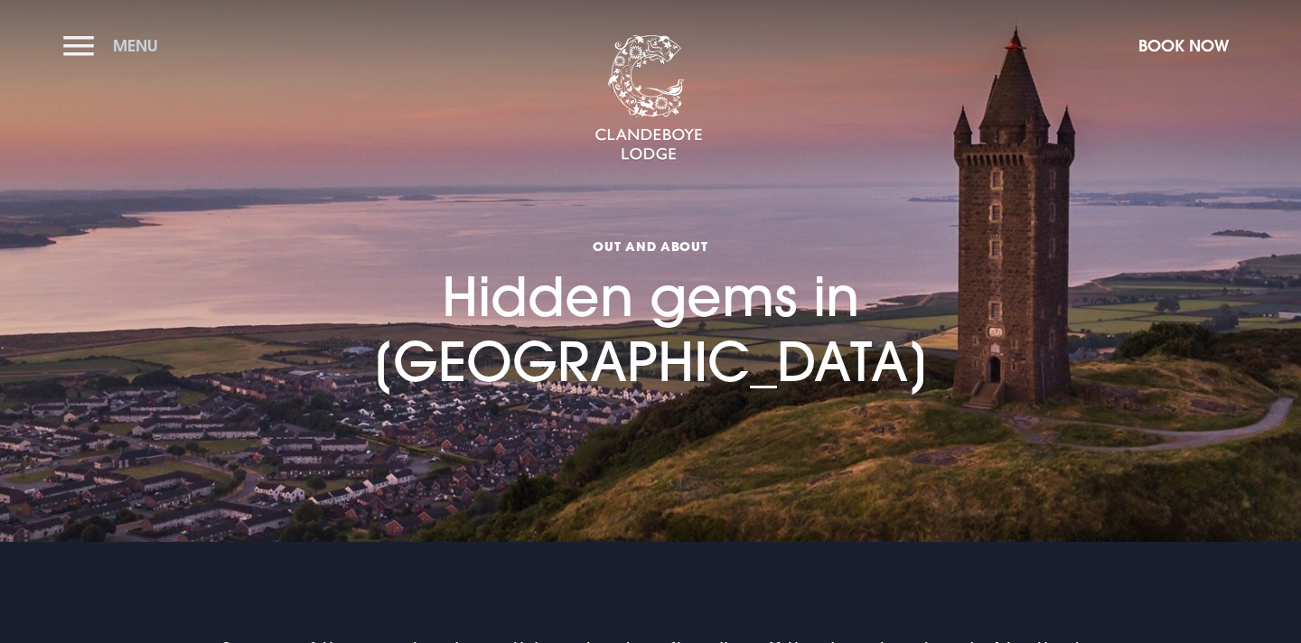
click at [98, 54] on button "Menu" at bounding box center [115, 45] width 104 height 39
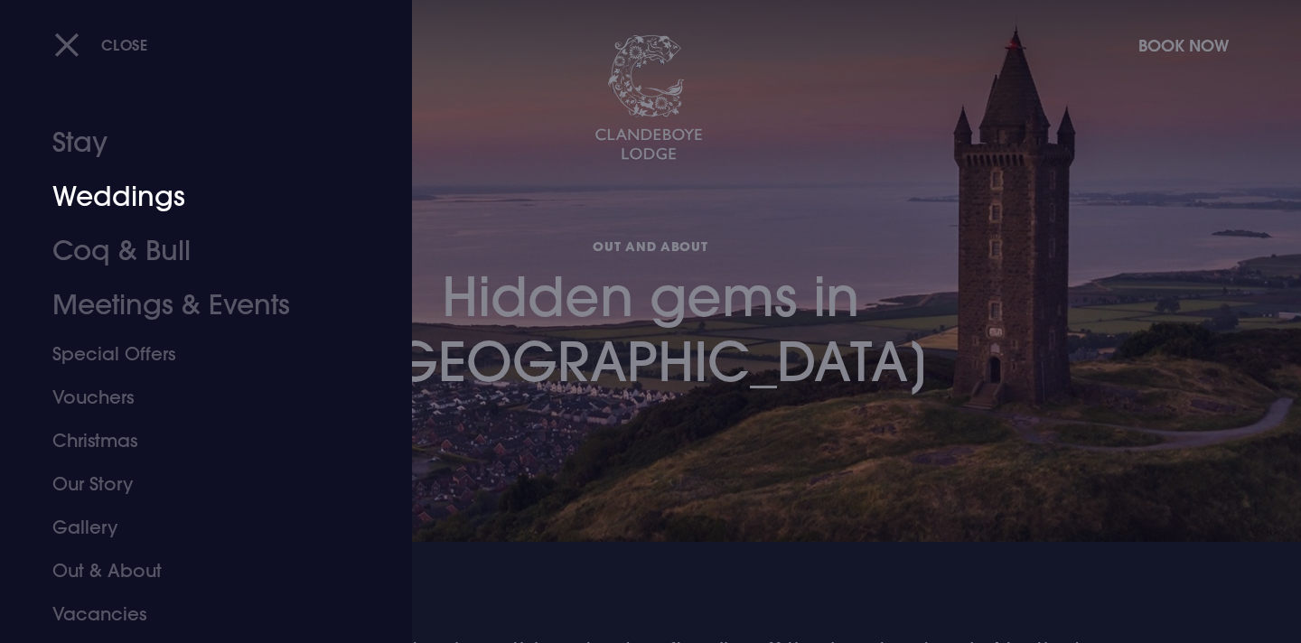
click at [133, 197] on link "Weddings" at bounding box center [195, 197] width 286 height 54
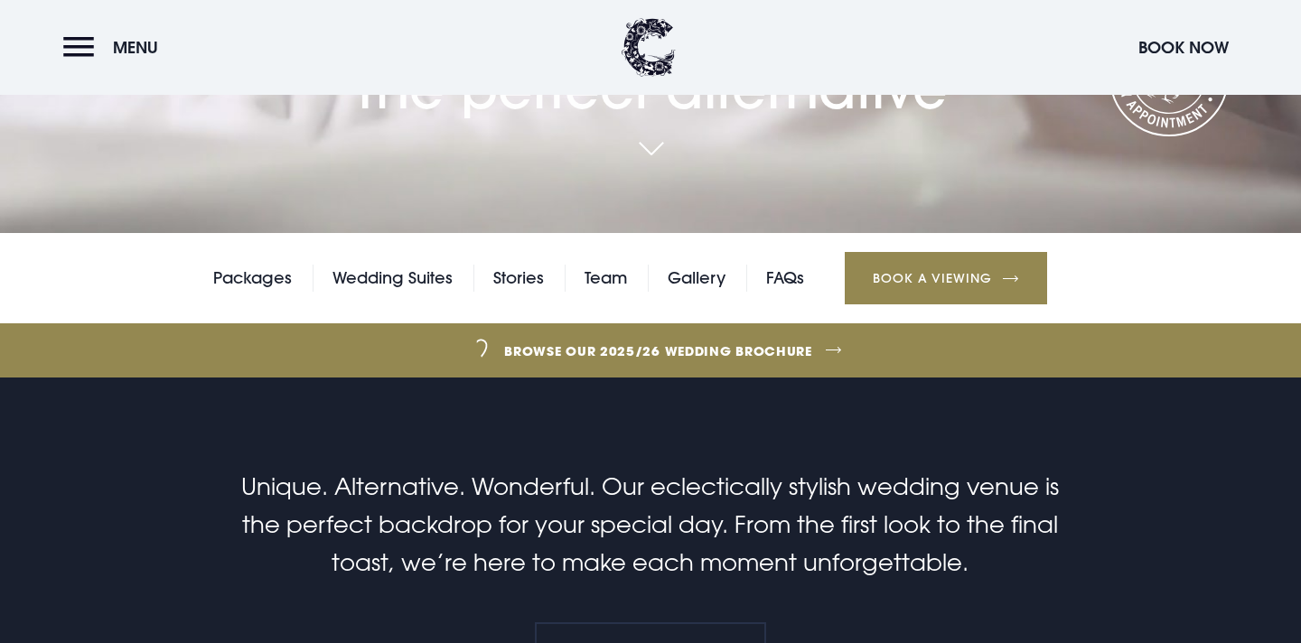
scroll to position [414, 0]
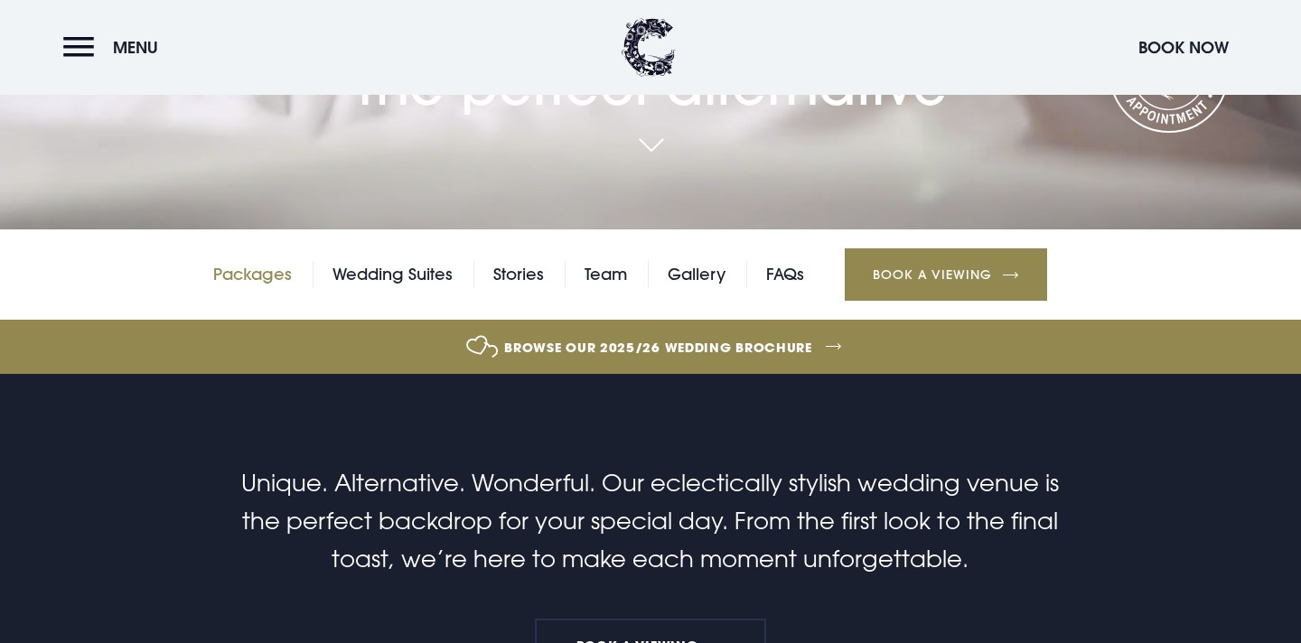
click at [254, 276] on link "Packages" at bounding box center [252, 274] width 79 height 27
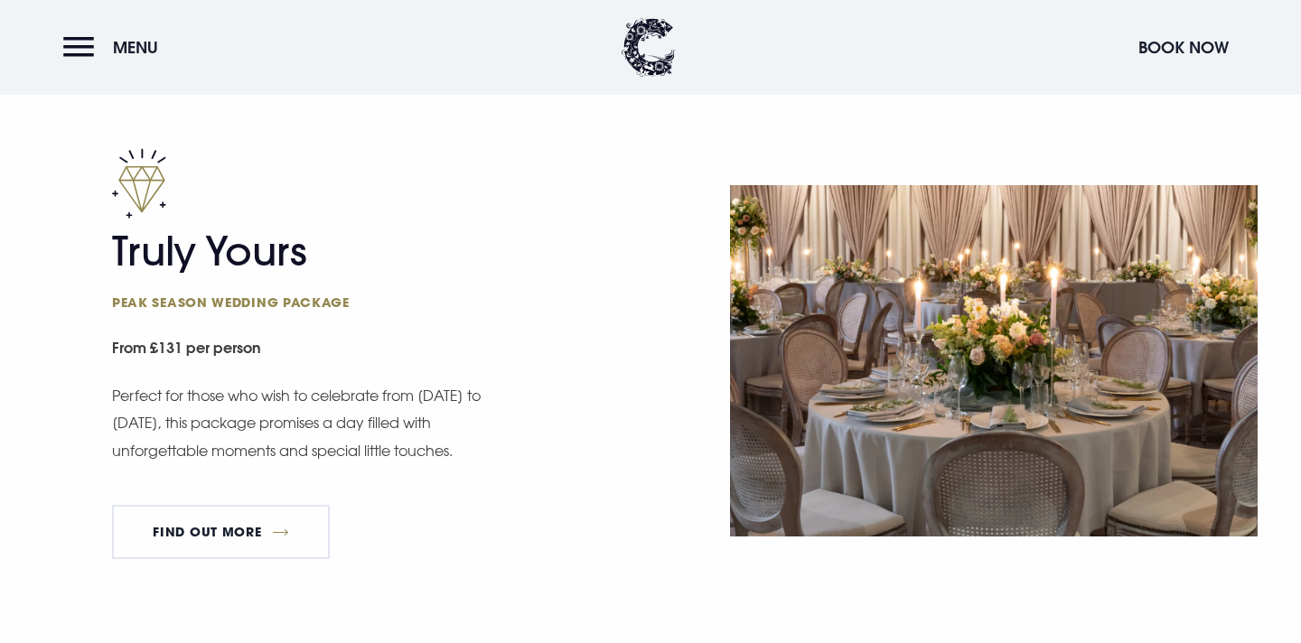
scroll to position [1035, 0]
drag, startPoint x: 126, startPoint y: 304, endPoint x: 334, endPoint y: 319, distance: 209.3
click at [334, 329] on small "From £131 per person" at bounding box center [376, 349] width 528 height 41
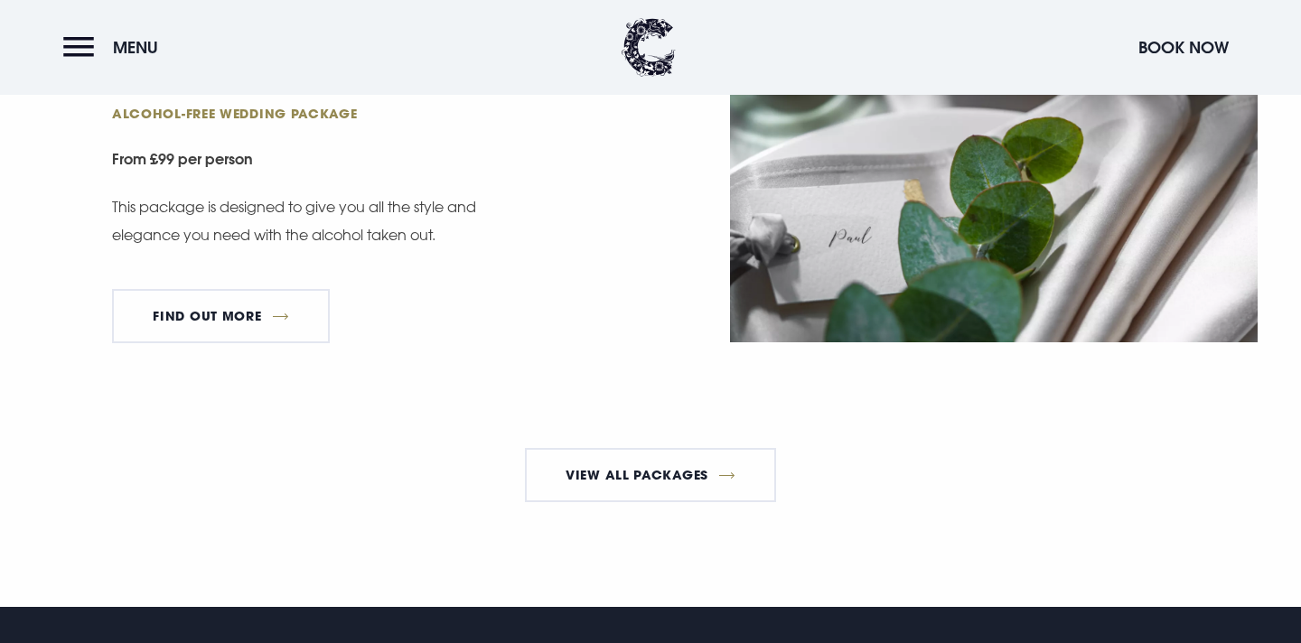
scroll to position [3262, 0]
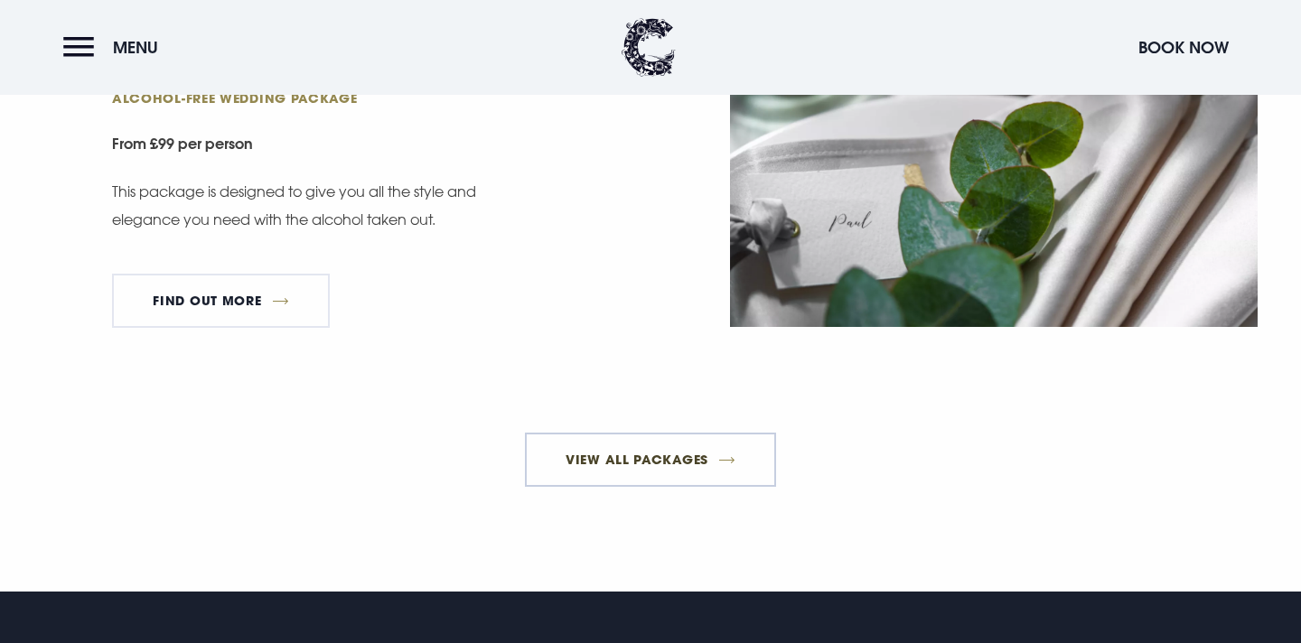
click at [642, 433] on link "View All Packages" at bounding box center [651, 460] width 252 height 54
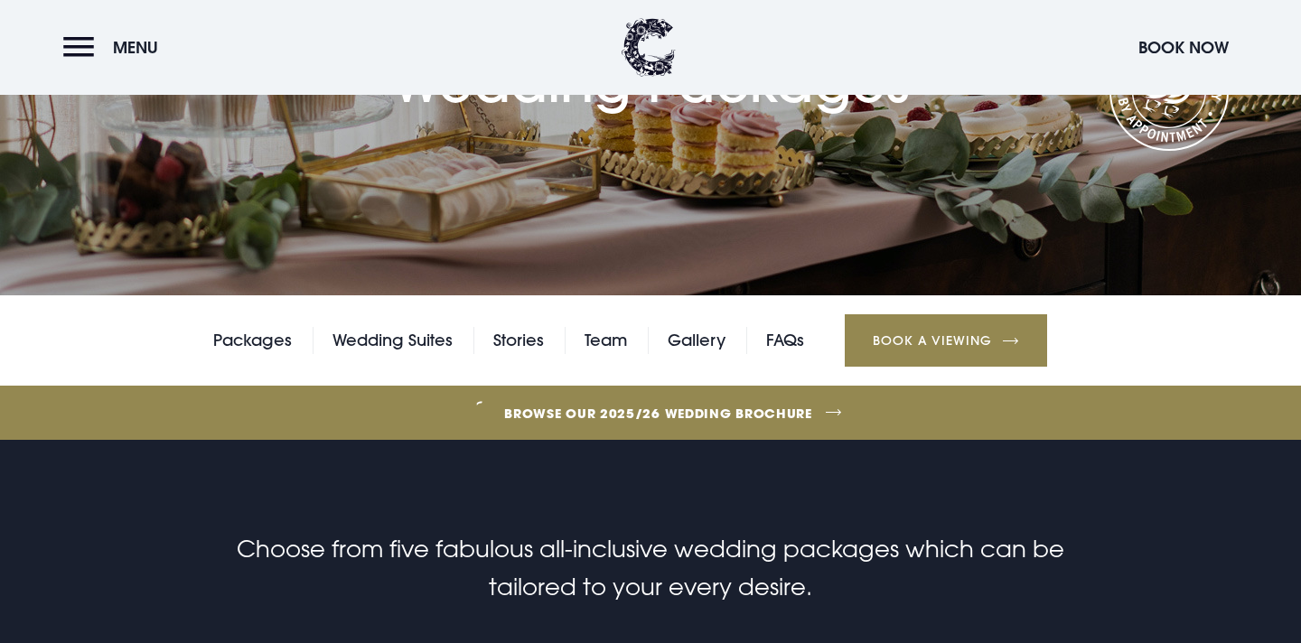
scroll to position [0, 0]
